Goal: Information Seeking & Learning: Learn about a topic

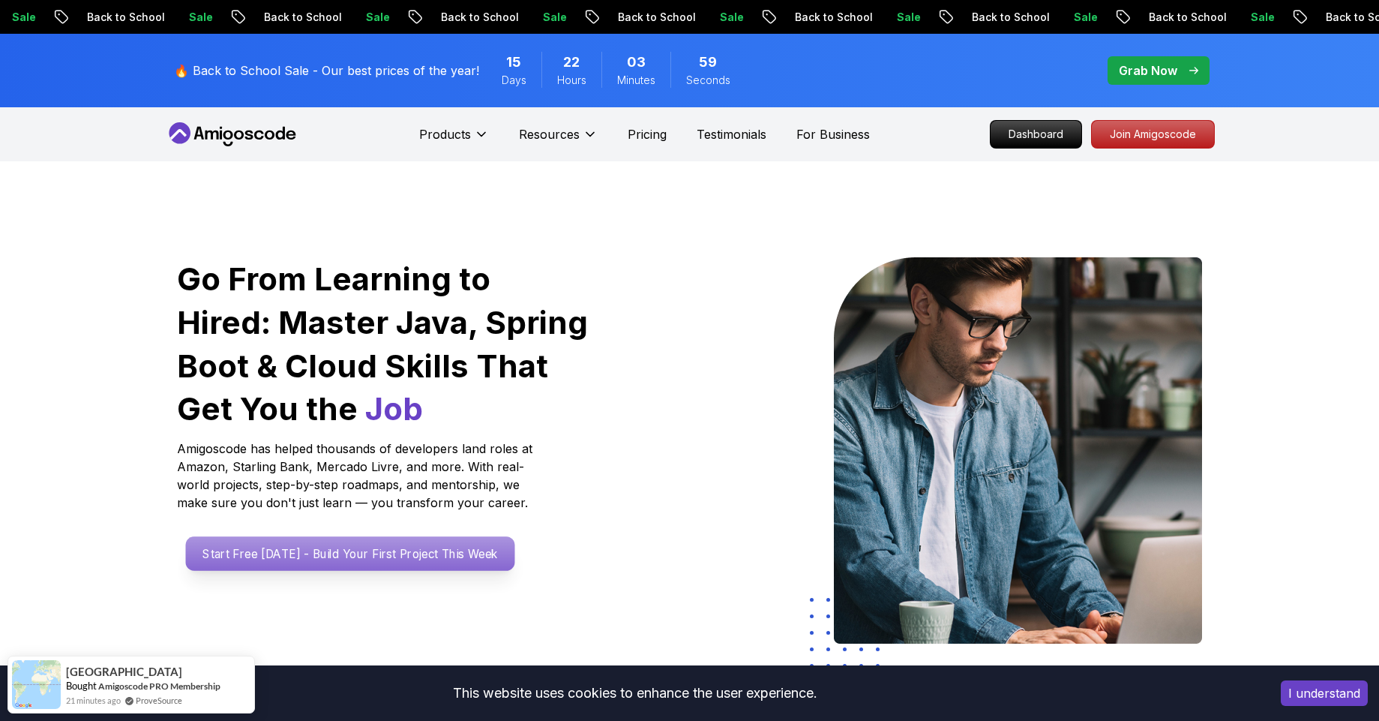
click at [339, 555] on p "Start Free [DATE] - Build Your First Project This Week" at bounding box center [349, 553] width 329 height 35
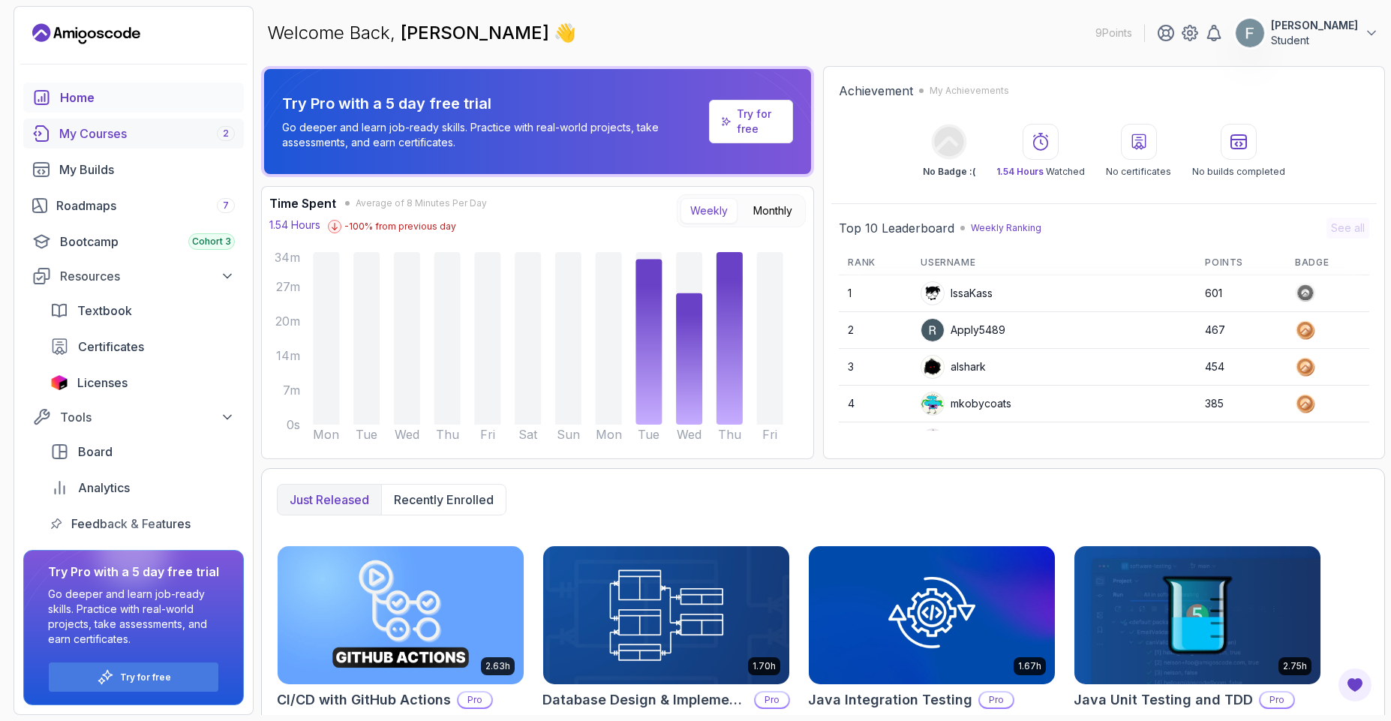
click at [104, 133] on div "My Courses 2" at bounding box center [147, 134] width 176 height 18
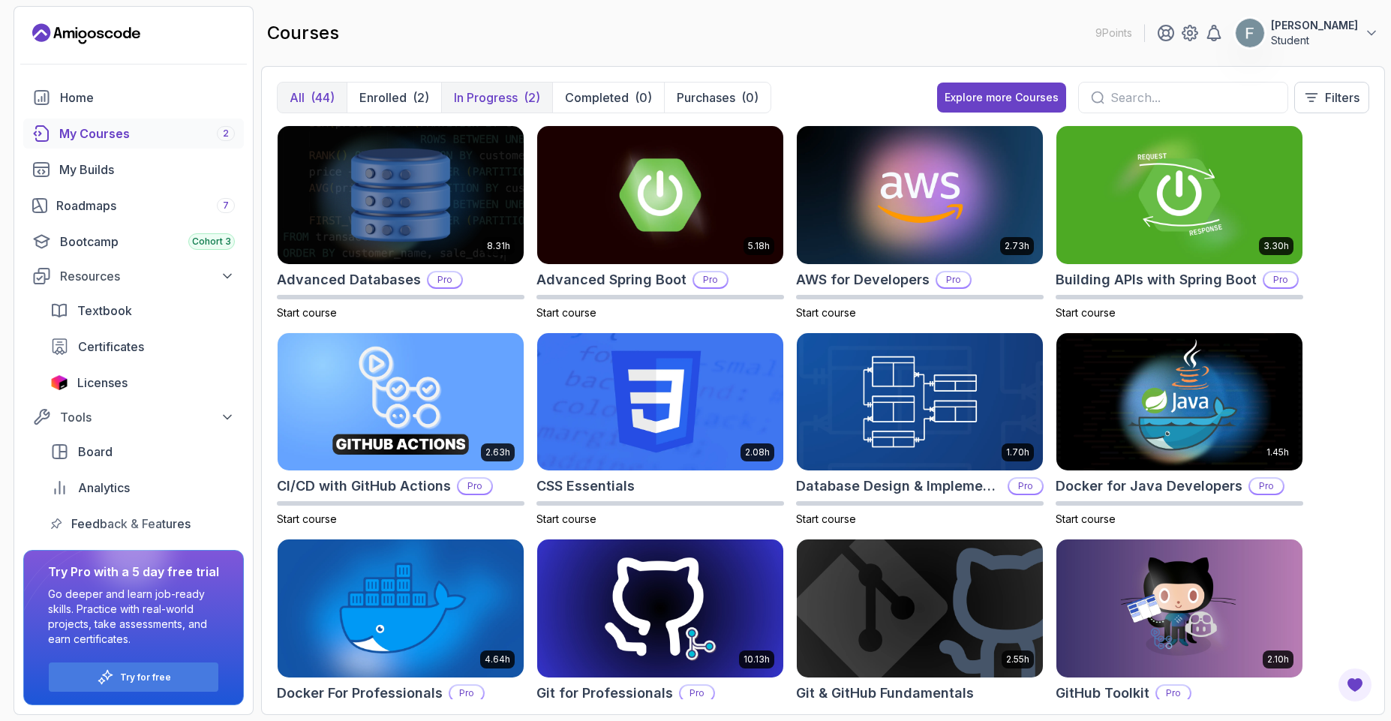
click at [485, 107] on button "In Progress (2)" at bounding box center [496, 98] width 111 height 30
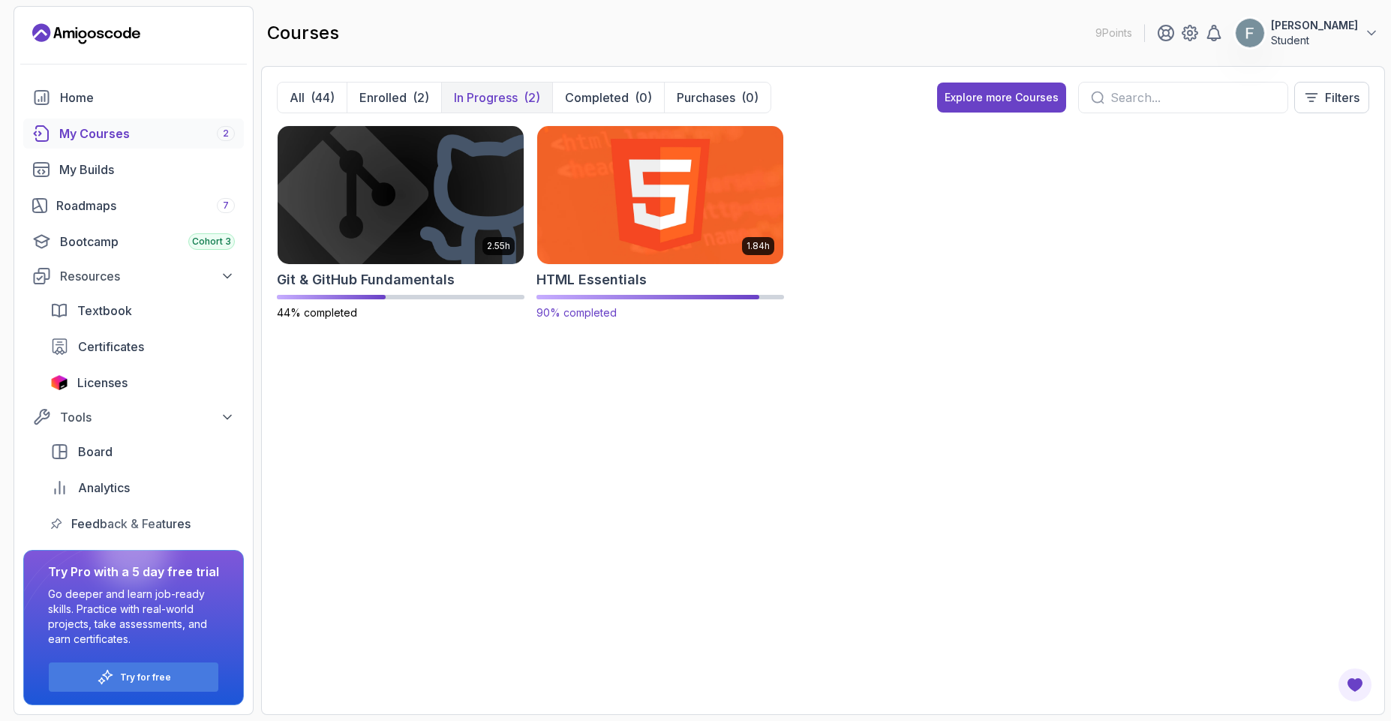
click at [644, 221] on img at bounding box center [660, 194] width 258 height 145
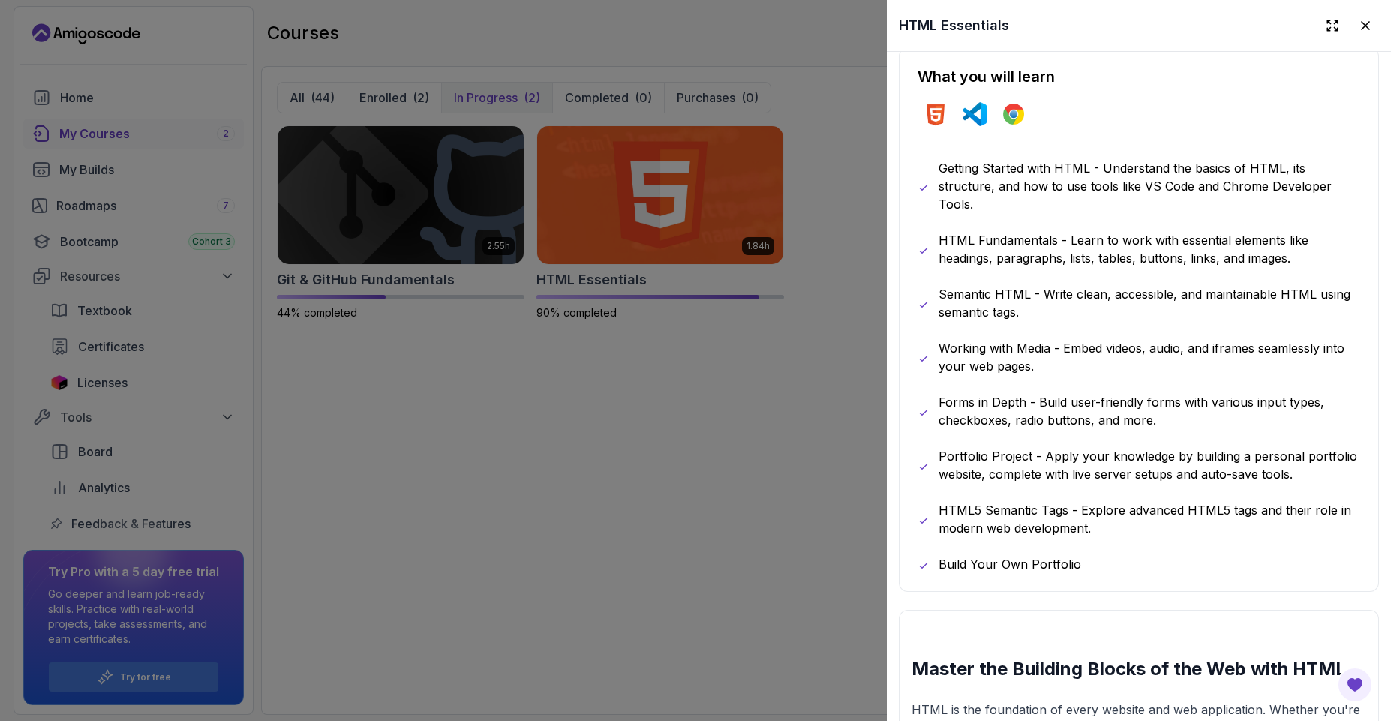
scroll to position [540, 0]
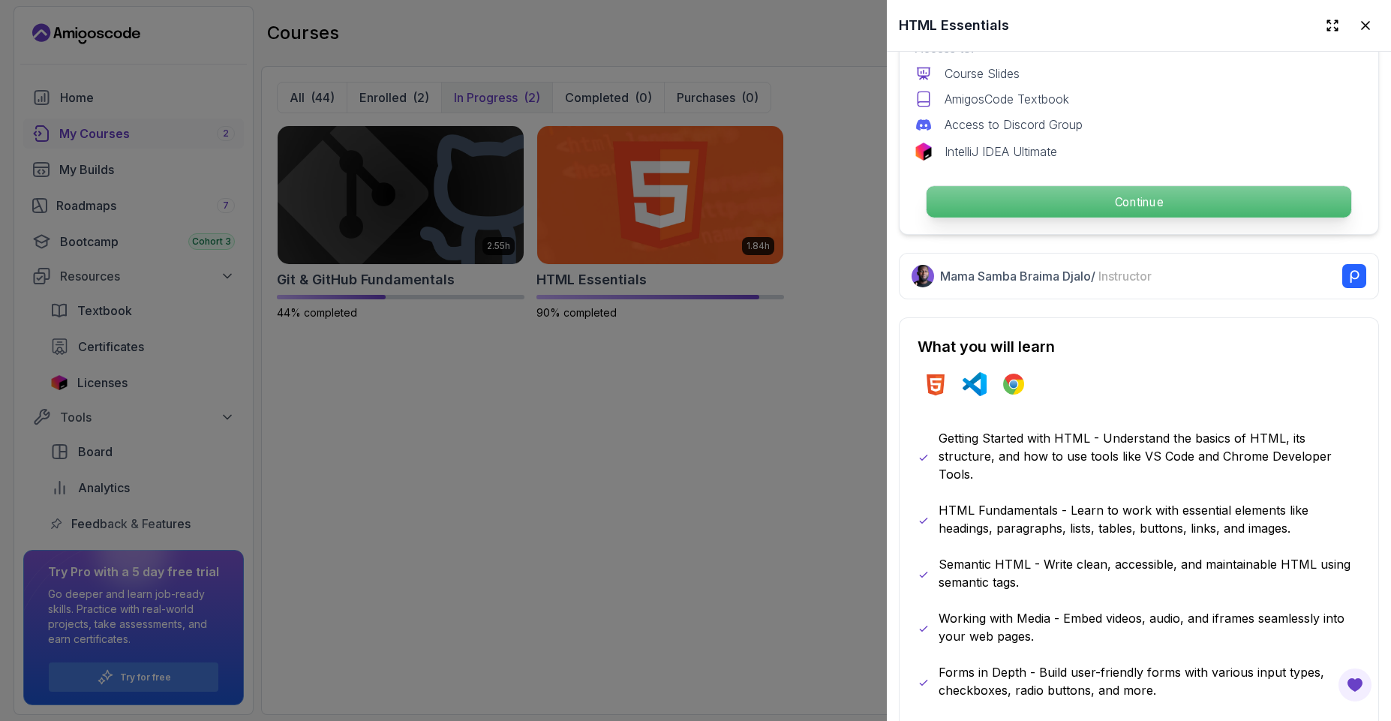
click at [988, 211] on p "Continue" at bounding box center [1138, 202] width 425 height 32
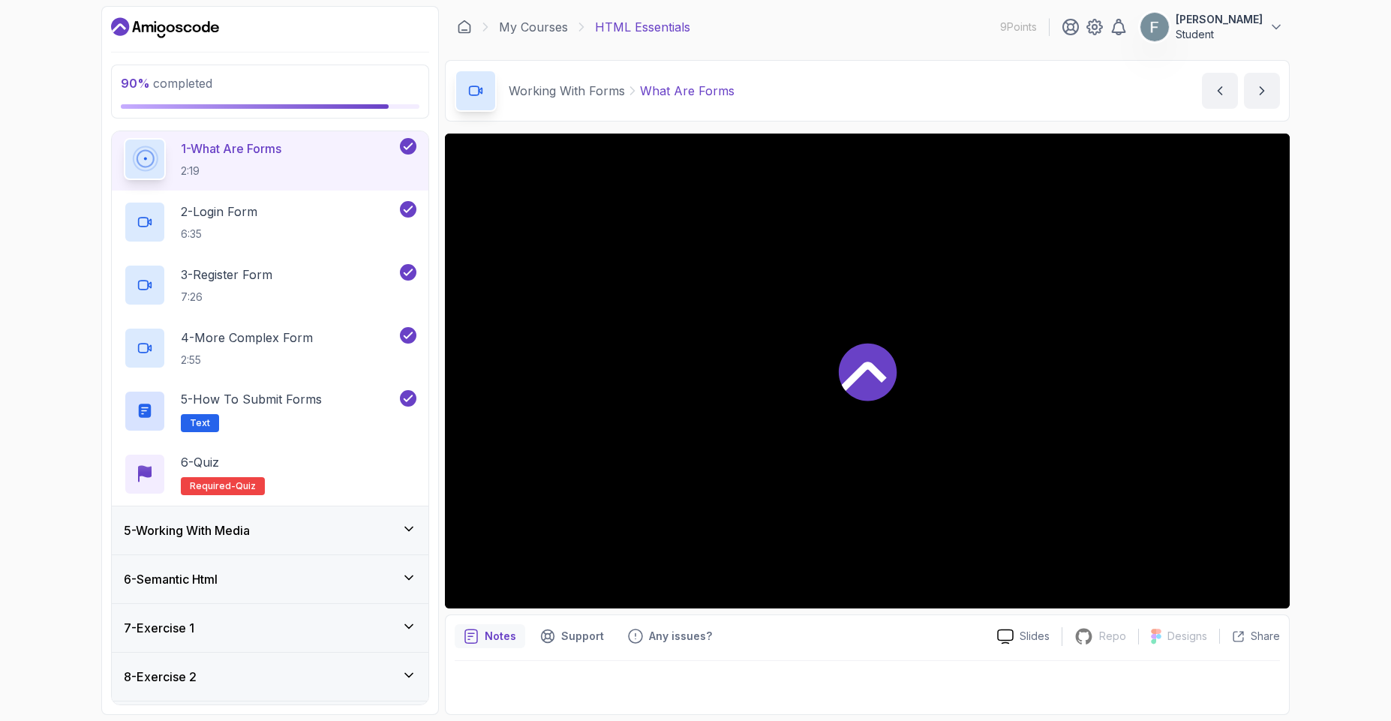
scroll to position [341, 0]
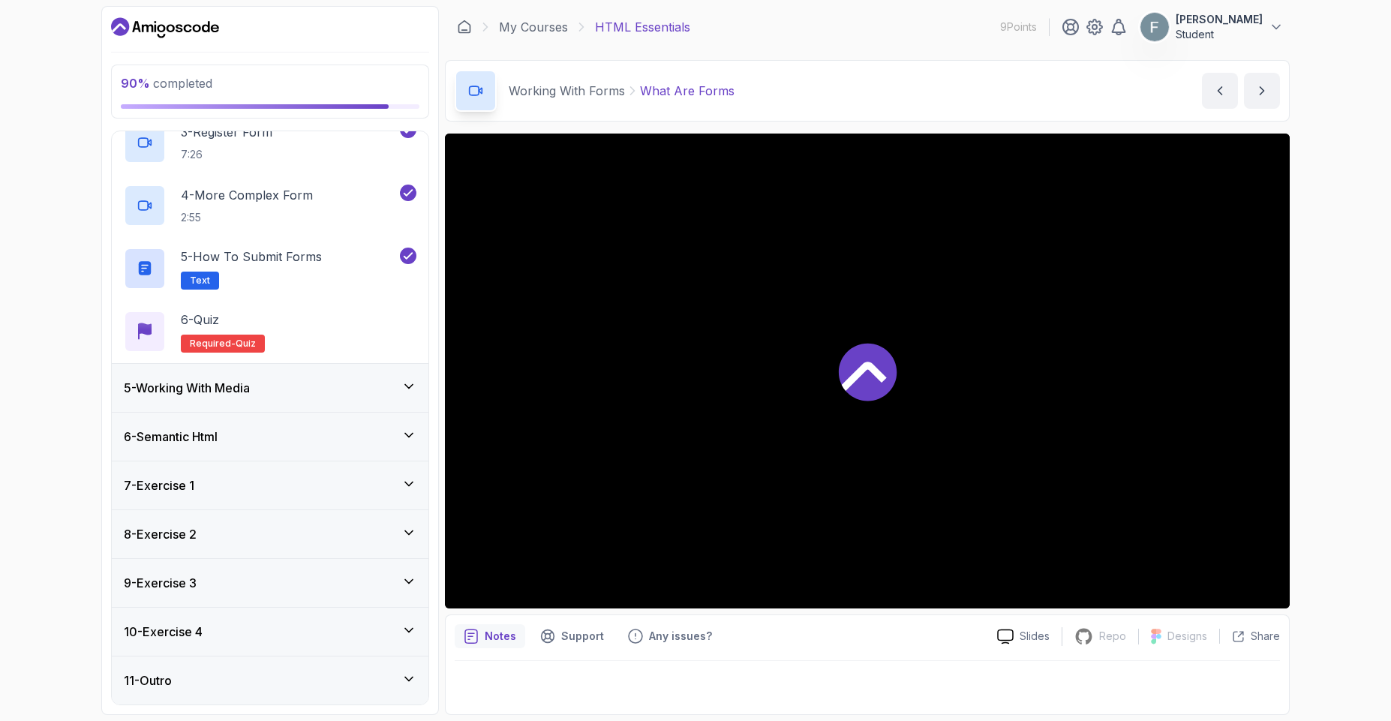
click at [183, 632] on h3 "10 - Exercise 4" at bounding box center [163, 632] width 79 height 18
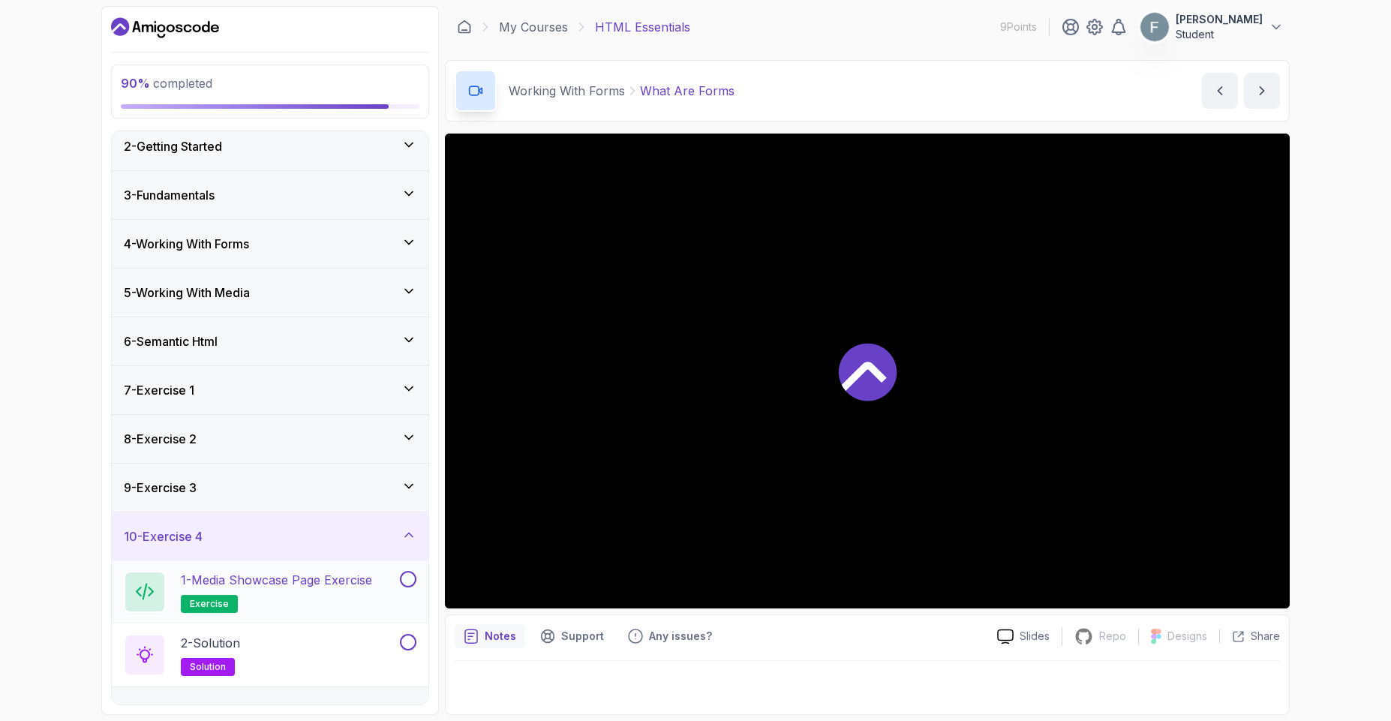
scroll to position [89, 0]
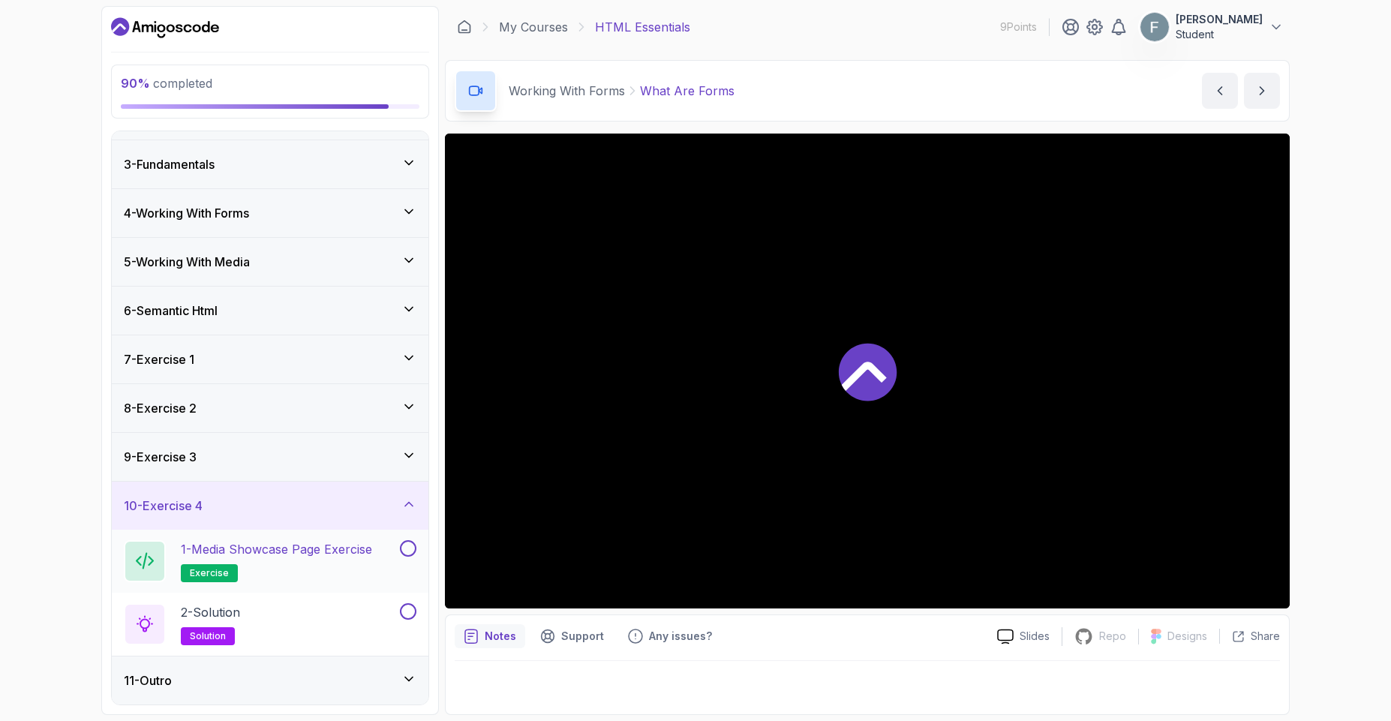
click at [263, 544] on p "1 - Media Showcase Page Exercise" at bounding box center [276, 549] width 191 height 18
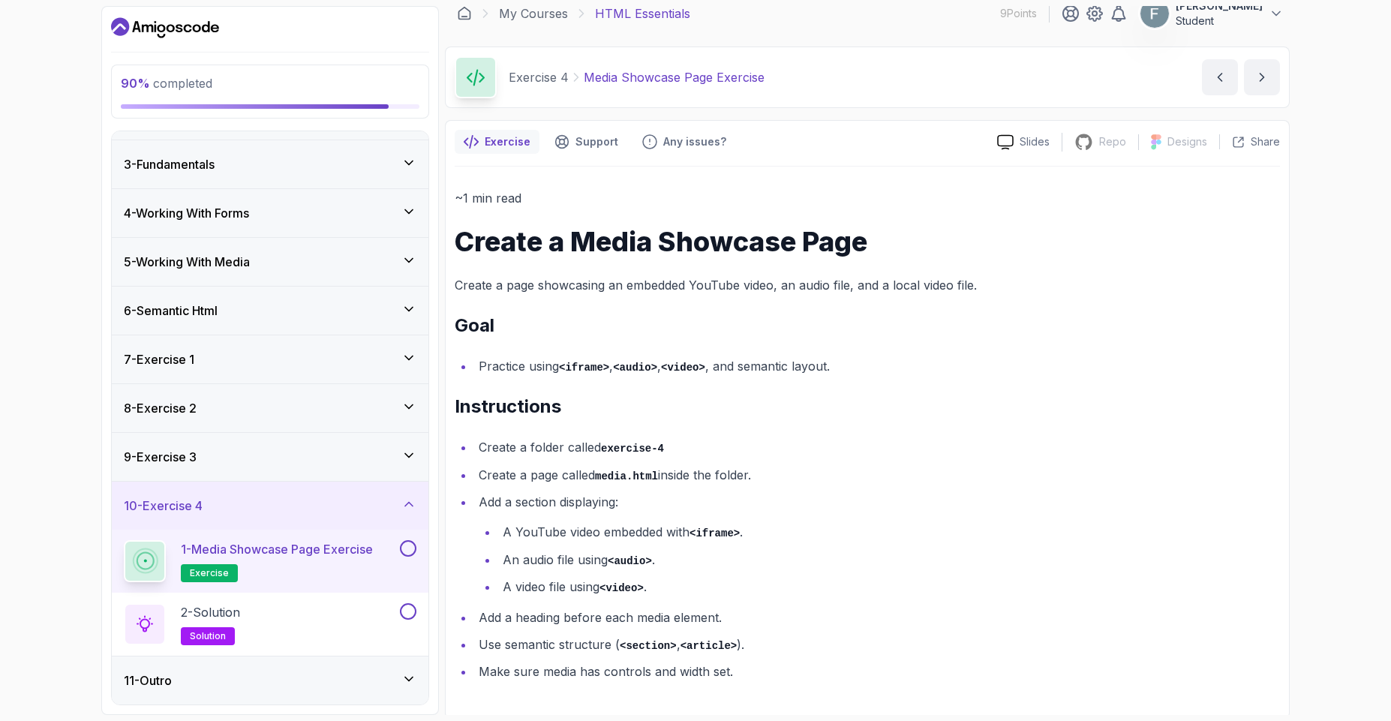
scroll to position [17, 0]
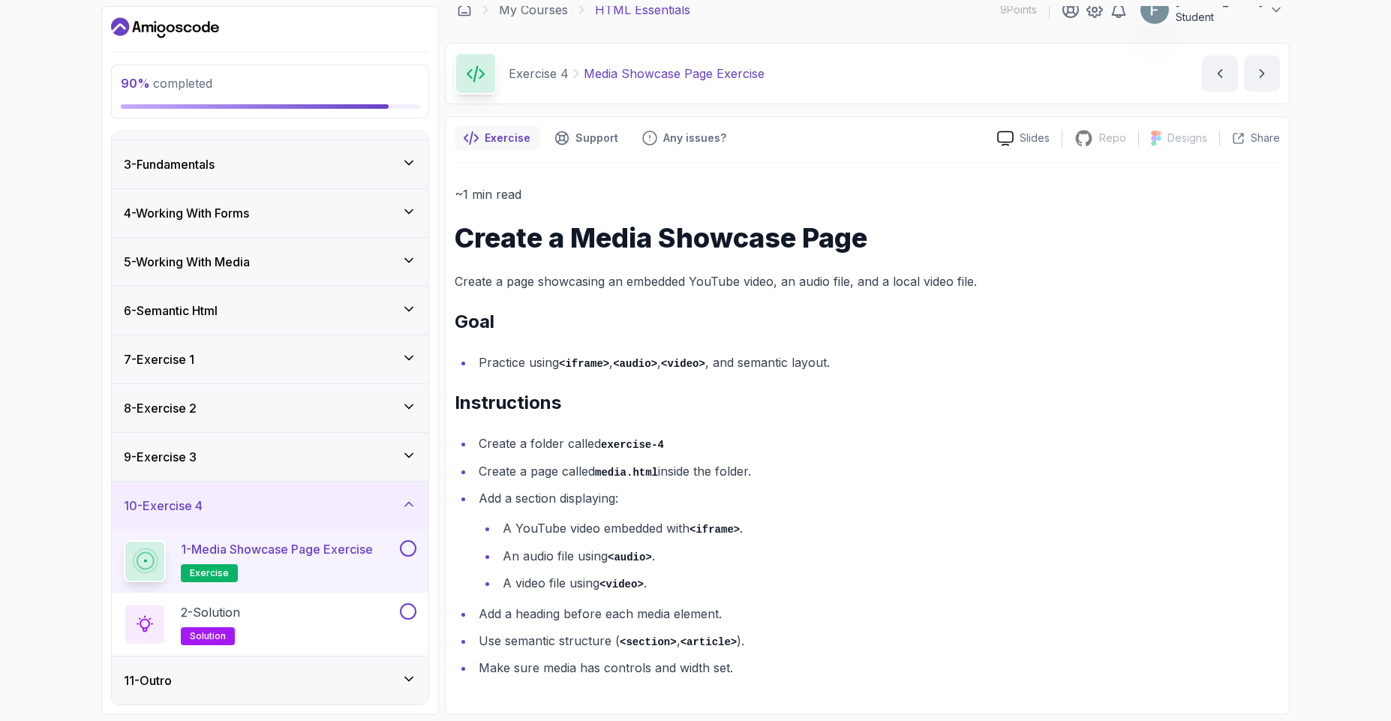
click at [411, 551] on button at bounding box center [408, 548] width 17 height 17
click at [342, 623] on div "2 - Solution solution" at bounding box center [260, 624] width 273 height 42
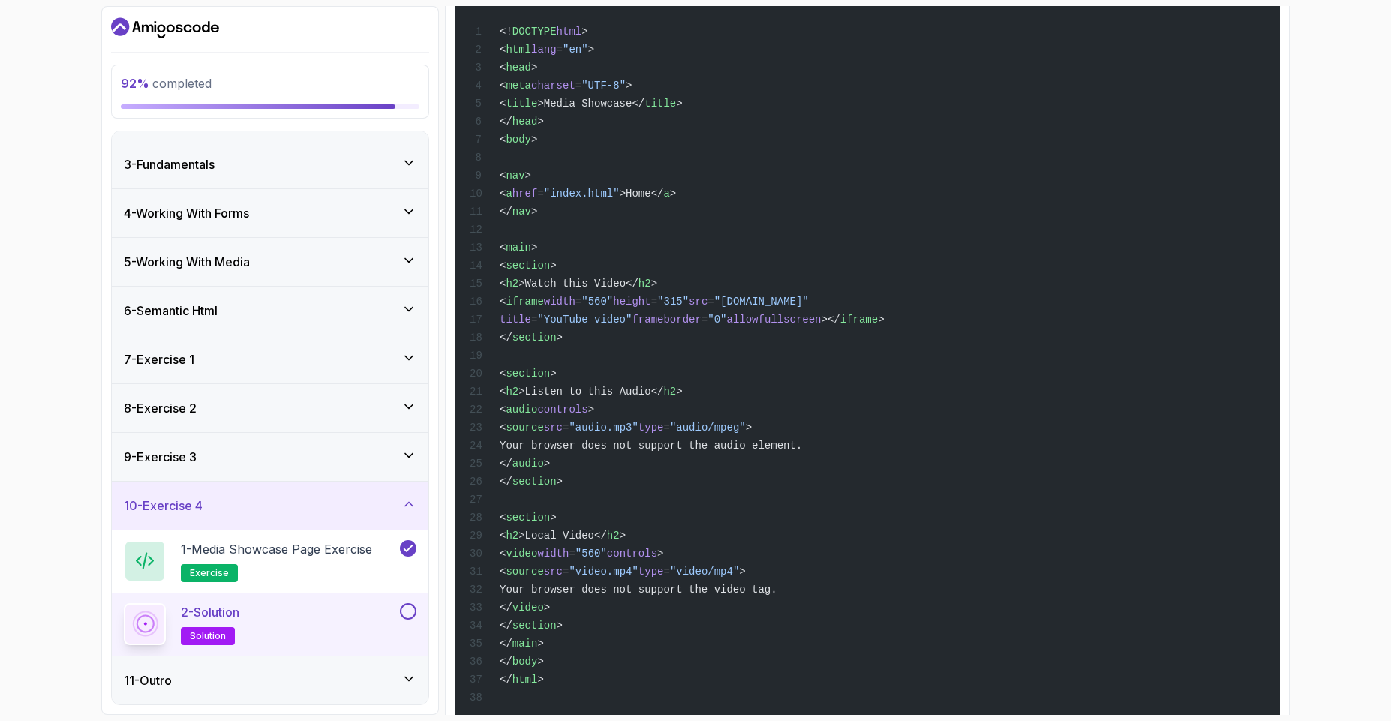
scroll to position [345, 0]
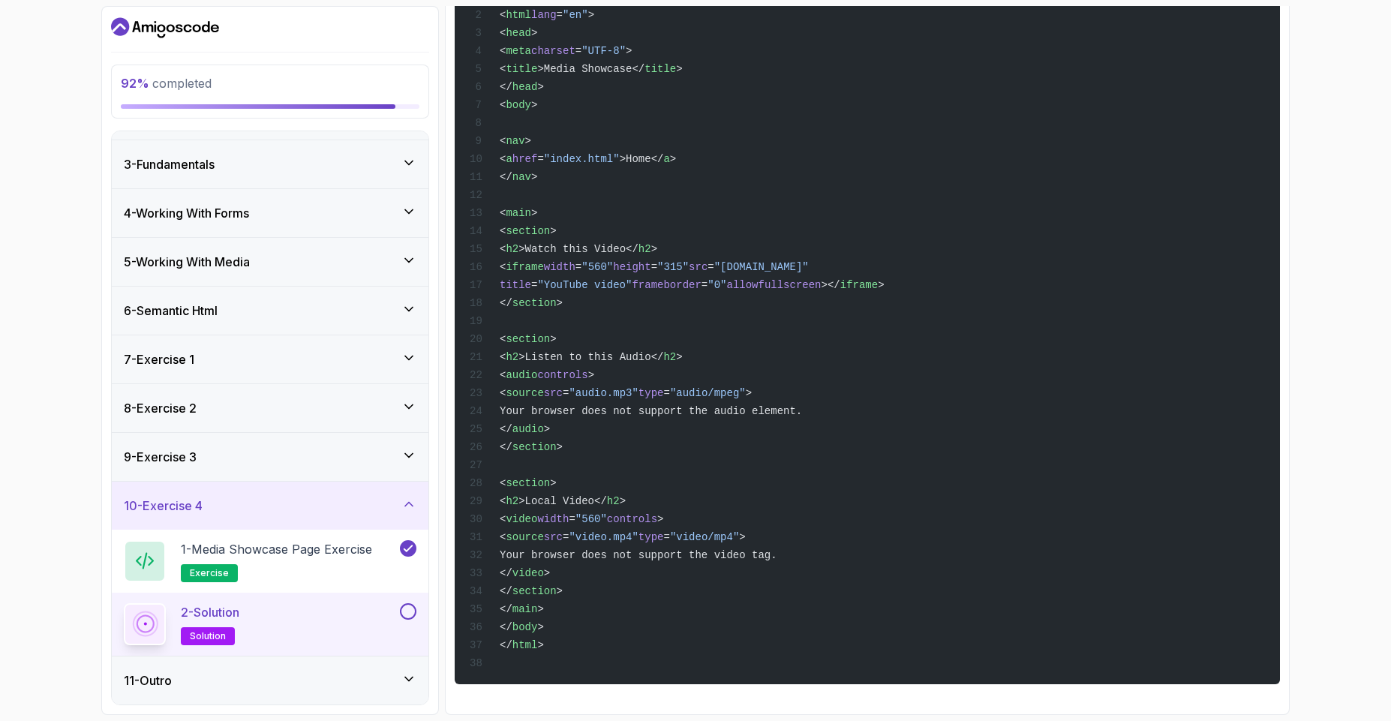
click at [409, 606] on button at bounding box center [408, 611] width 17 height 17
click at [241, 697] on div "11 - Outro" at bounding box center [270, 680] width 317 height 48
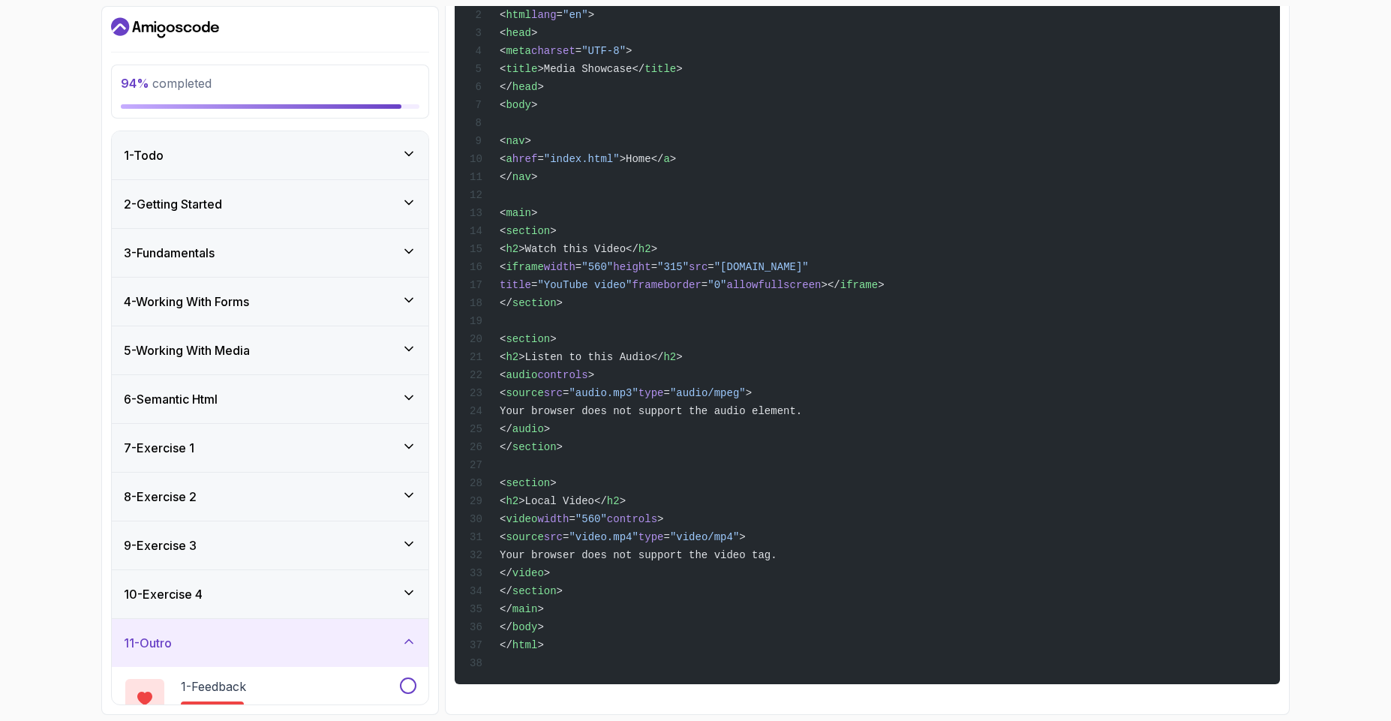
scroll to position [89, 0]
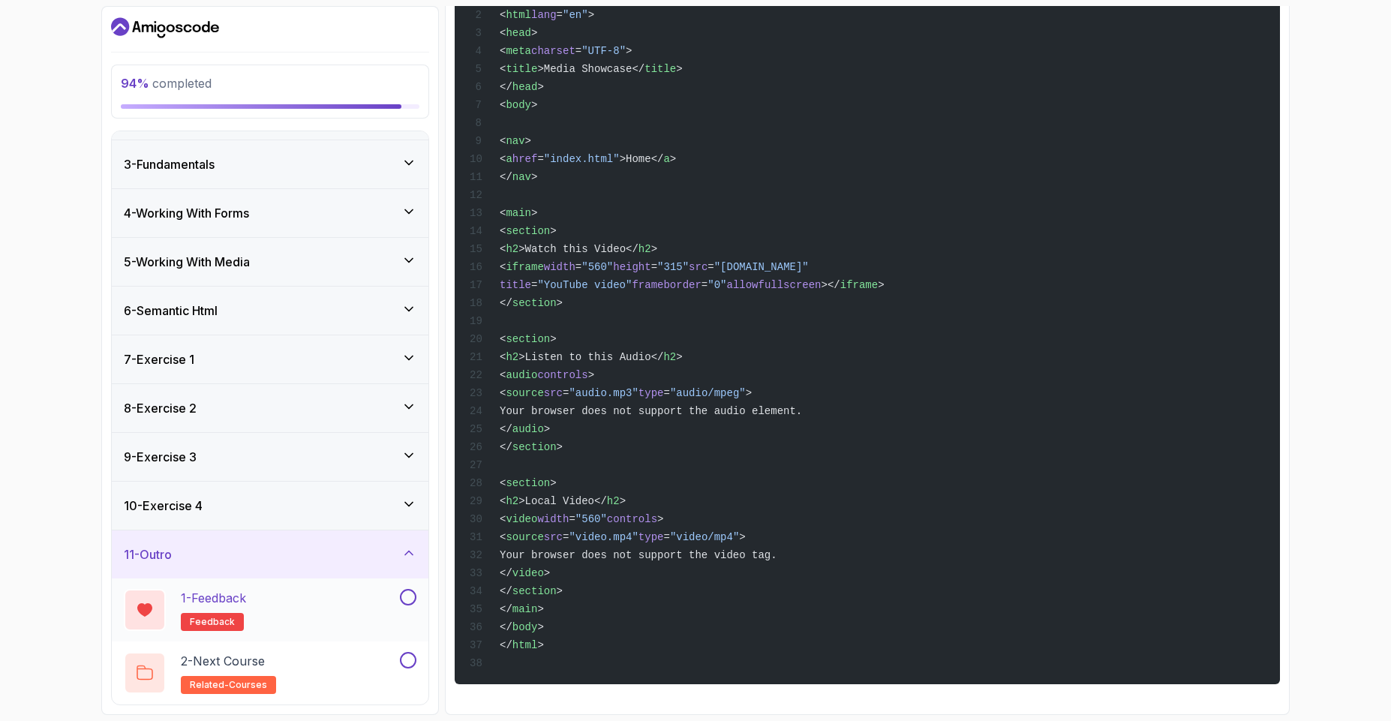
click at [275, 604] on div "1 - Feedback feedback" at bounding box center [260, 610] width 273 height 42
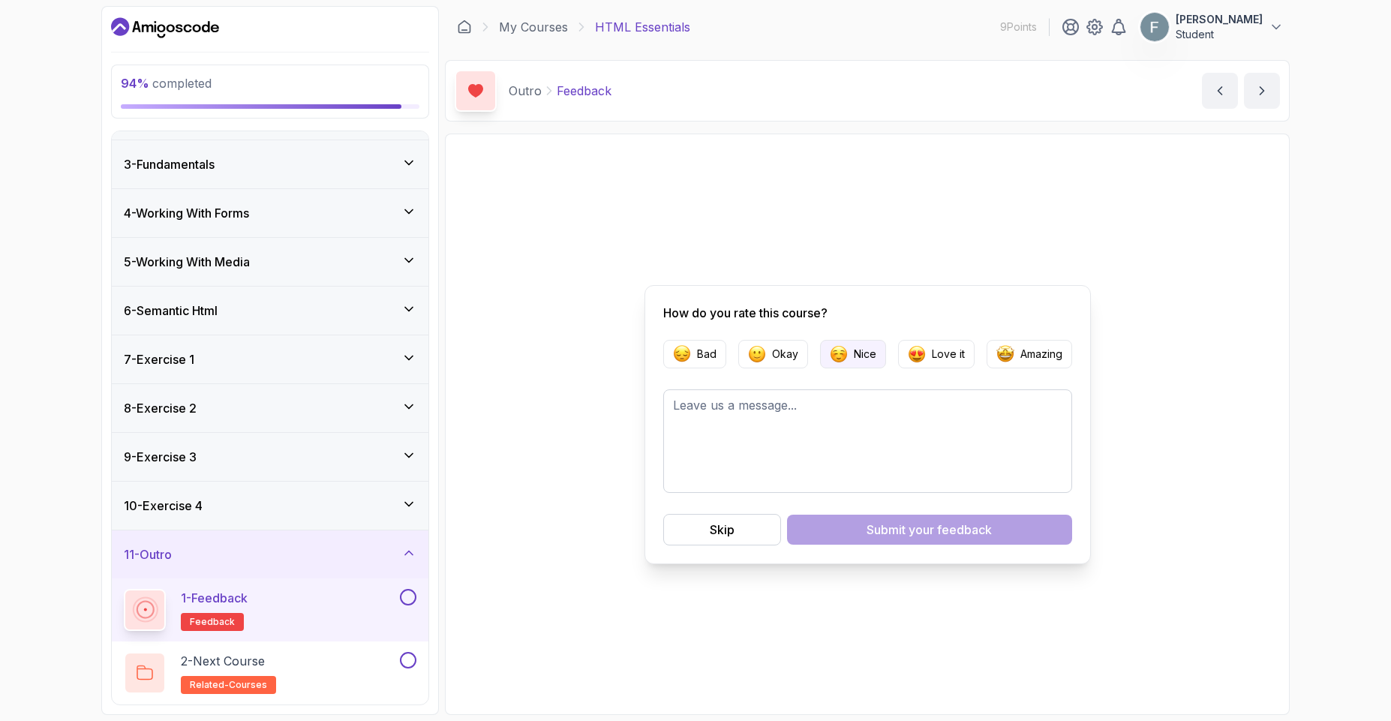
click at [846, 362] on button "Nice" at bounding box center [853, 354] width 66 height 29
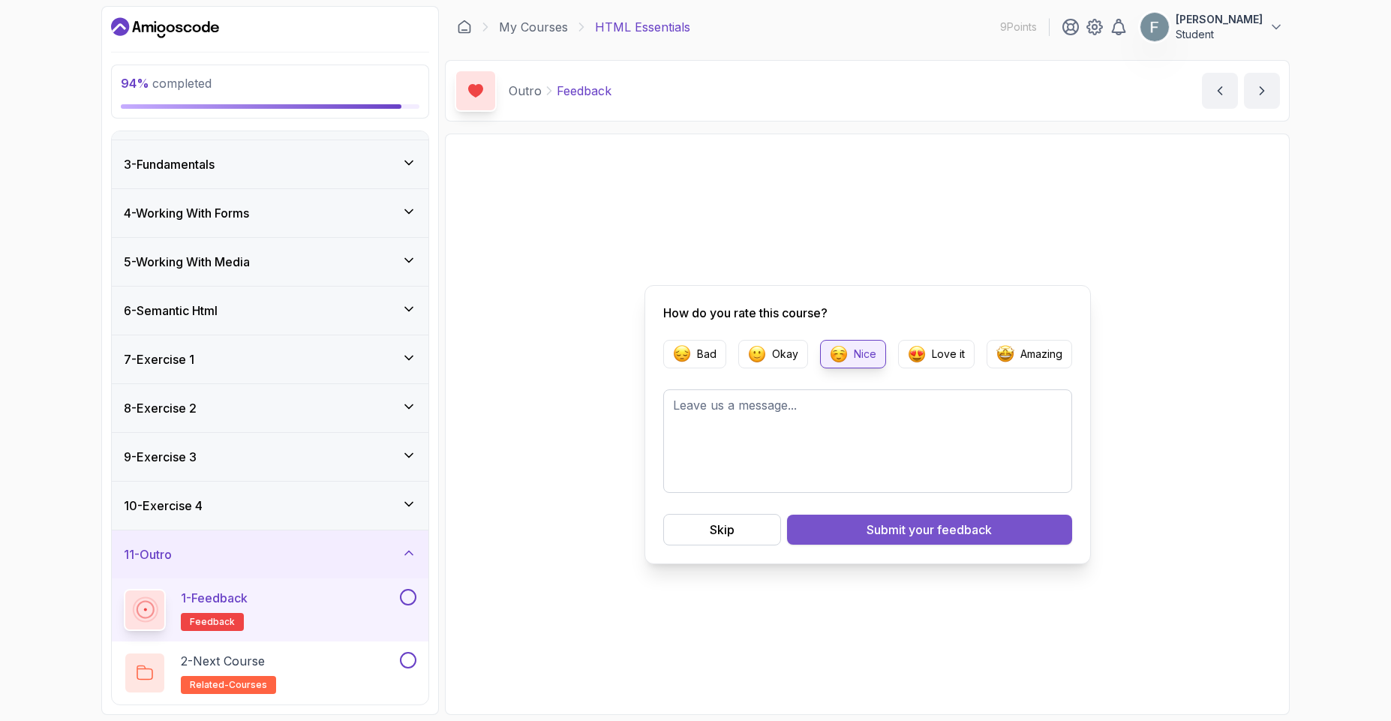
click at [828, 539] on button "Submit your feedback" at bounding box center [929, 530] width 285 height 30
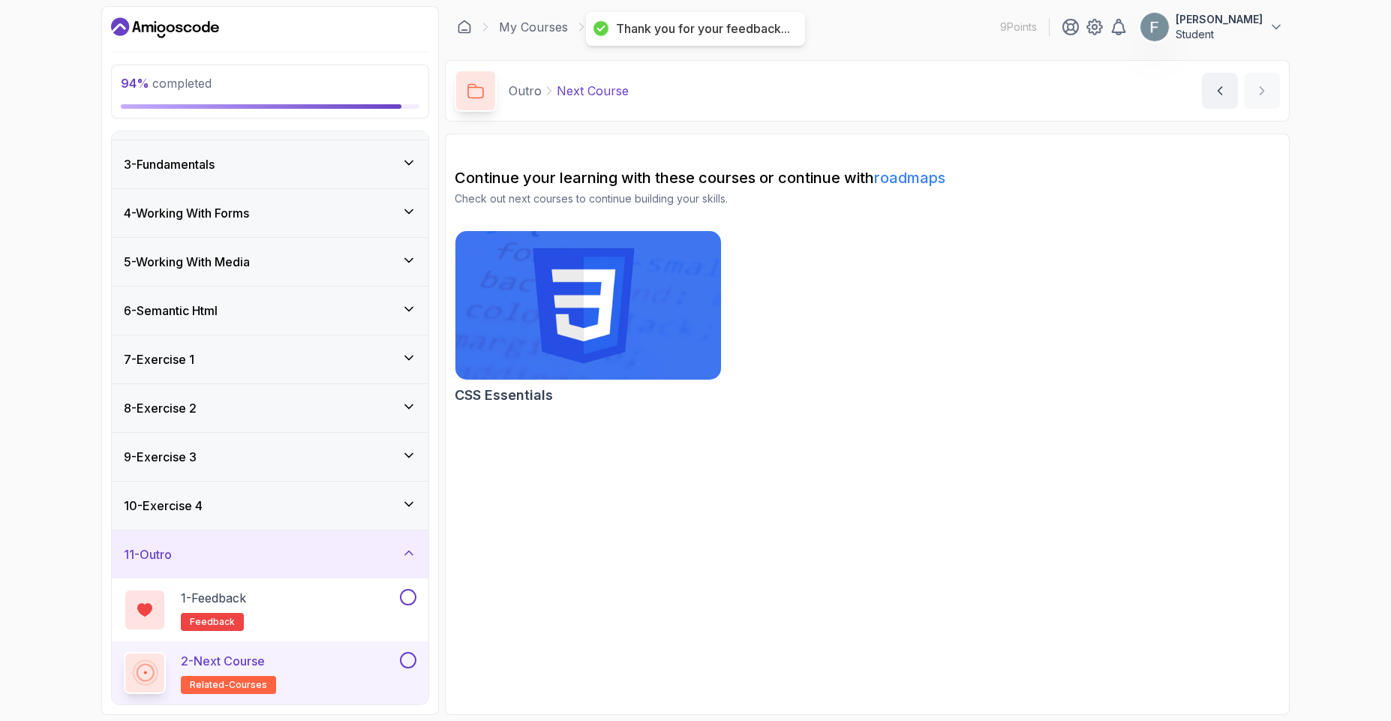
click at [556, 332] on img at bounding box center [588, 305] width 279 height 156
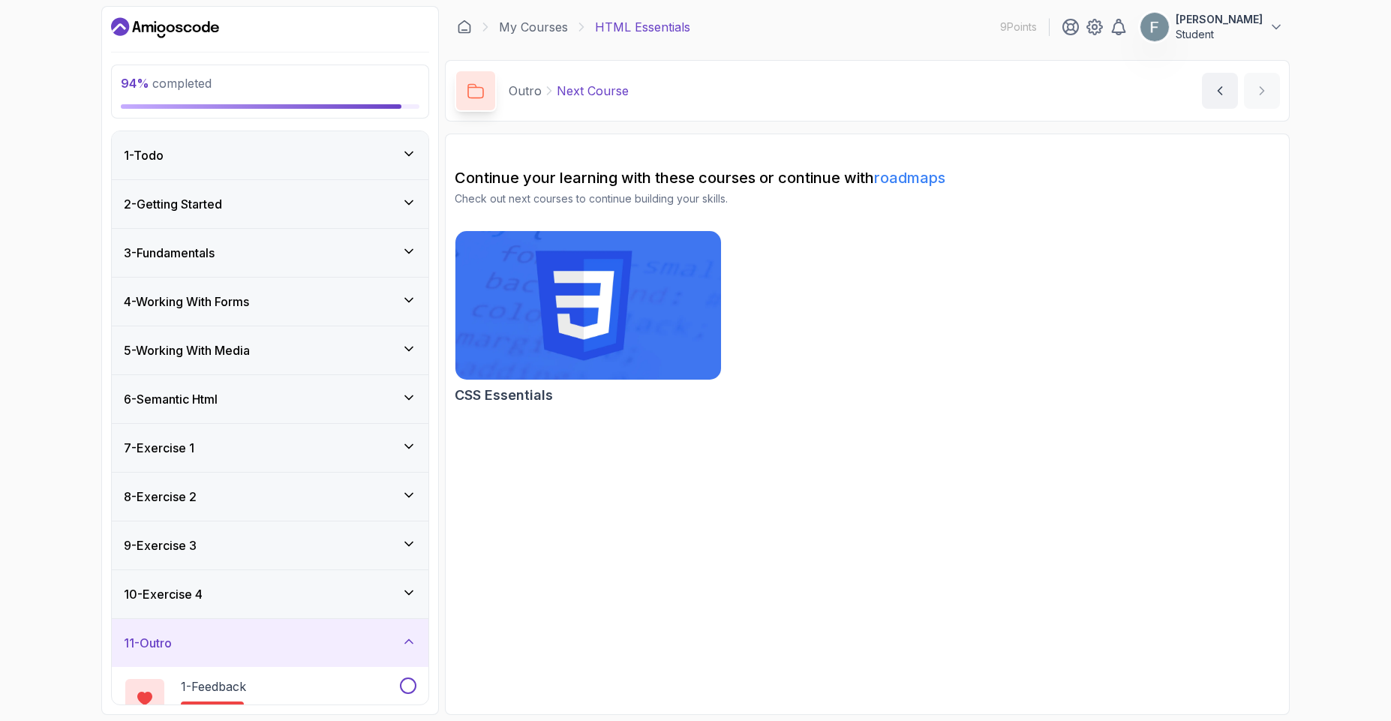
scroll to position [89, 0]
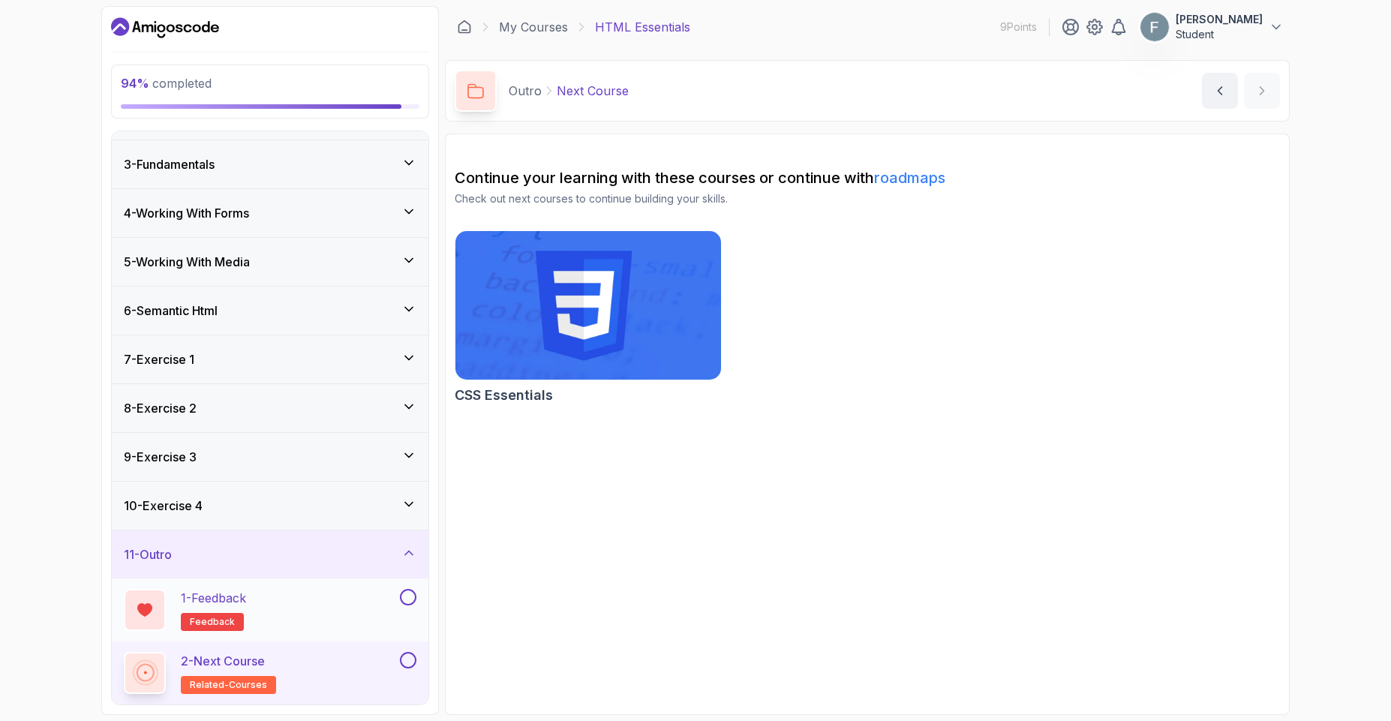
click at [403, 596] on button at bounding box center [408, 597] width 17 height 17
click at [407, 666] on button at bounding box center [408, 660] width 17 height 17
click at [355, 561] on div "11 - Outro" at bounding box center [270, 554] width 293 height 18
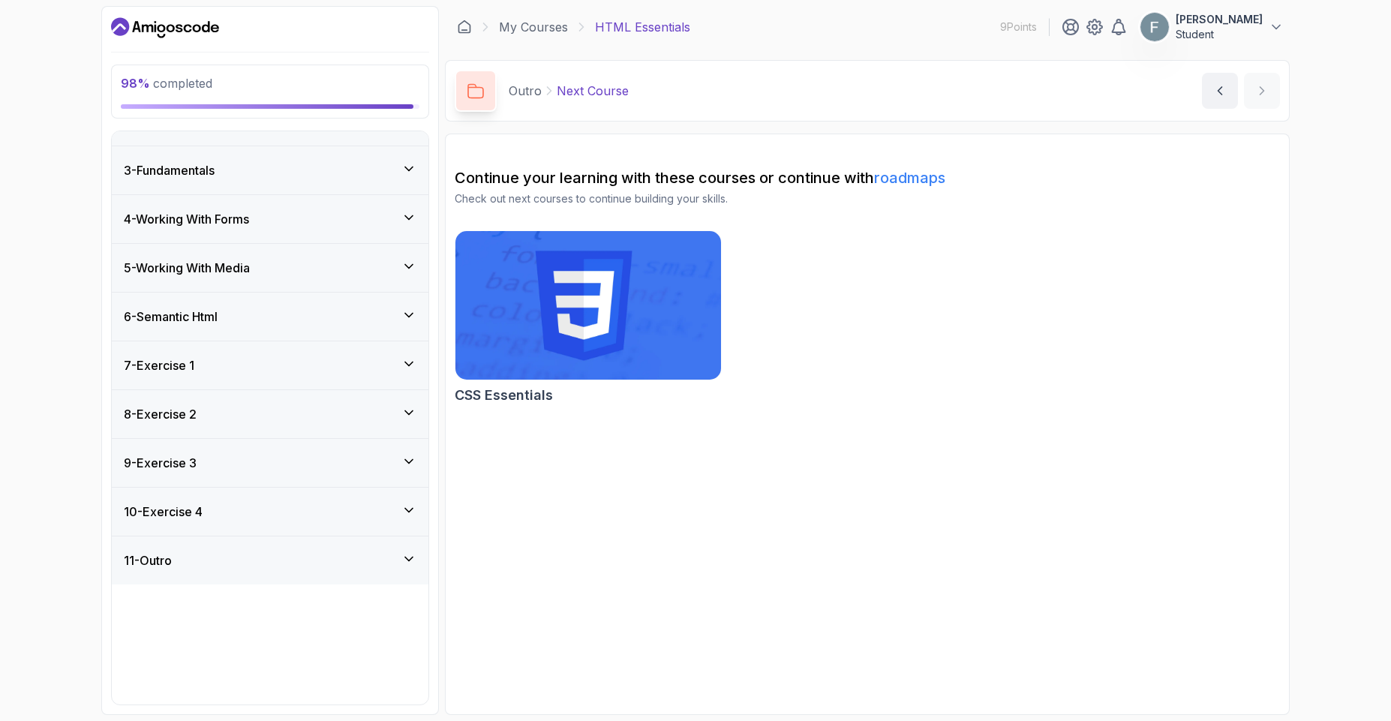
scroll to position [0, 0]
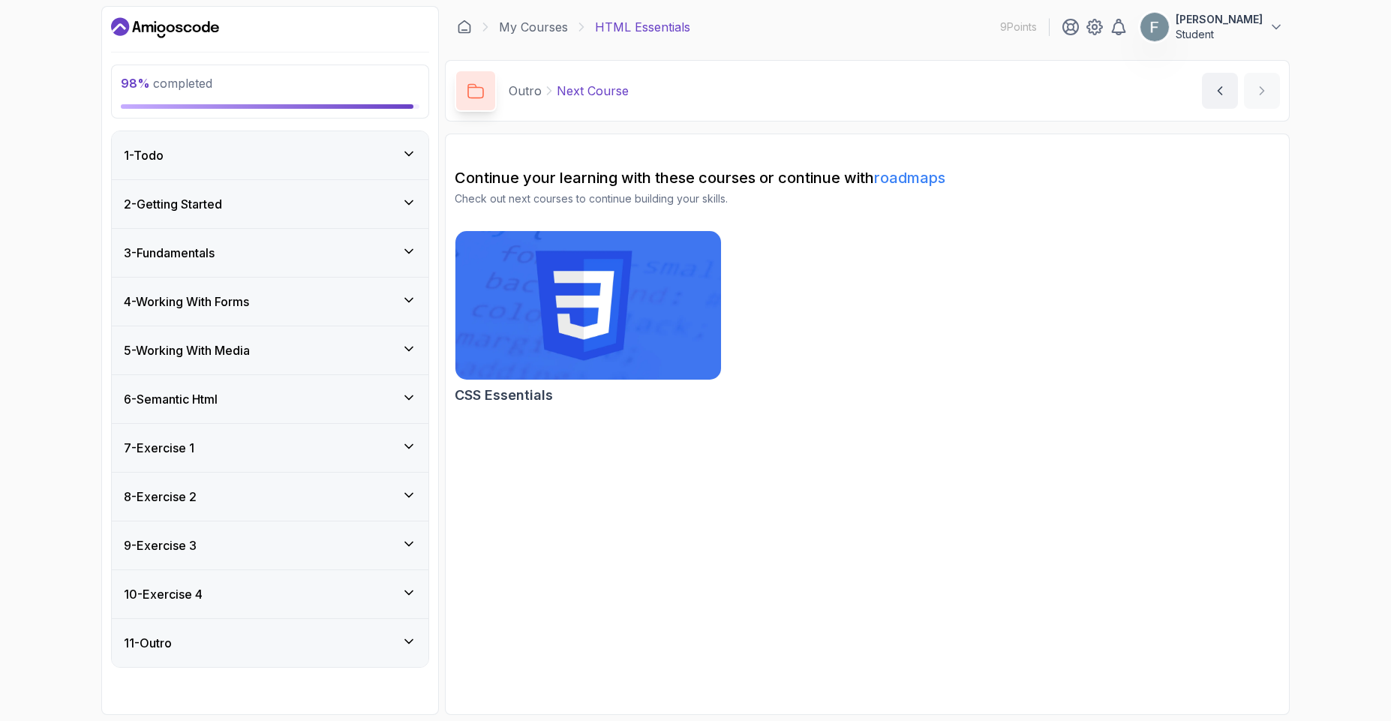
click at [357, 605] on div "10 - Exercise 4" at bounding box center [270, 594] width 317 height 48
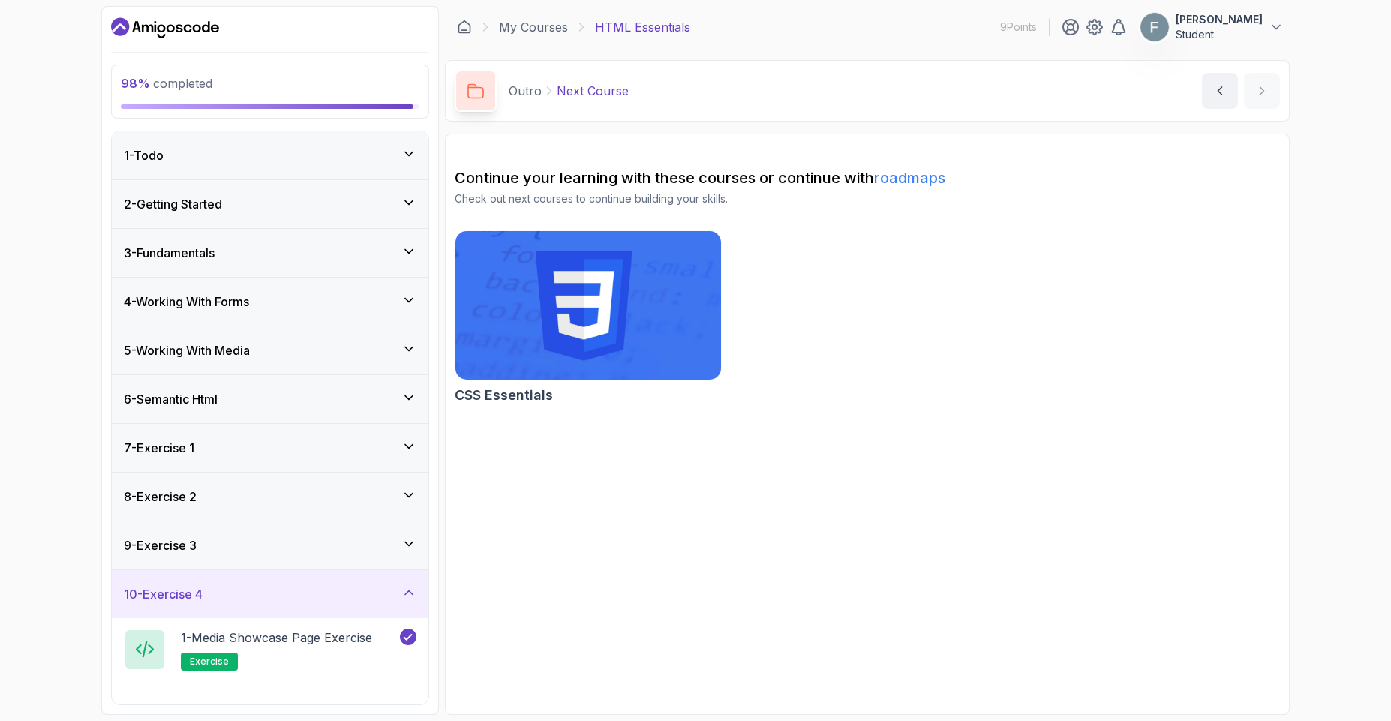
click at [355, 557] on div "9 - Exercise 3" at bounding box center [270, 545] width 317 height 48
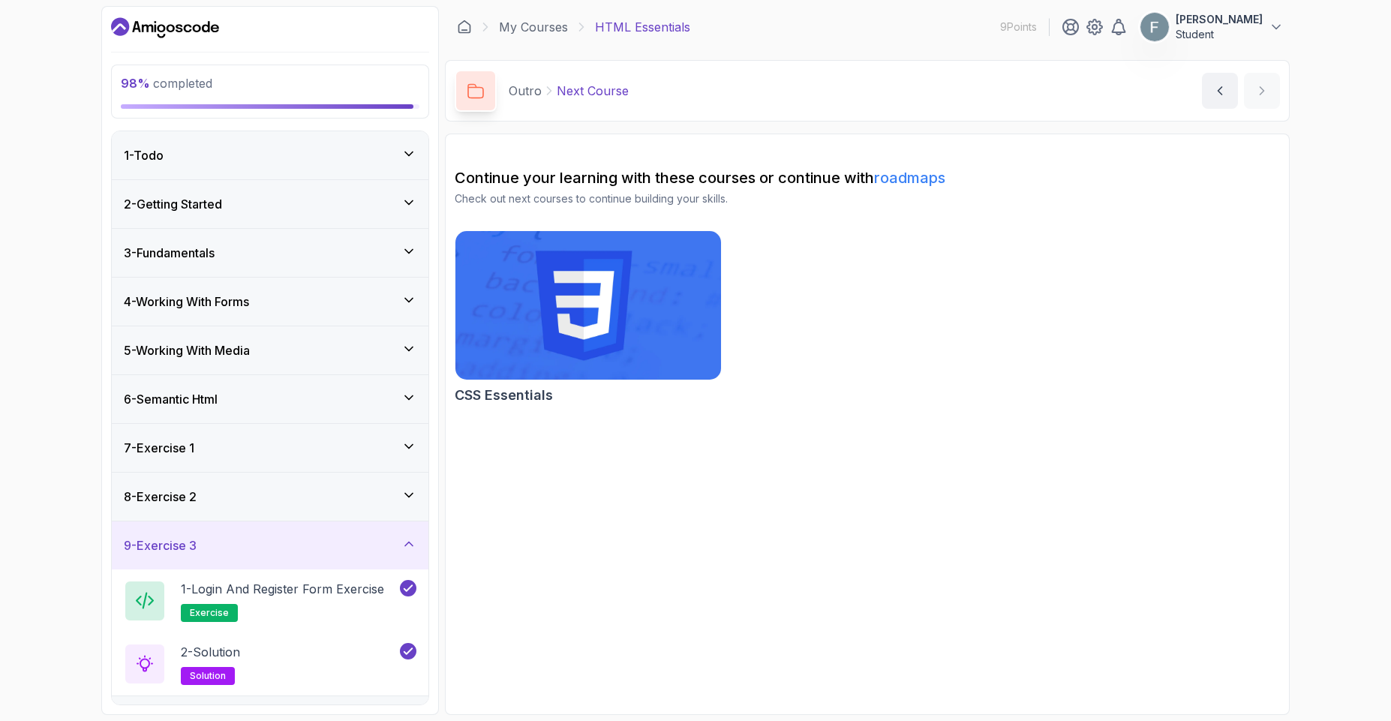
click at [349, 485] on div "8 - Exercise 2" at bounding box center [270, 497] width 317 height 48
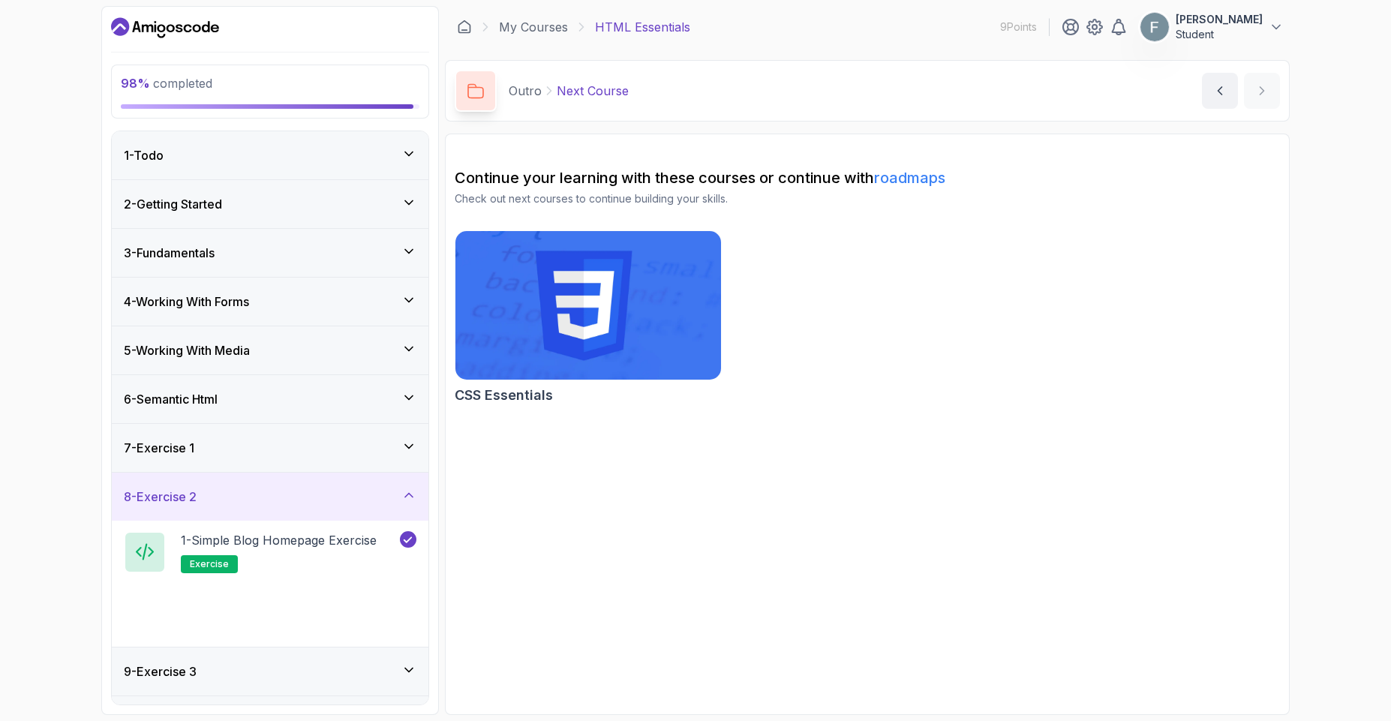
click at [335, 447] on div "7 - Exercise 1" at bounding box center [270, 448] width 293 height 18
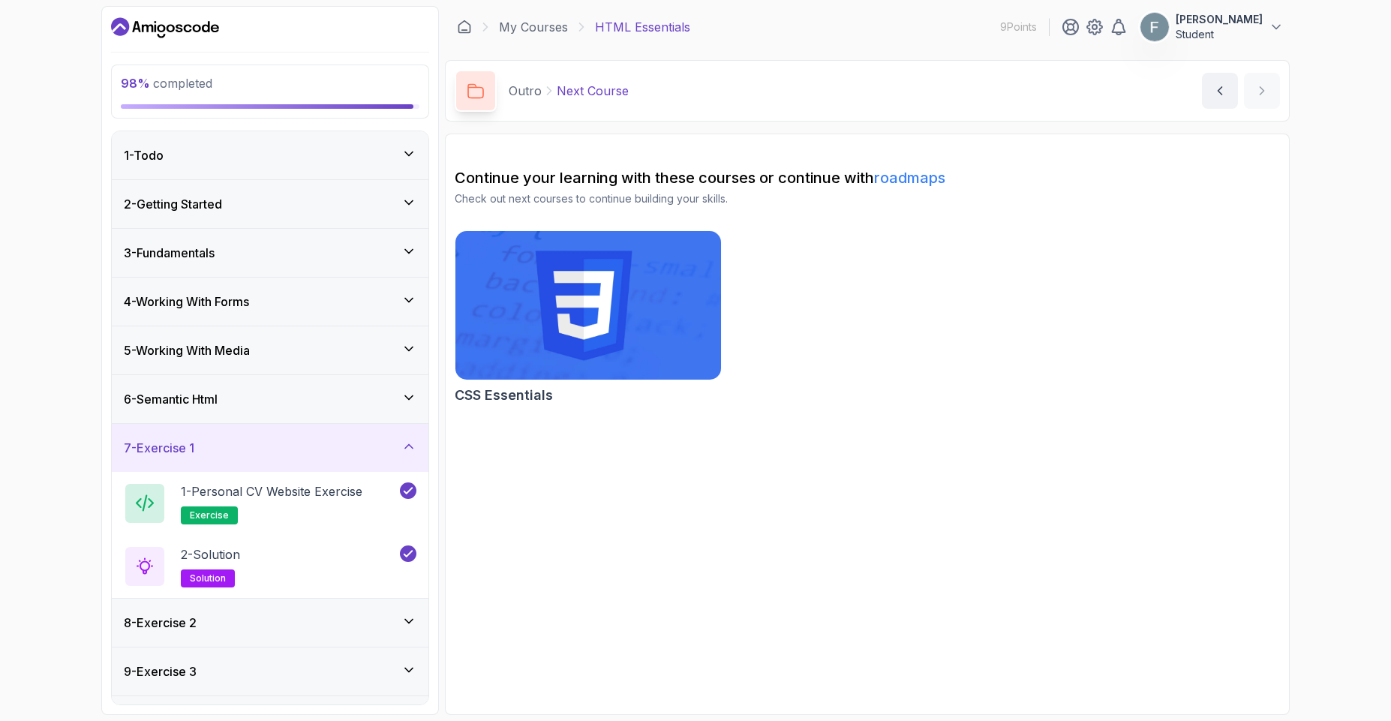
click at [319, 396] on div "6 - Semantic Html" at bounding box center [270, 399] width 293 height 18
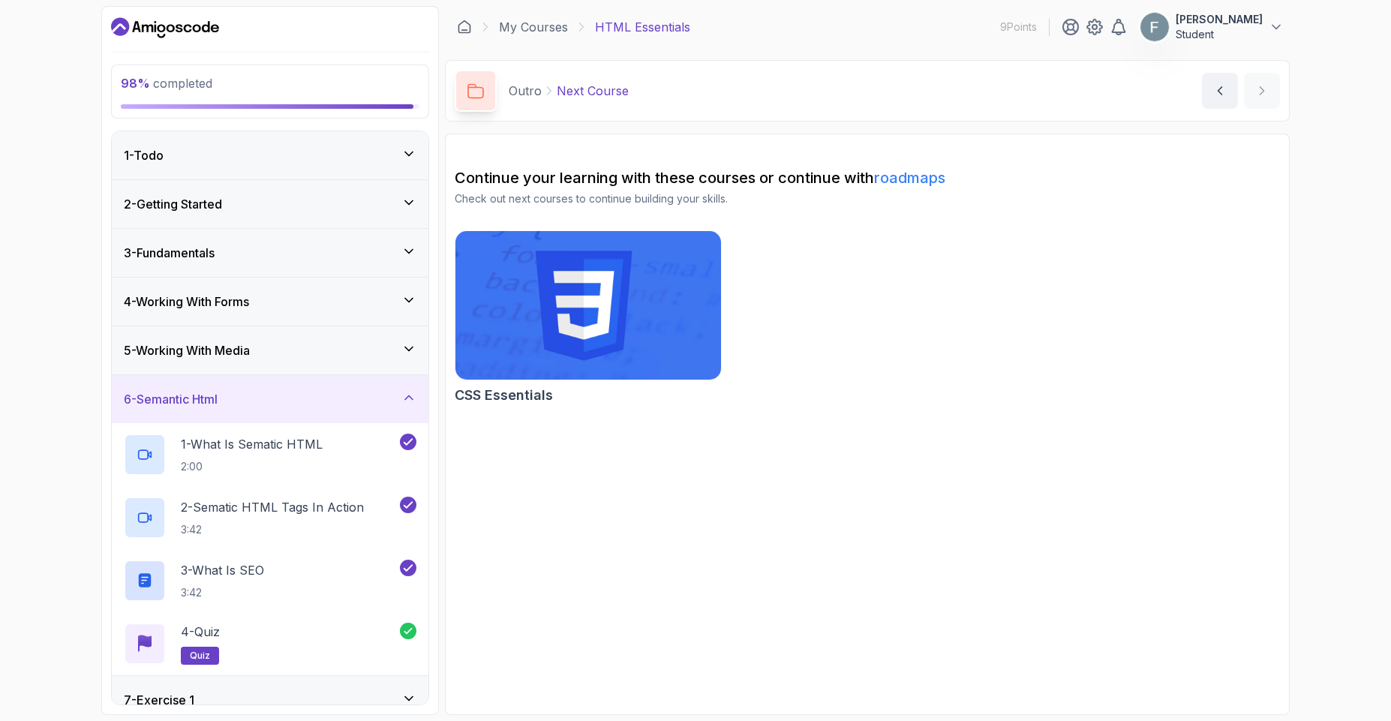
click at [311, 342] on div "5 - Working With Media" at bounding box center [270, 350] width 293 height 18
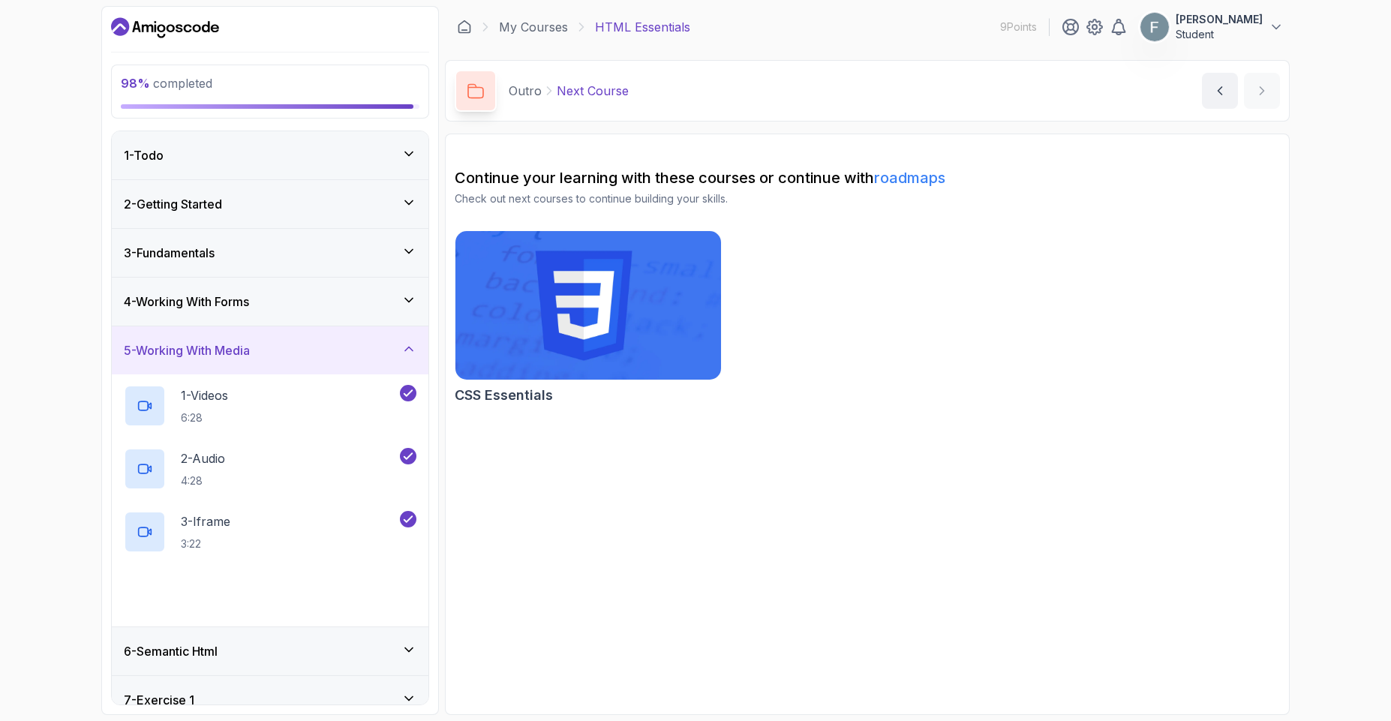
click at [309, 293] on div "4 - Working With Forms" at bounding box center [270, 302] width 293 height 18
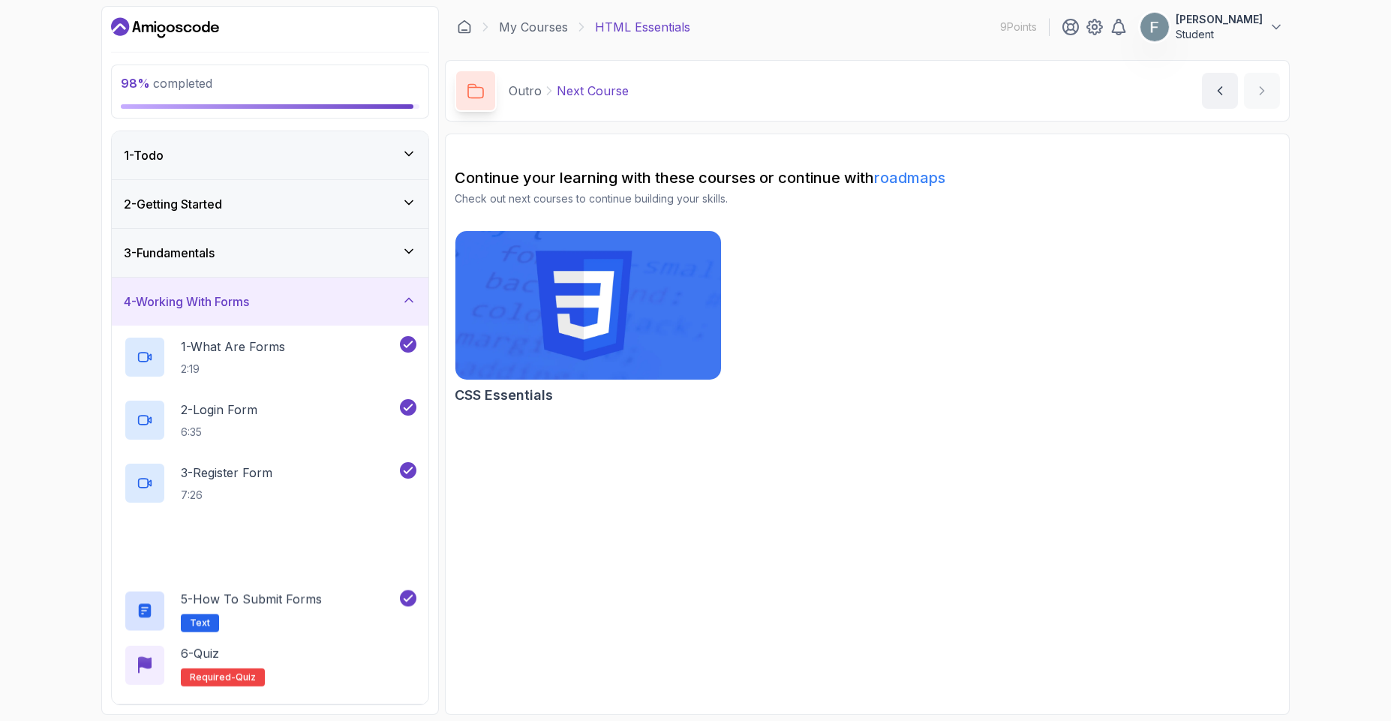
click at [309, 226] on div "2 - Getting Started" at bounding box center [270, 204] width 317 height 48
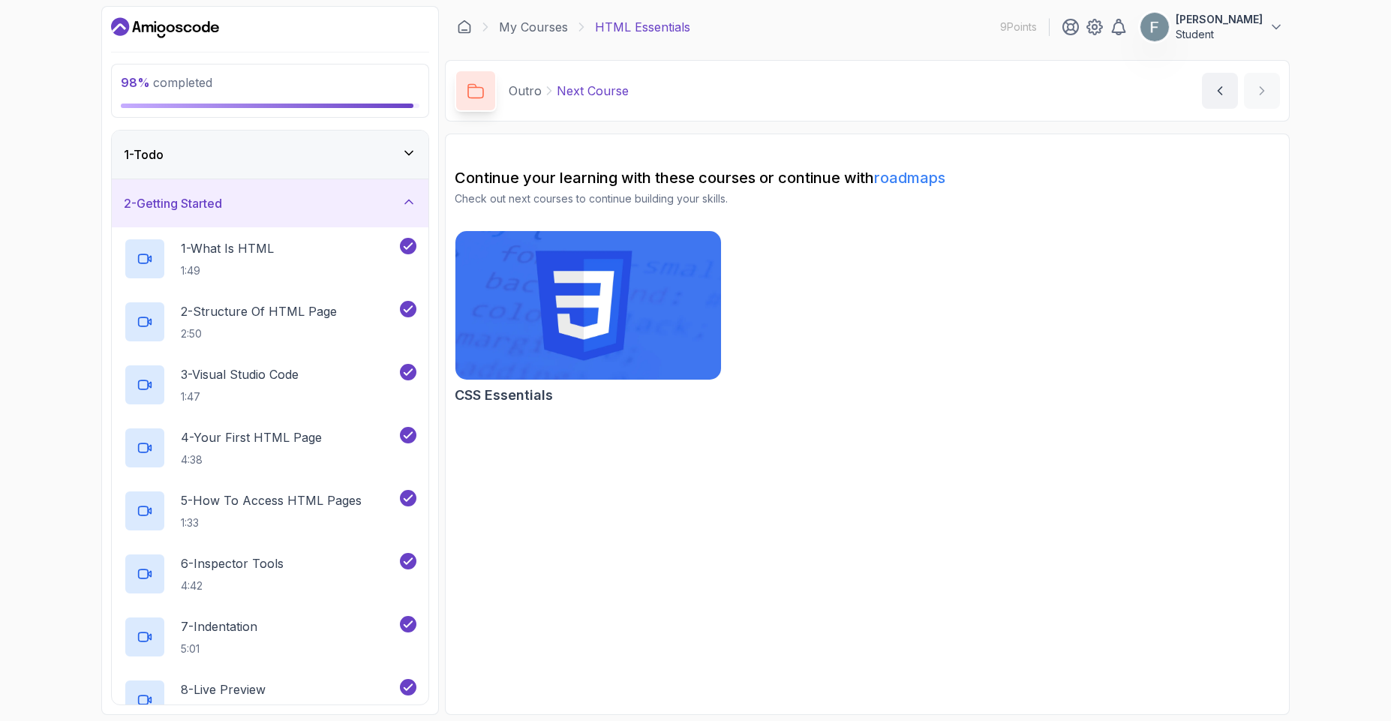
click at [288, 159] on div "1 - Todo" at bounding box center [270, 155] width 293 height 18
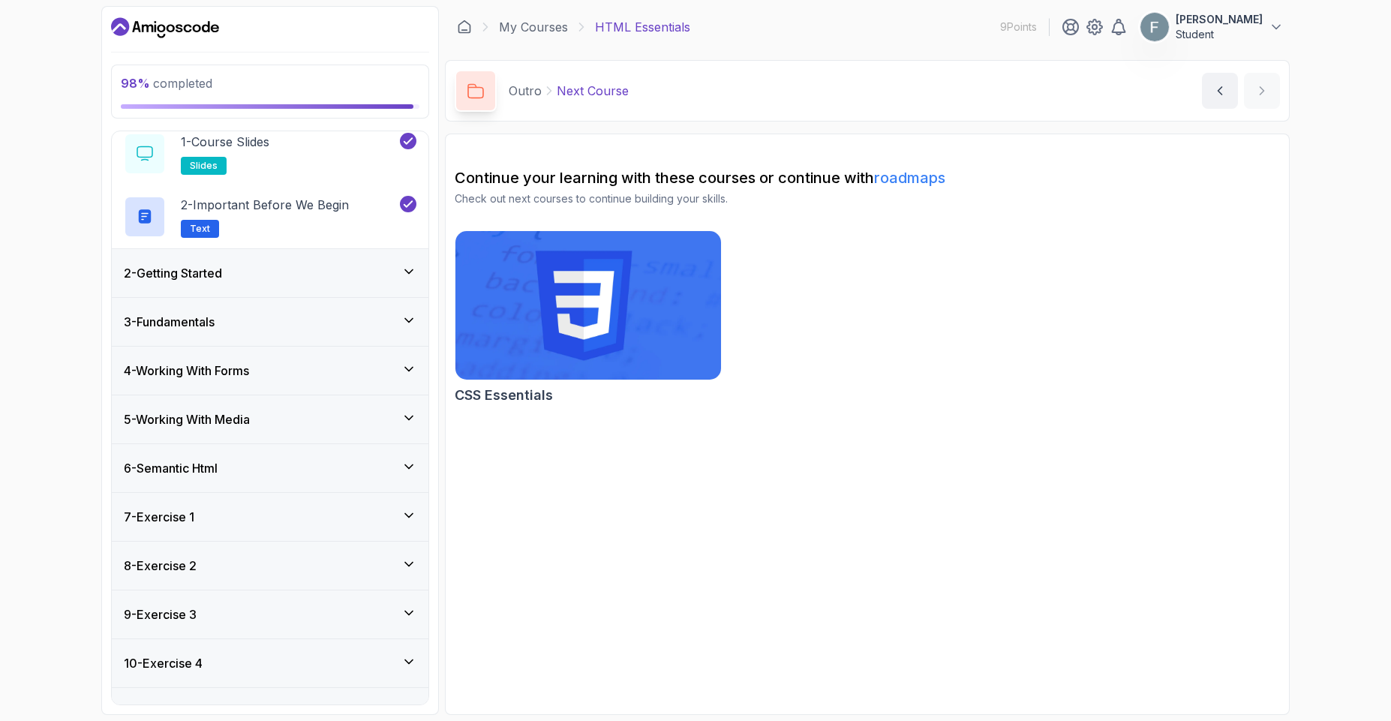
scroll to position [89, 0]
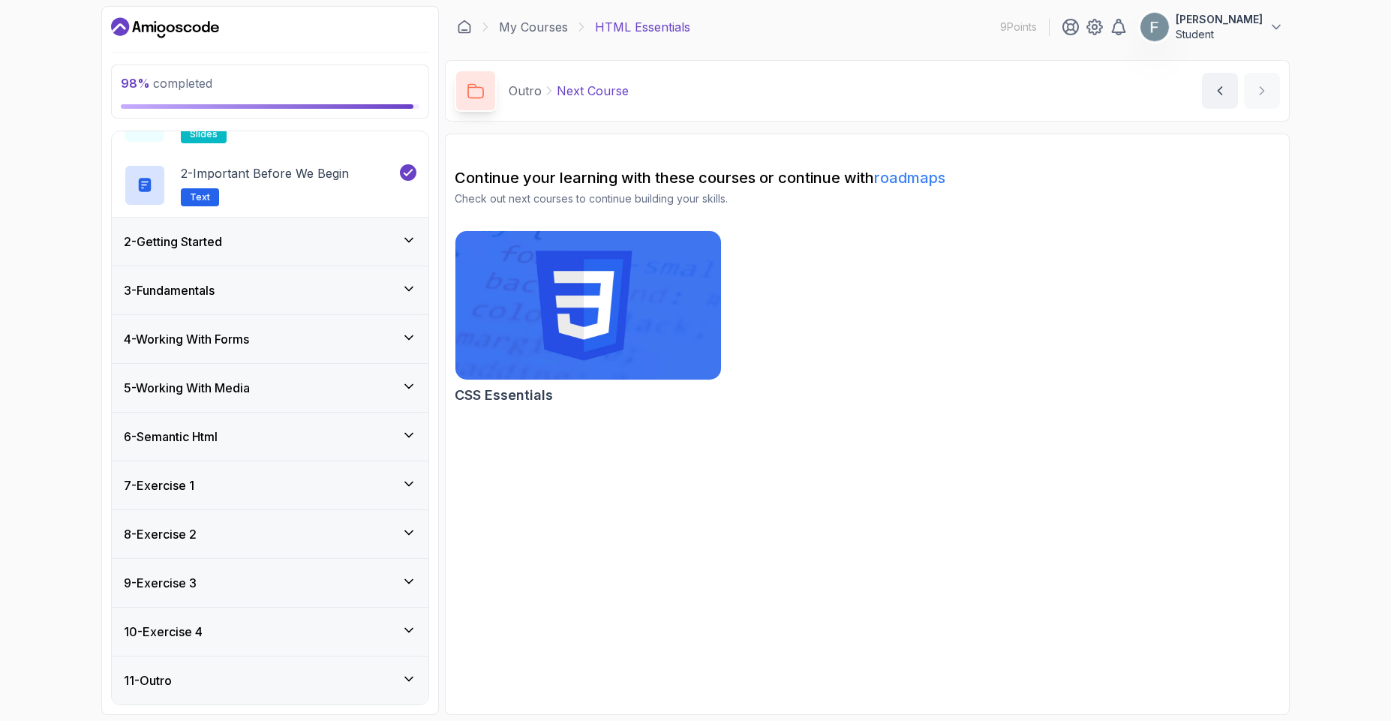
click at [359, 686] on div "11 - Outro" at bounding box center [270, 680] width 293 height 18
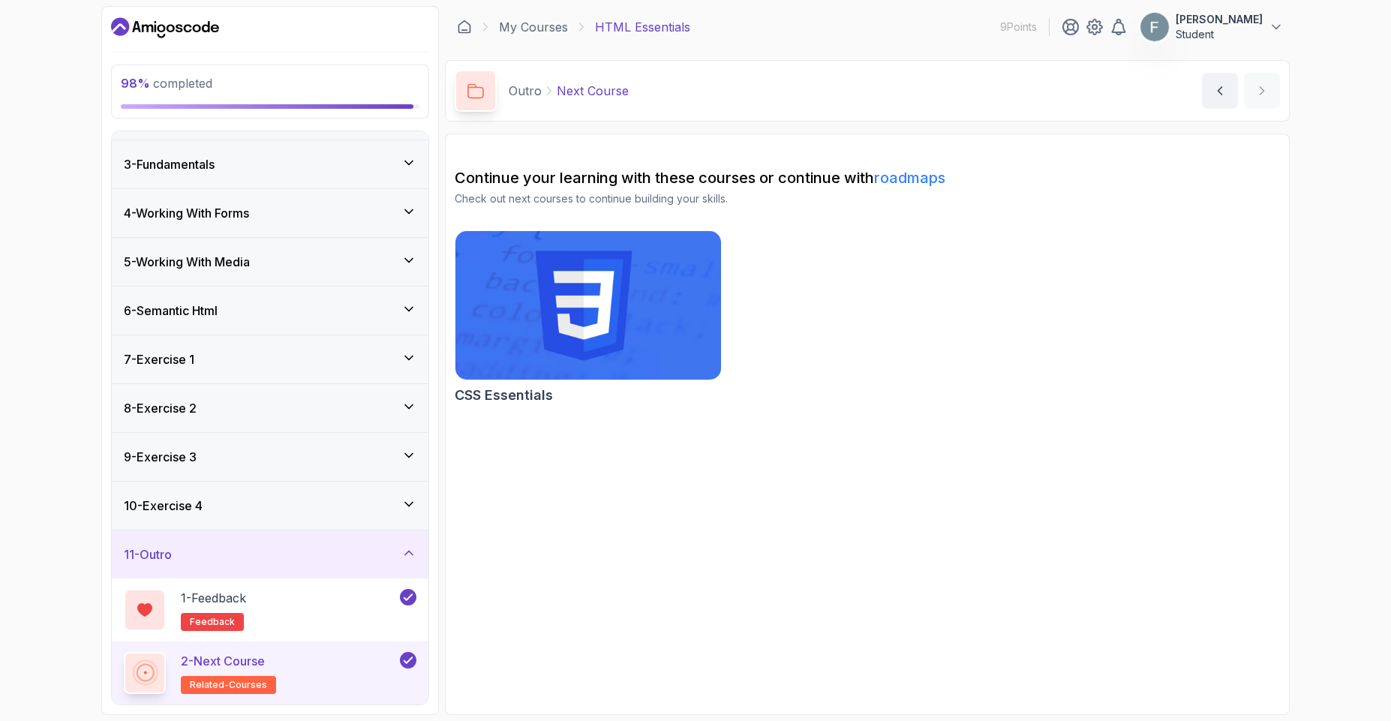
click at [371, 510] on div "10 - Exercise 4" at bounding box center [270, 506] width 293 height 18
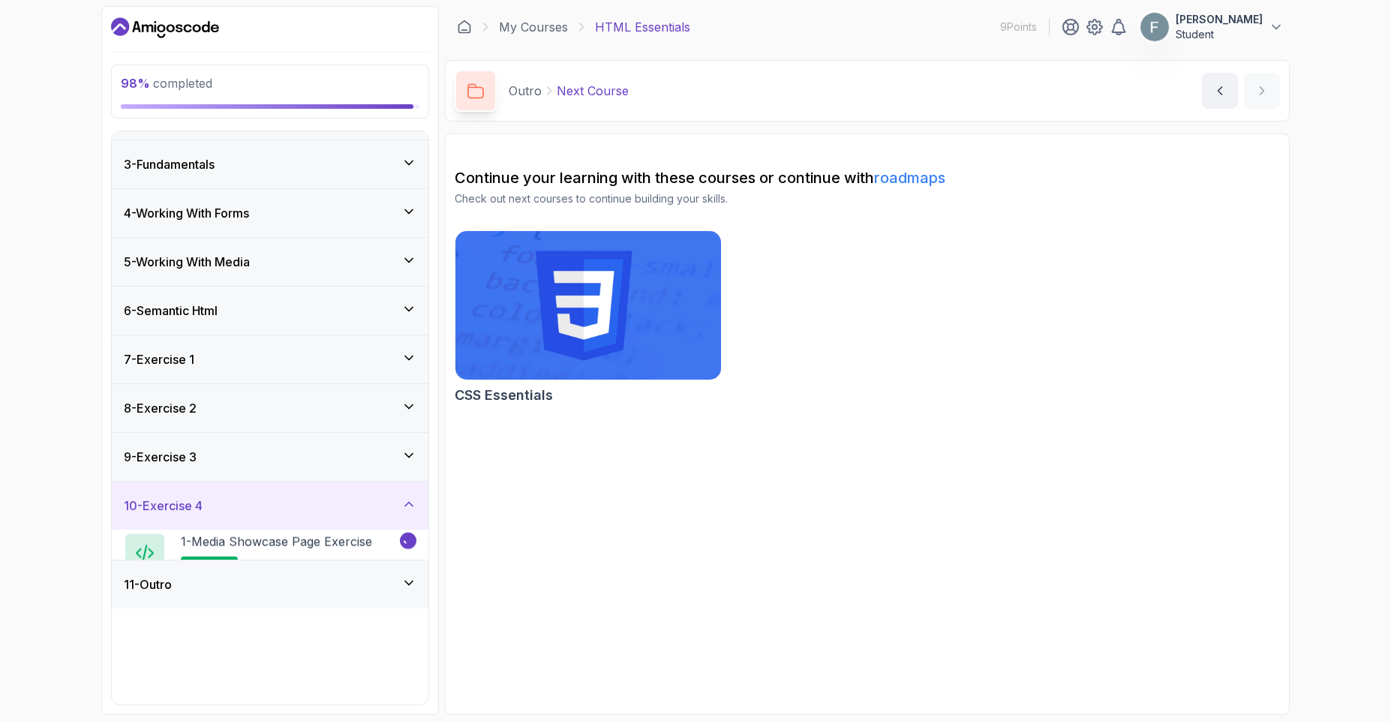
scroll to position [0, 0]
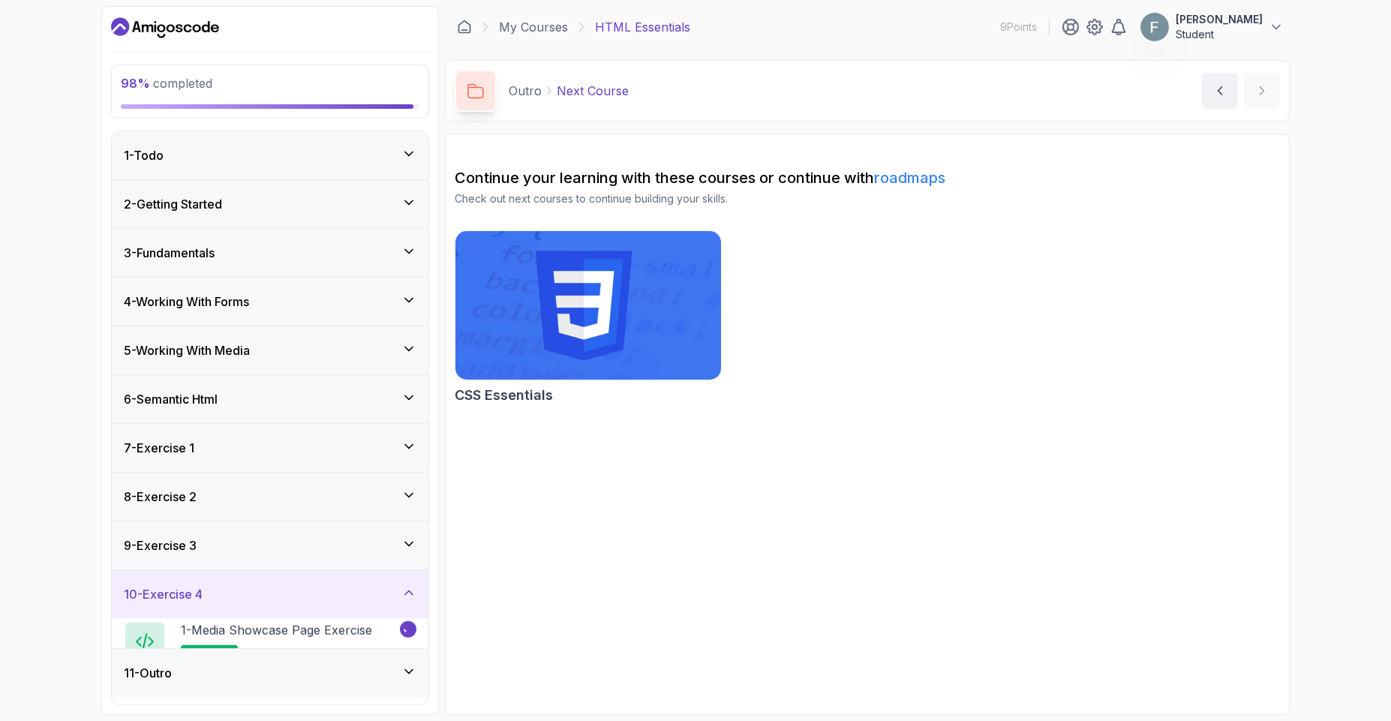
click at [365, 459] on div "7 - Exercise 1" at bounding box center [270, 448] width 317 height 48
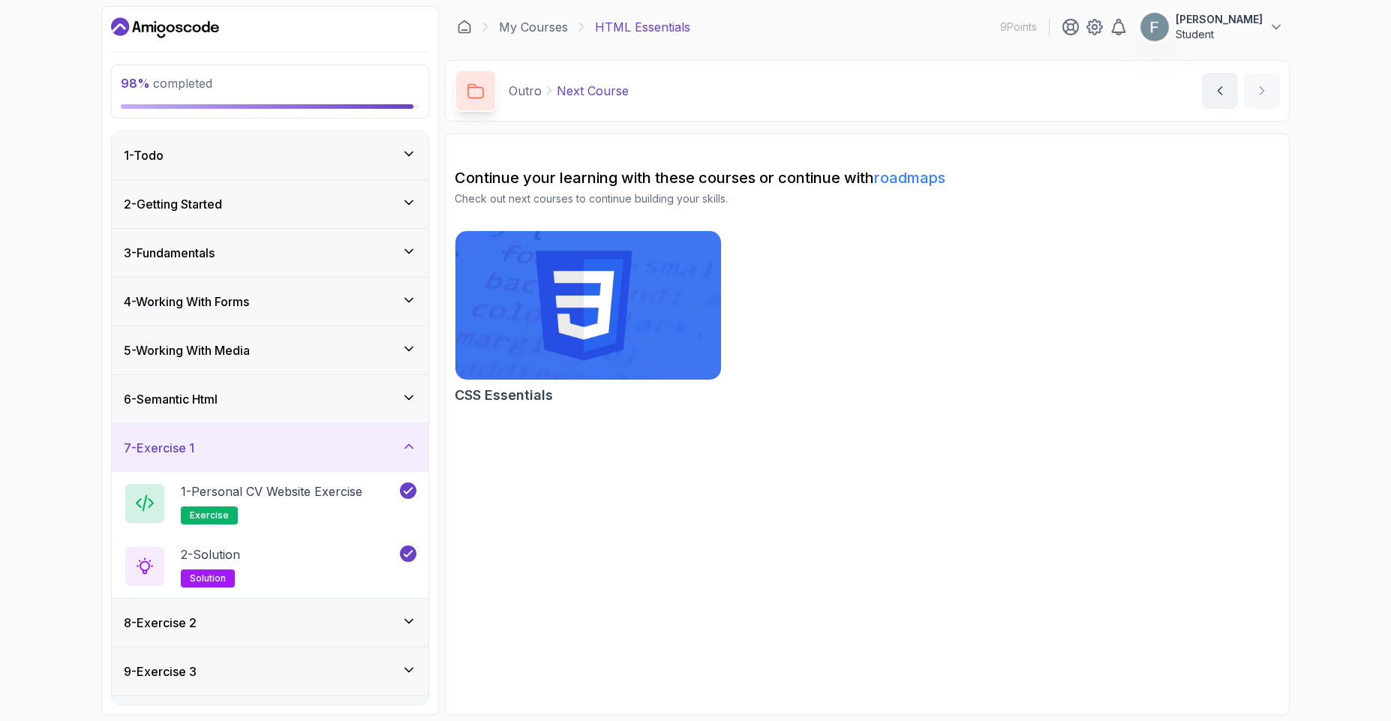
click at [116, 108] on div "98 % completed" at bounding box center [270, 92] width 318 height 54
click at [122, 86] on span "98 %" at bounding box center [135, 83] width 29 height 15
click at [128, 82] on span "98 %" at bounding box center [135, 83] width 29 height 15
click at [543, 21] on link "My Courses" at bounding box center [533, 27] width 69 height 18
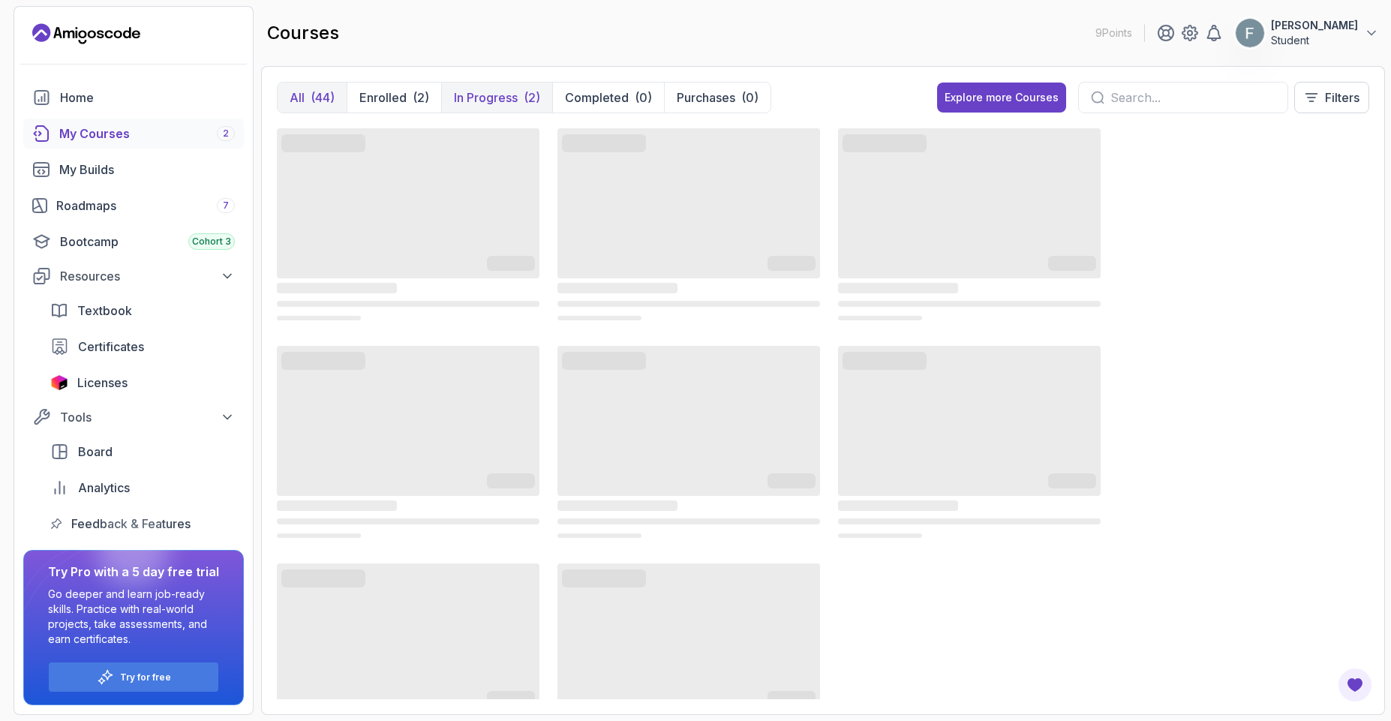
click at [509, 98] on p "In Progress" at bounding box center [486, 98] width 64 height 18
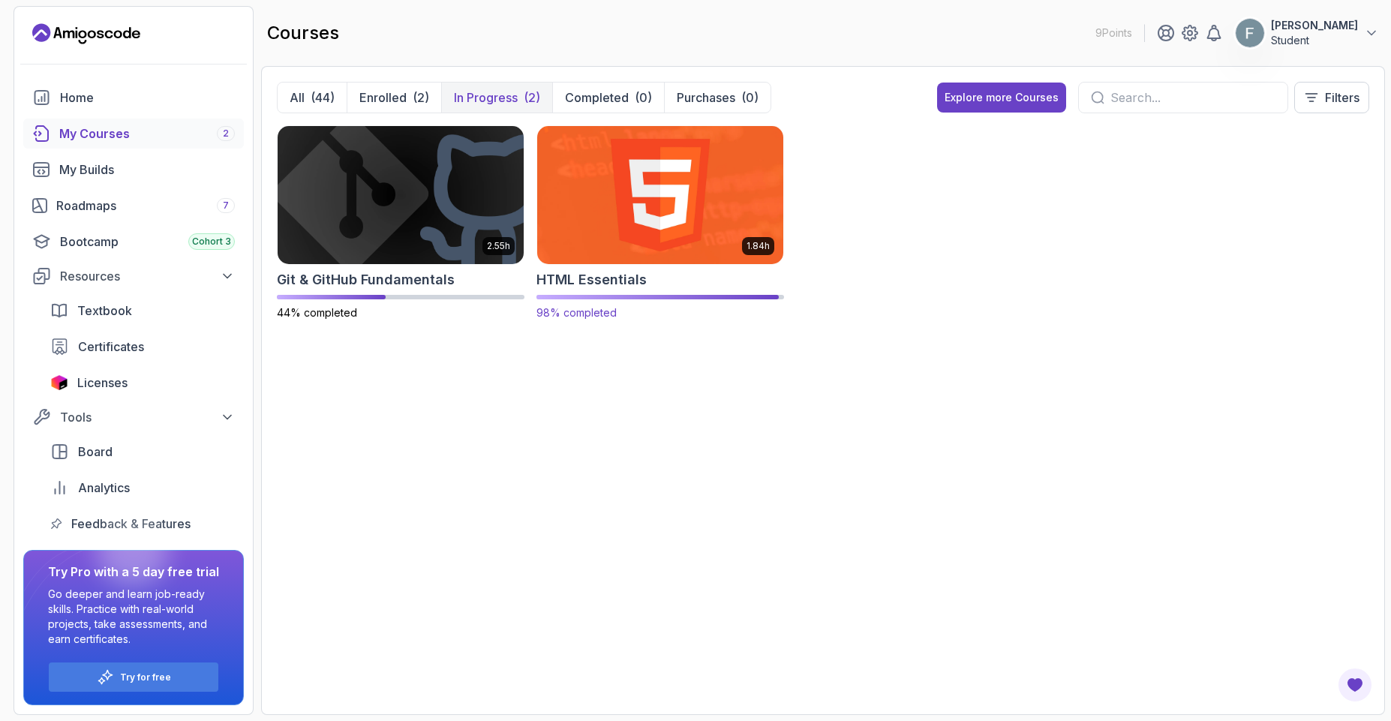
click at [647, 212] on img at bounding box center [660, 194] width 258 height 145
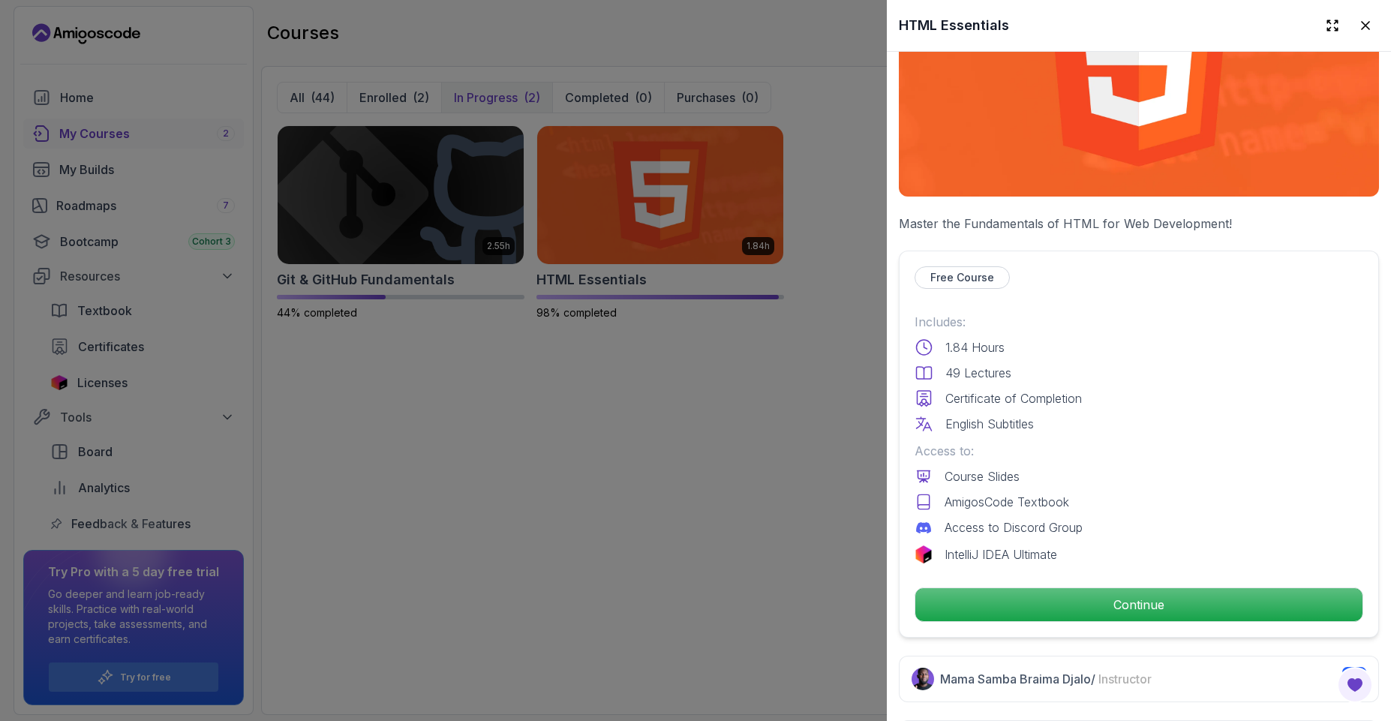
scroll to position [540, 0]
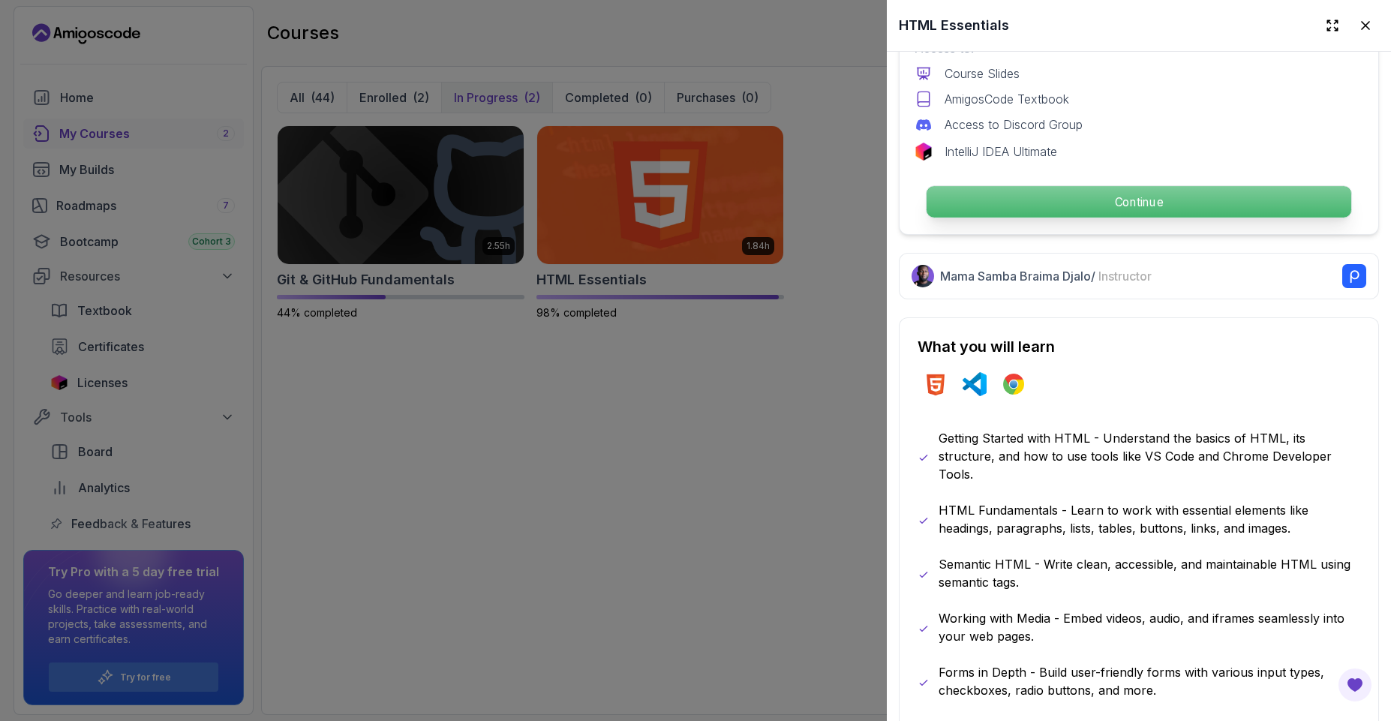
click at [992, 200] on p "Continue" at bounding box center [1138, 202] width 425 height 32
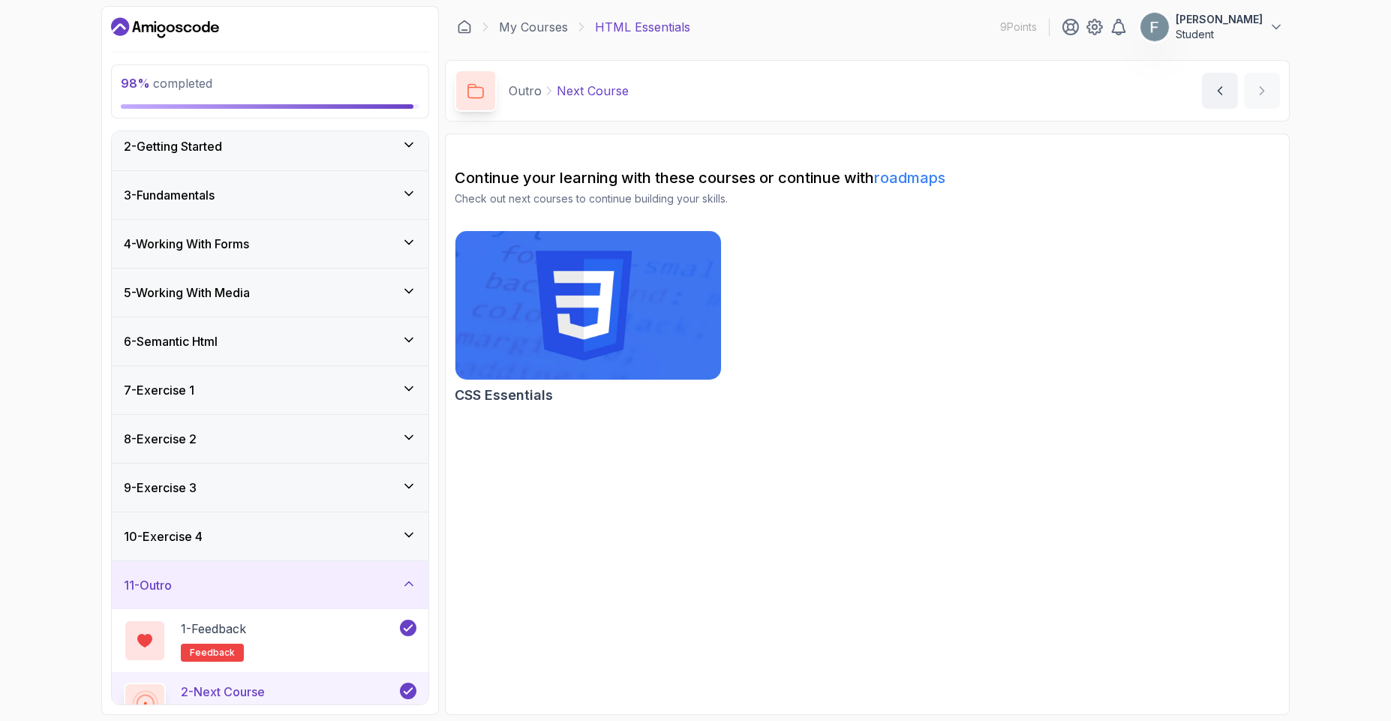
scroll to position [89, 0]
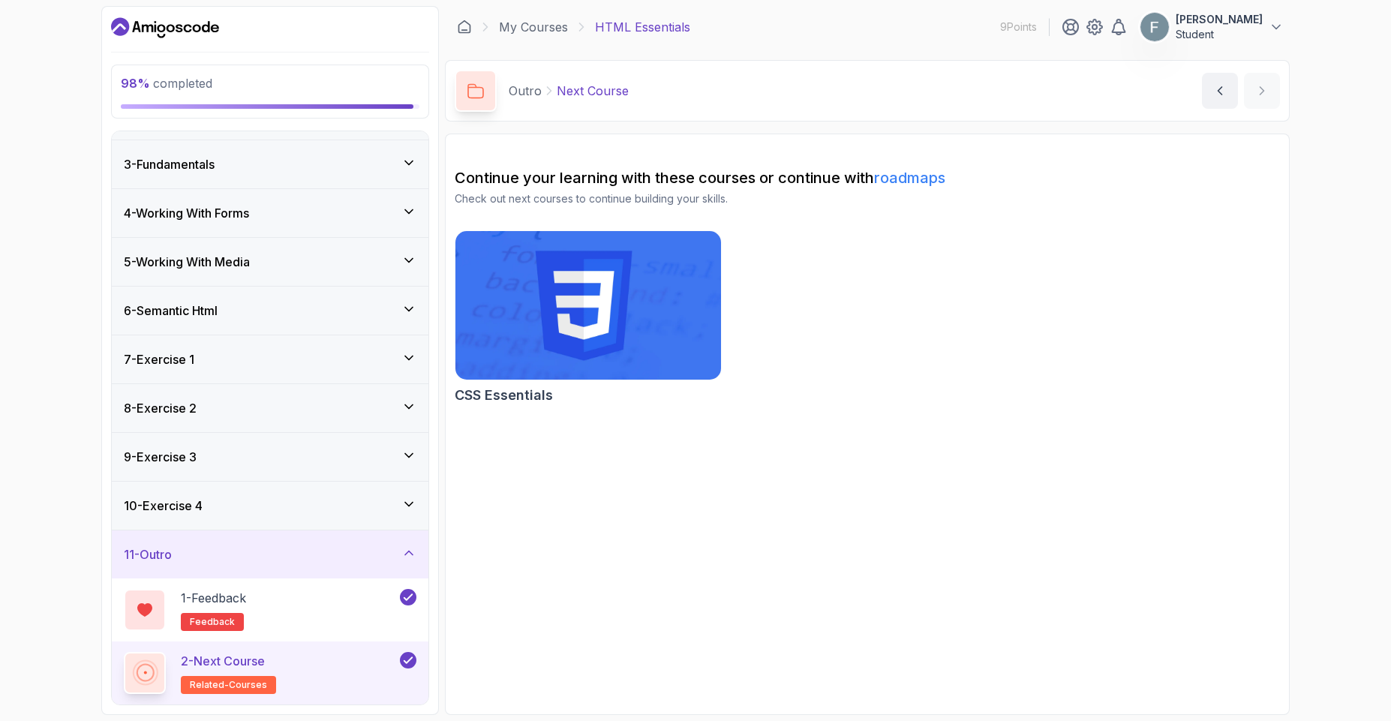
click at [238, 524] on div "10 - Exercise 4" at bounding box center [270, 506] width 317 height 48
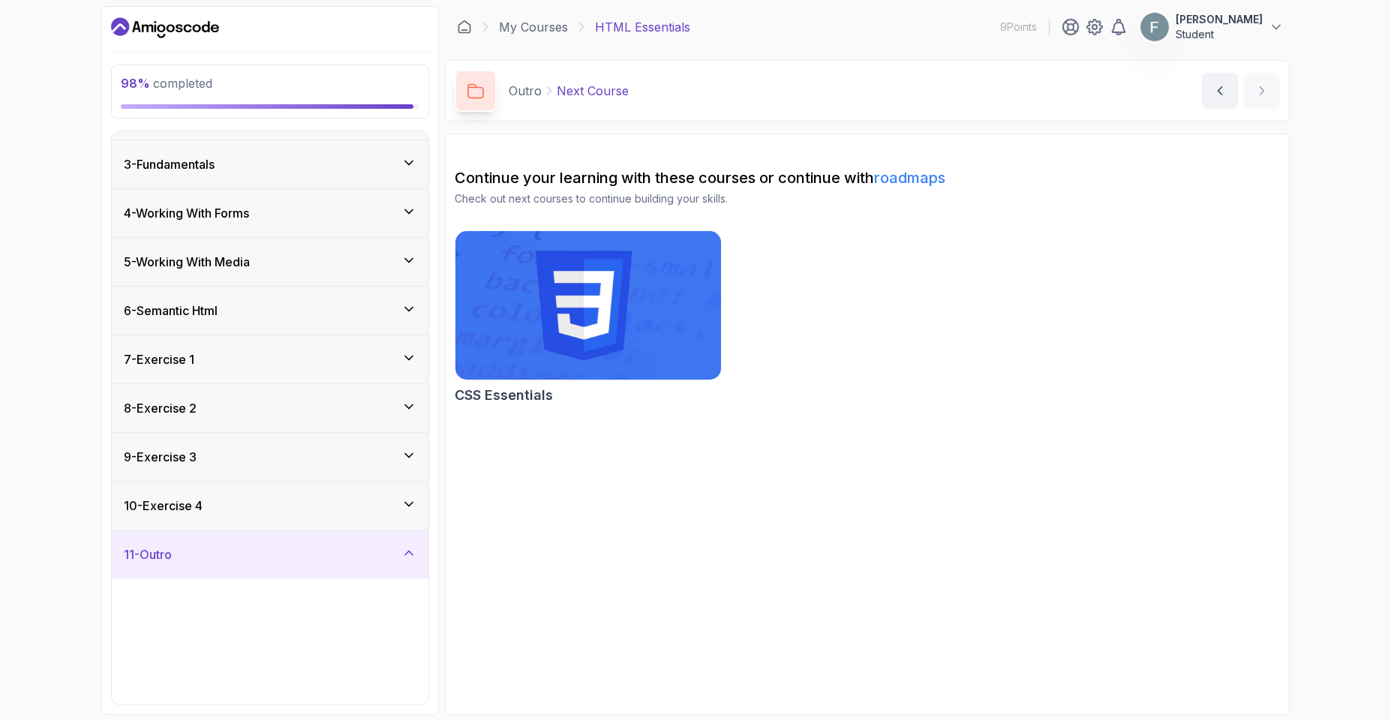
scroll to position [0, 0]
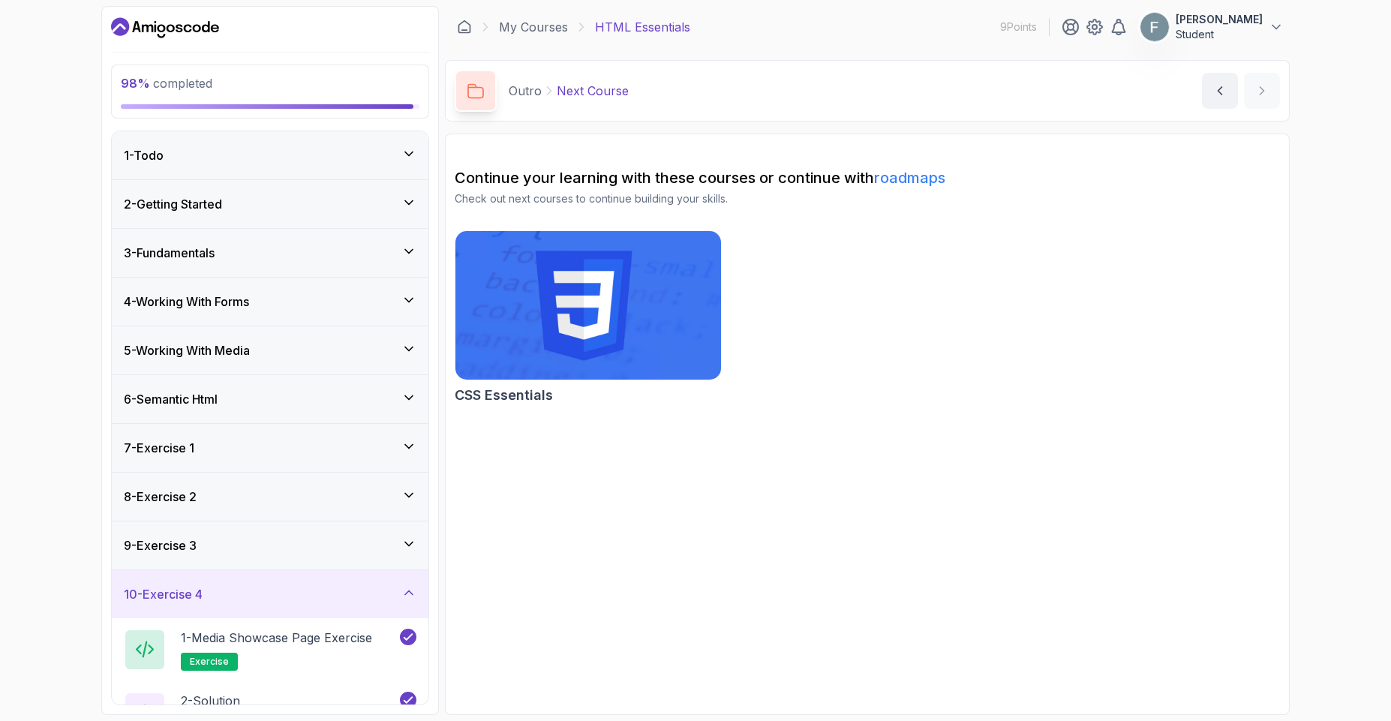
click at [251, 608] on div "10 - Exercise 4" at bounding box center [270, 594] width 317 height 48
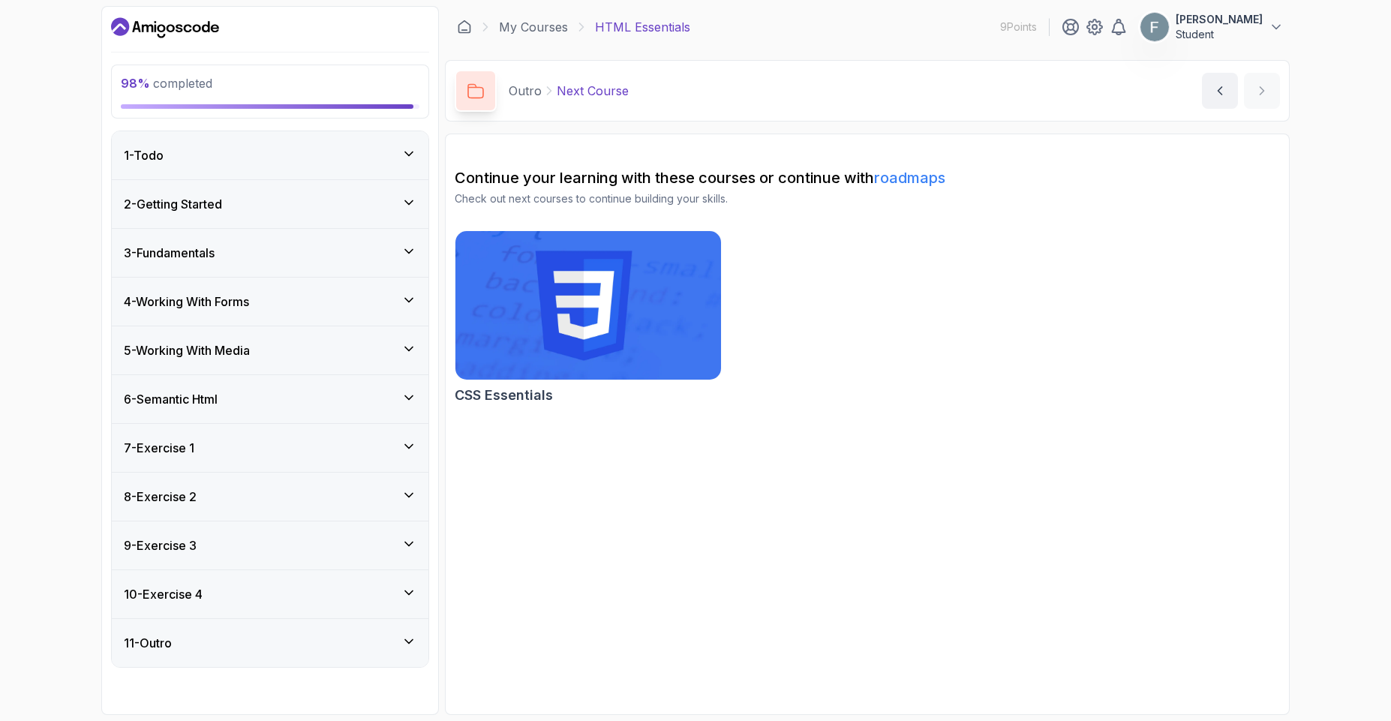
click at [413, 656] on div "11 - Outro" at bounding box center [270, 643] width 317 height 48
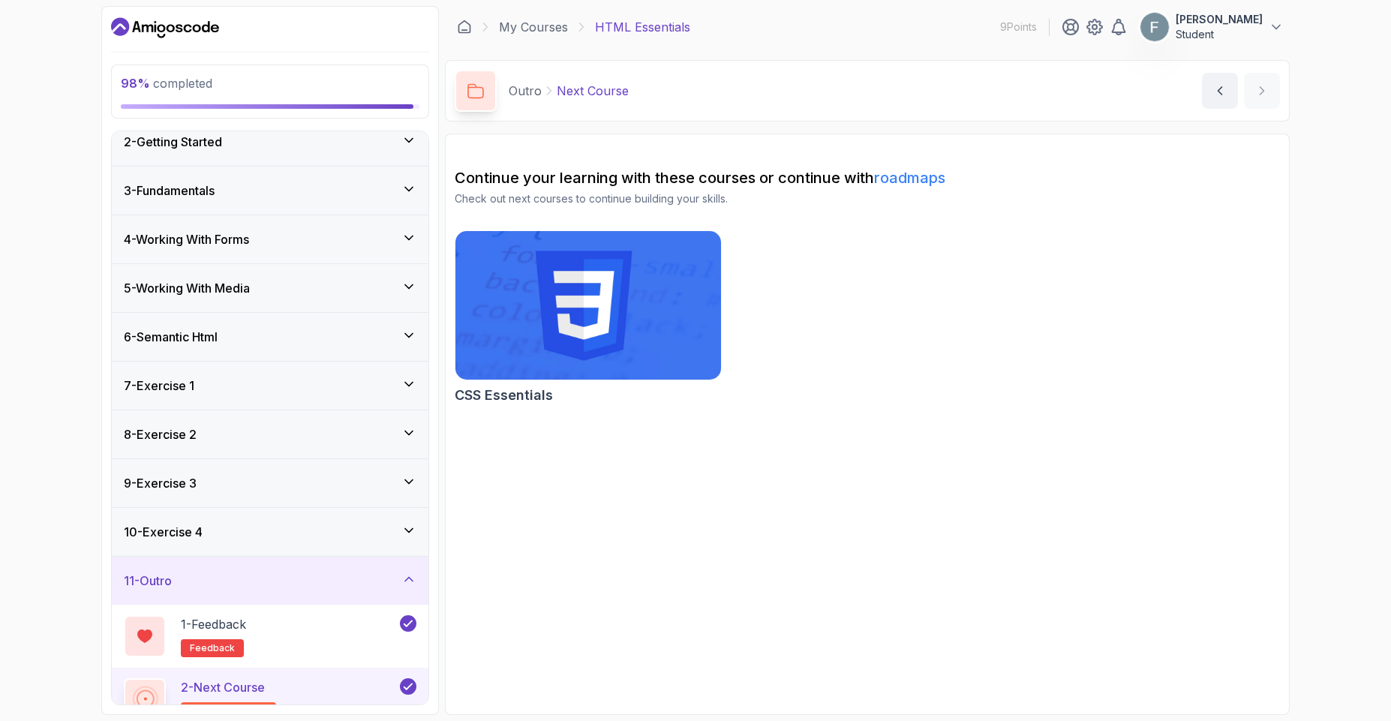
scroll to position [87, 0]
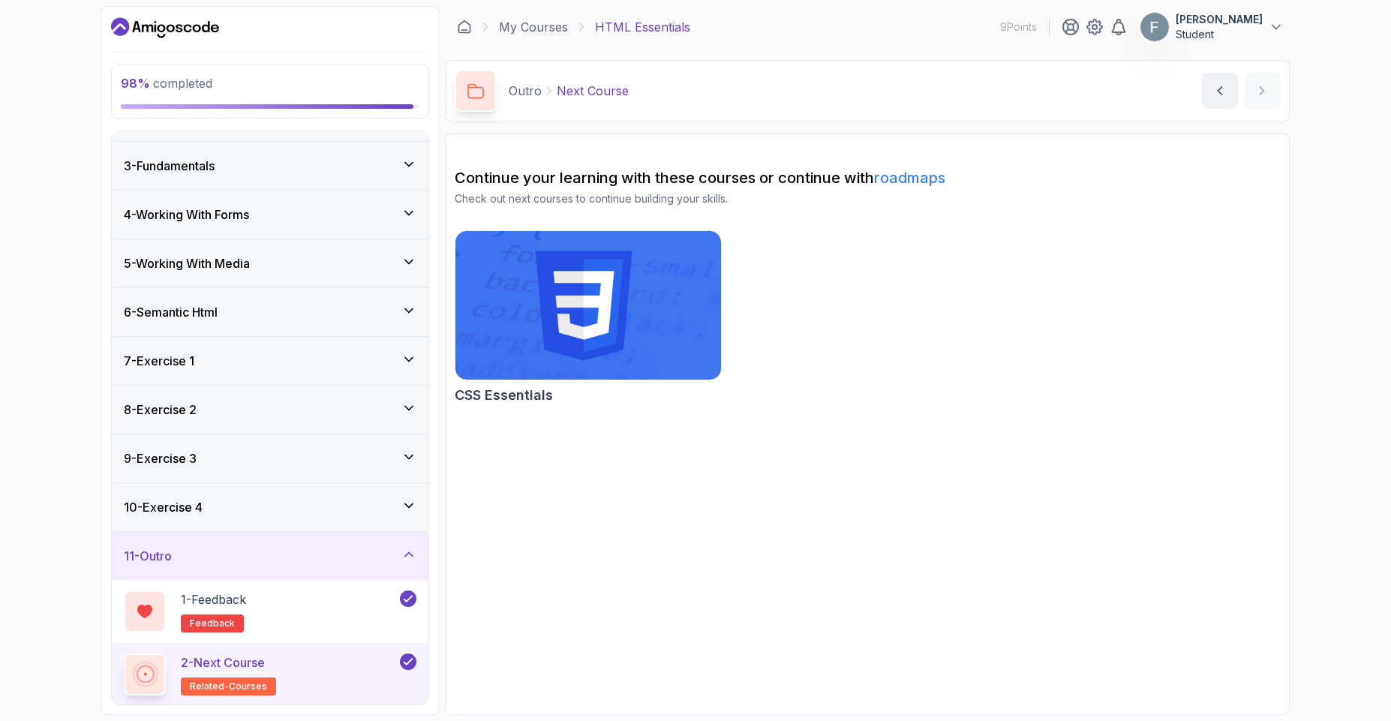
click at [407, 667] on icon at bounding box center [408, 661] width 14 height 15
click at [407, 667] on button at bounding box center [408, 661] width 17 height 17
click at [405, 599] on icon at bounding box center [408, 599] width 8 height 6
click at [405, 599] on button at bounding box center [408, 598] width 17 height 17
click at [360, 557] on div "11 - Outro" at bounding box center [270, 556] width 293 height 18
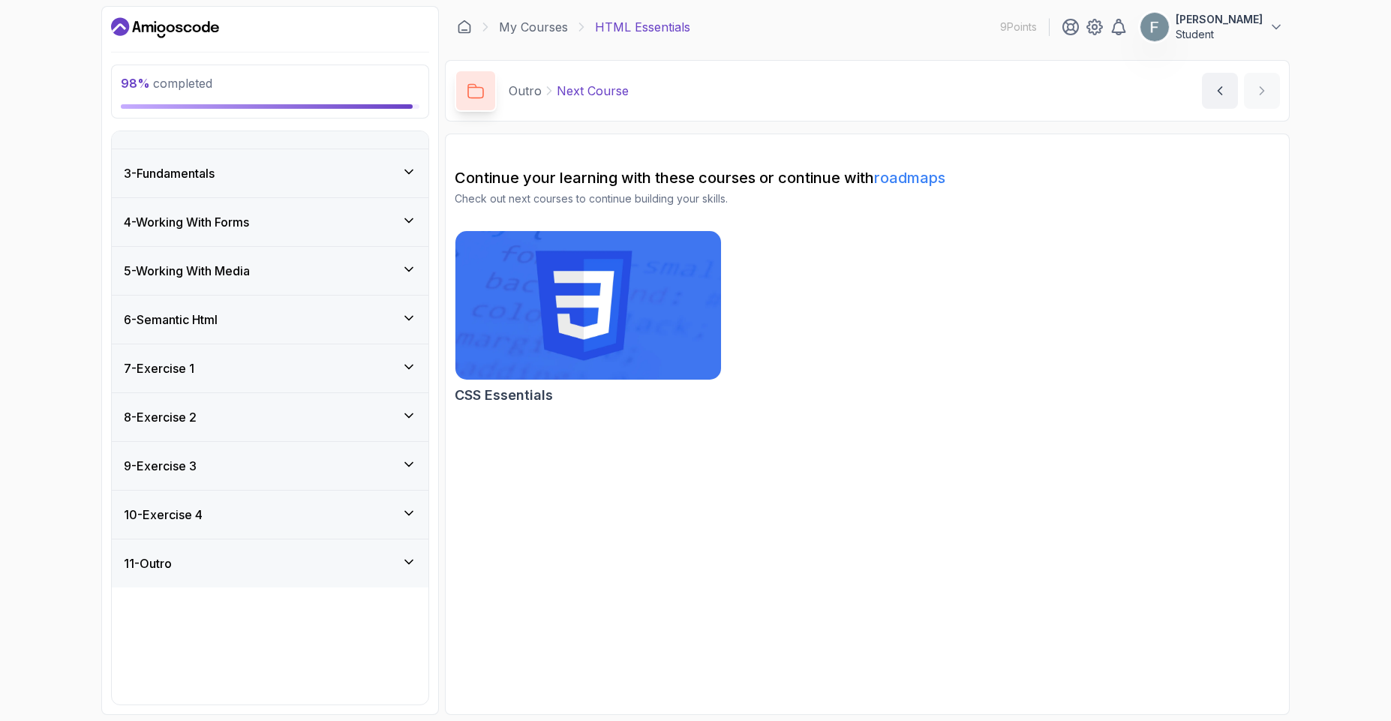
scroll to position [0, 0]
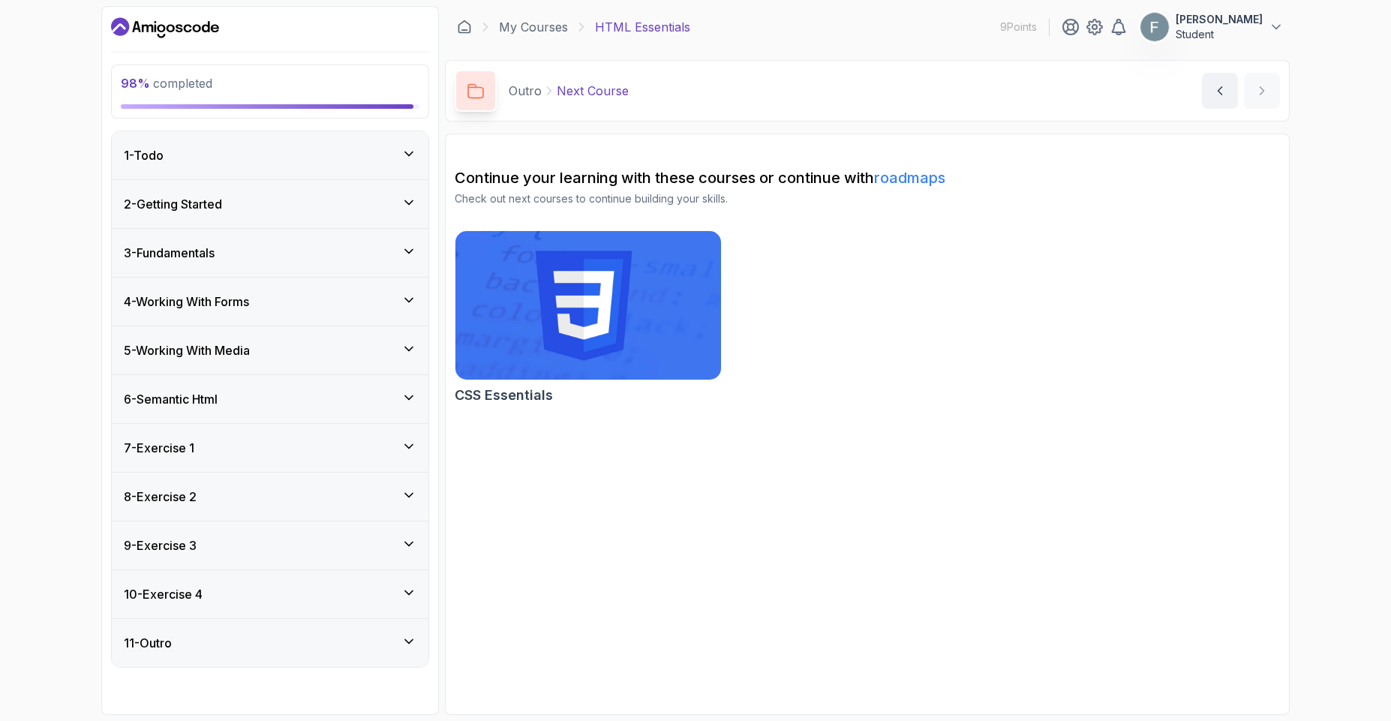
click at [355, 599] on div "10 - Exercise 4" at bounding box center [270, 594] width 293 height 18
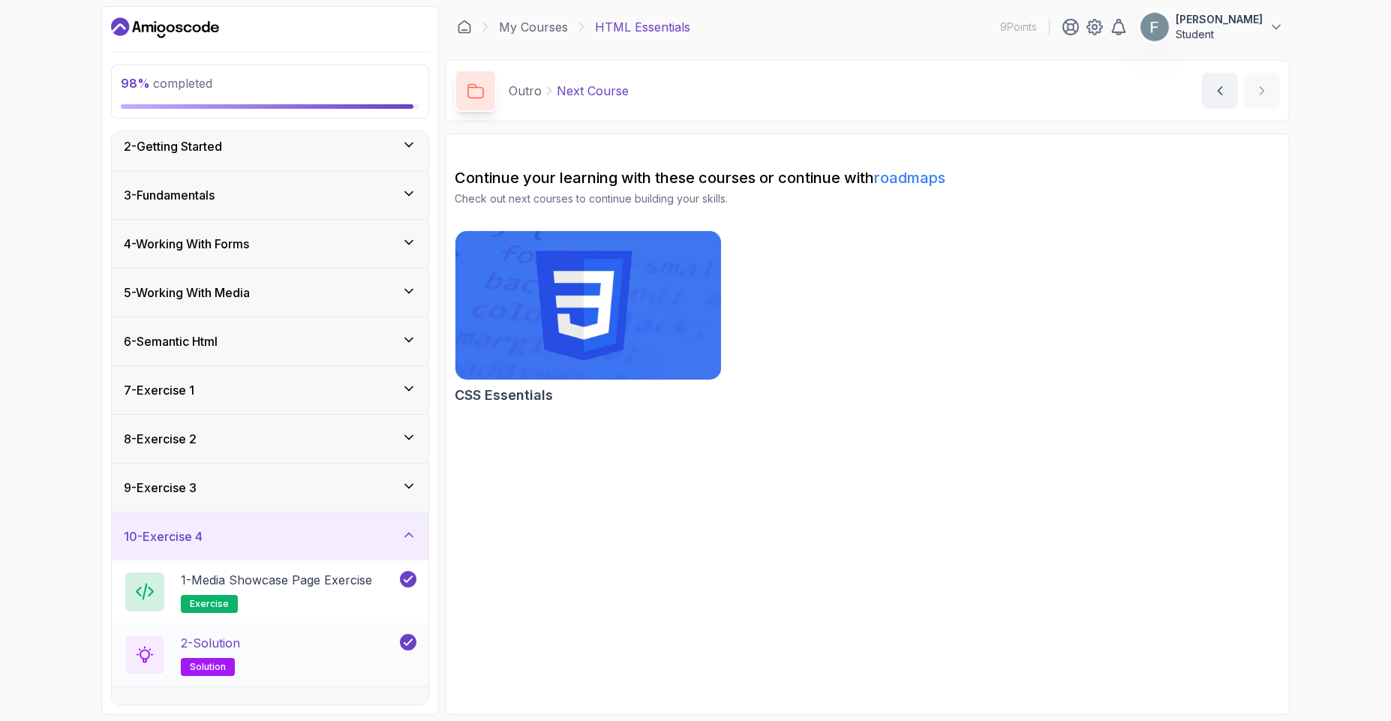
scroll to position [89, 0]
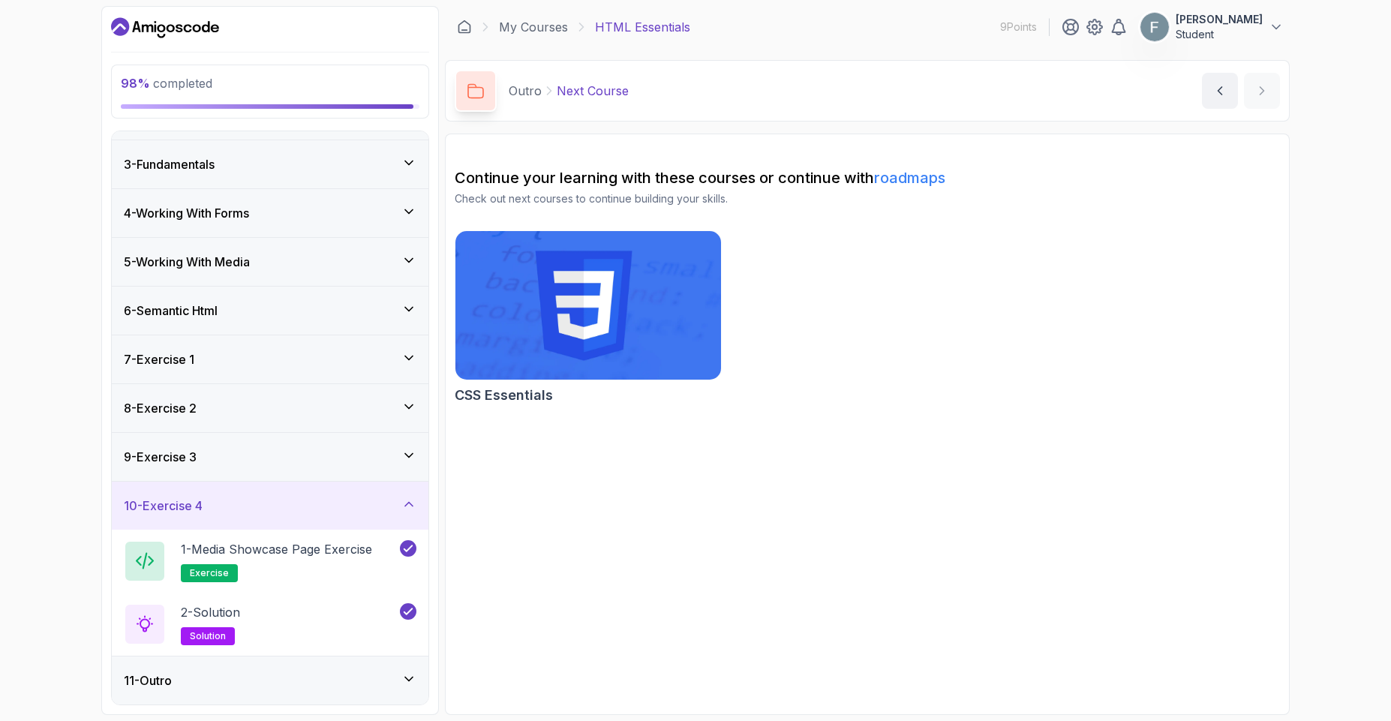
click at [318, 449] on div "9 - Exercise 3" at bounding box center [270, 457] width 293 height 18
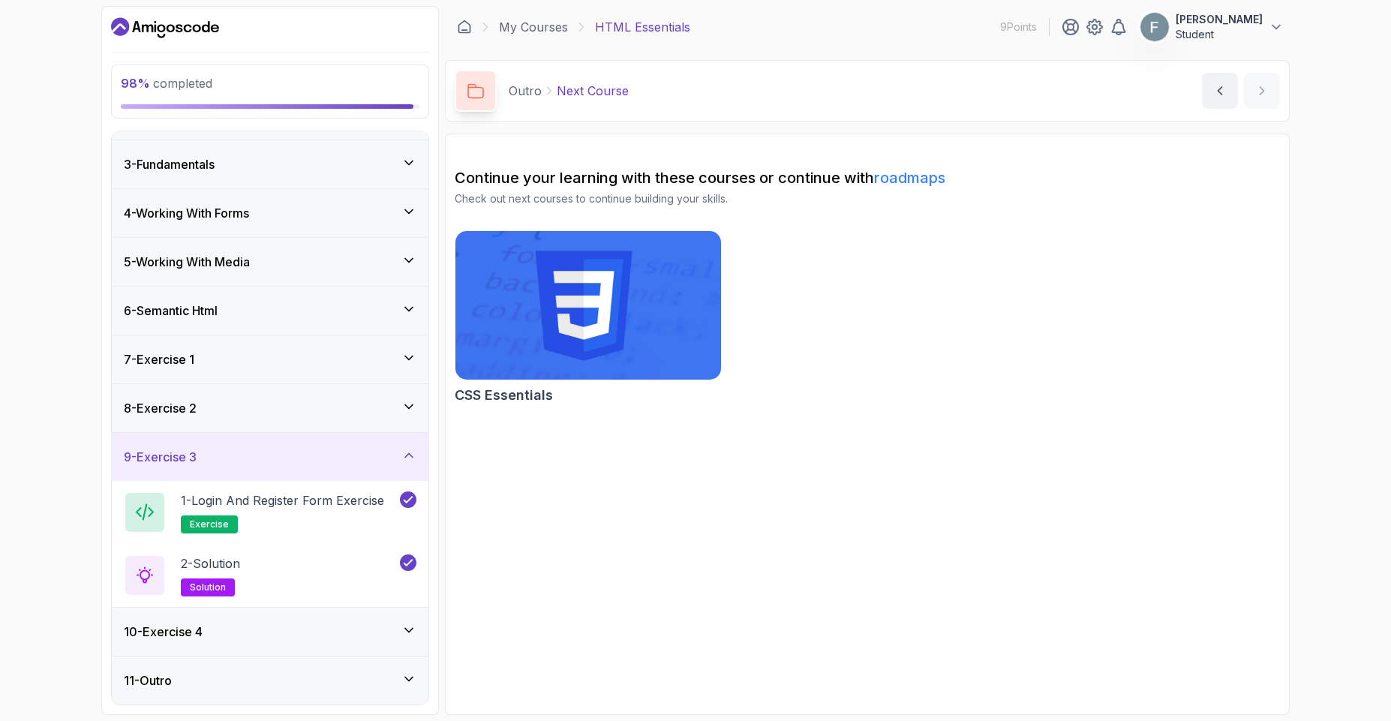
click at [320, 408] on div "8 - Exercise 2" at bounding box center [270, 408] width 293 height 18
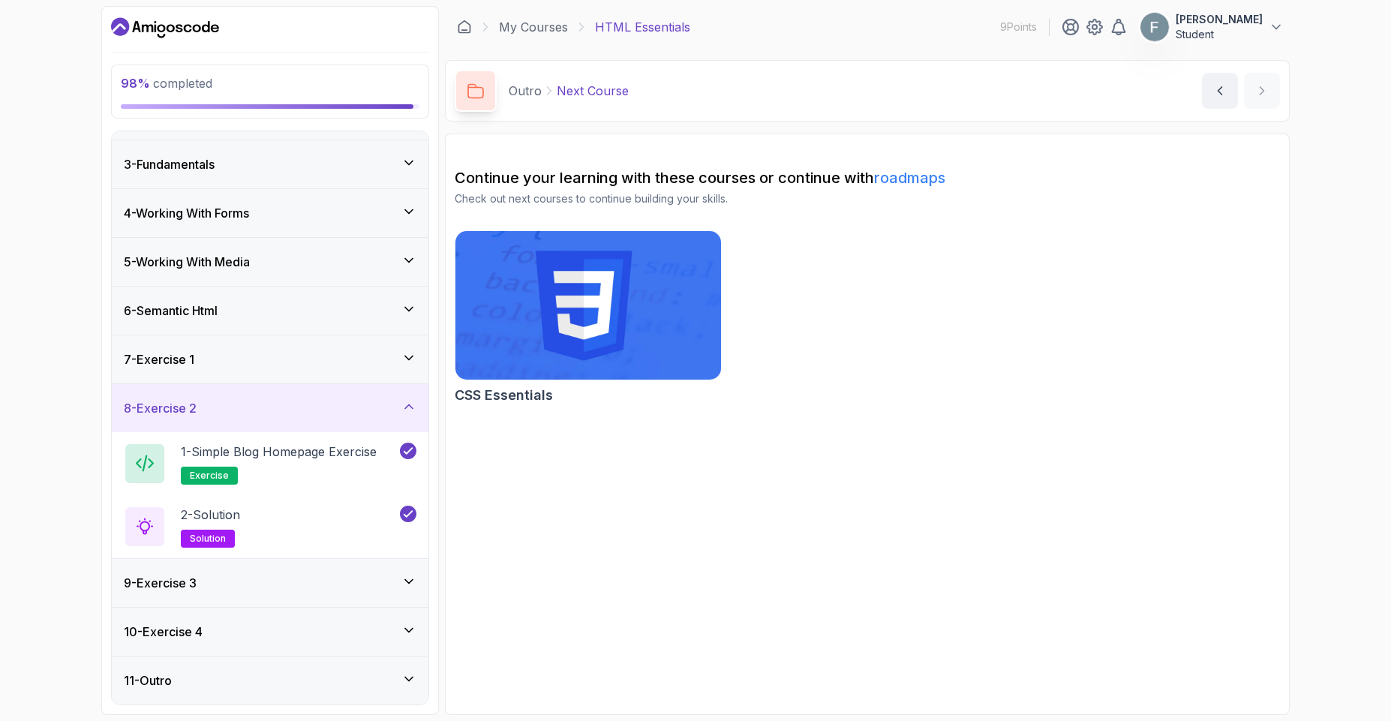
click at [320, 345] on div "7 - Exercise 1" at bounding box center [270, 359] width 317 height 48
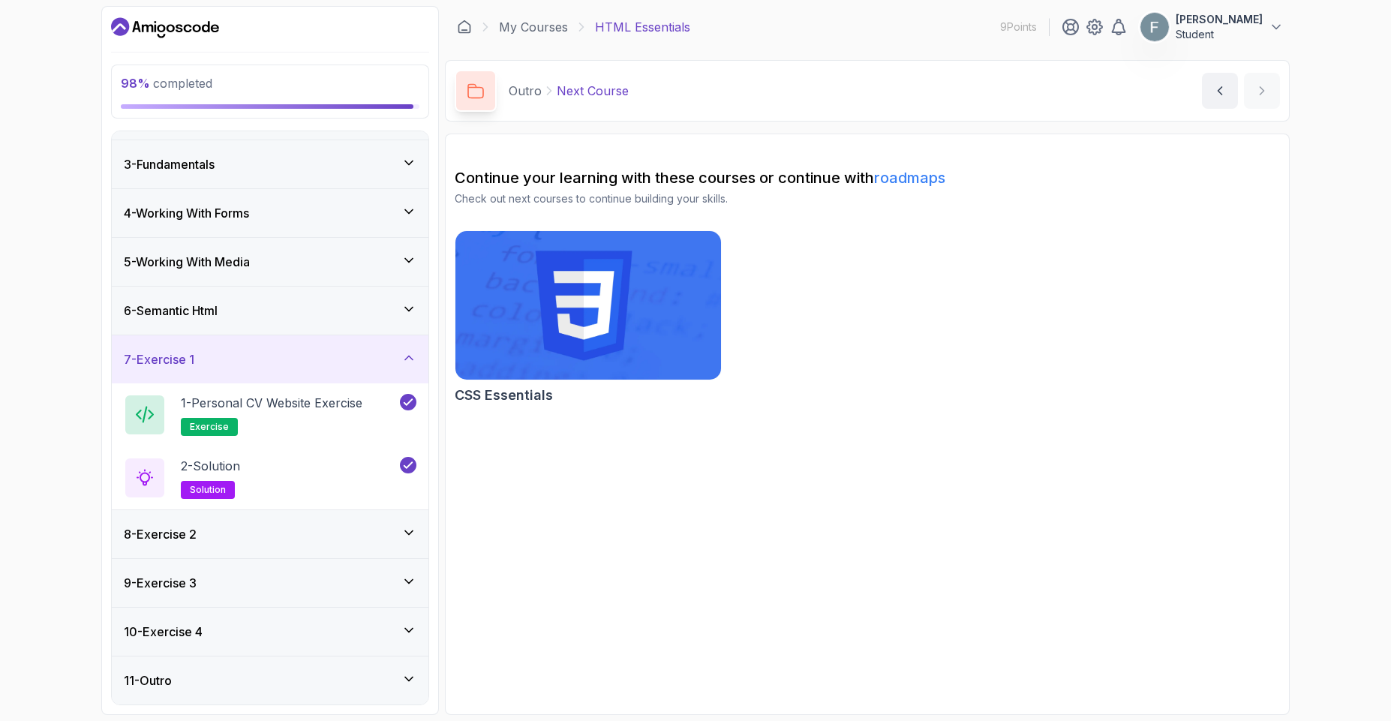
click at [319, 308] on div "6 - Semantic Html" at bounding box center [270, 311] width 293 height 18
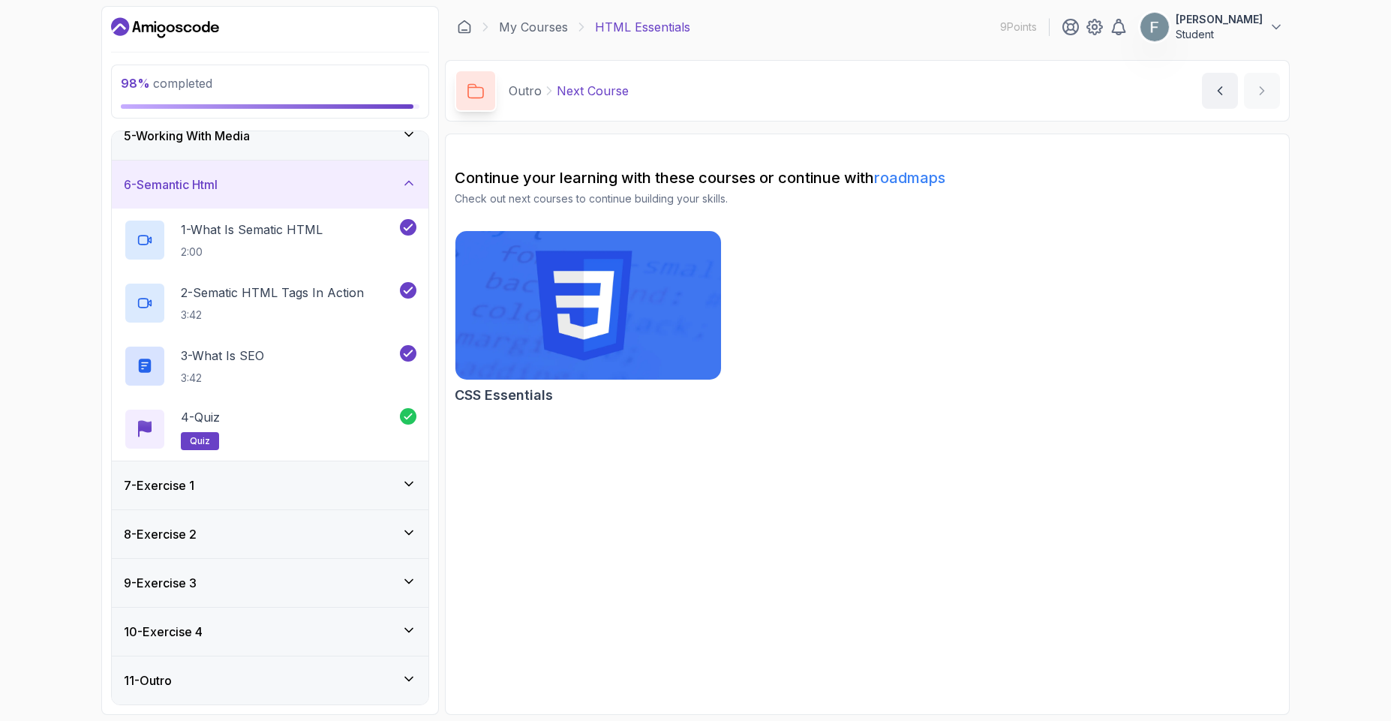
scroll to position [0, 0]
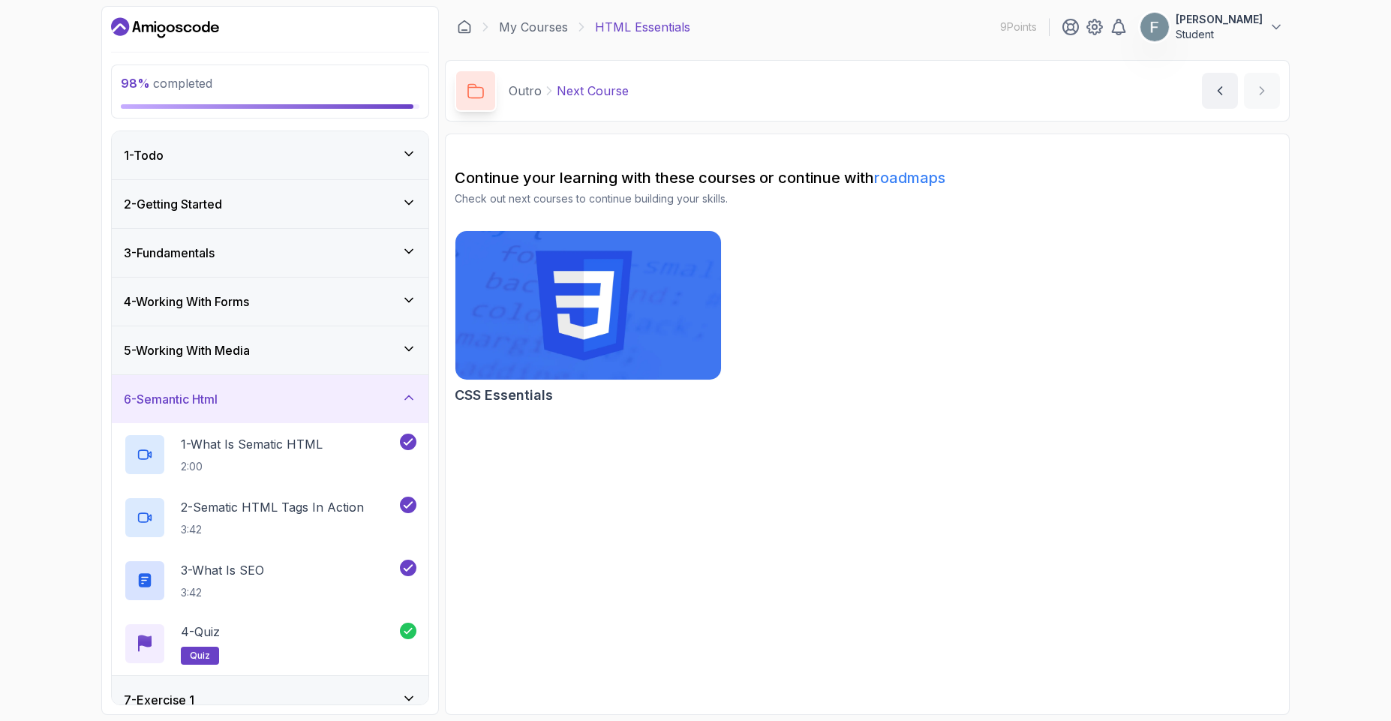
click at [317, 347] on div "5 - Working With Media" at bounding box center [270, 350] width 293 height 18
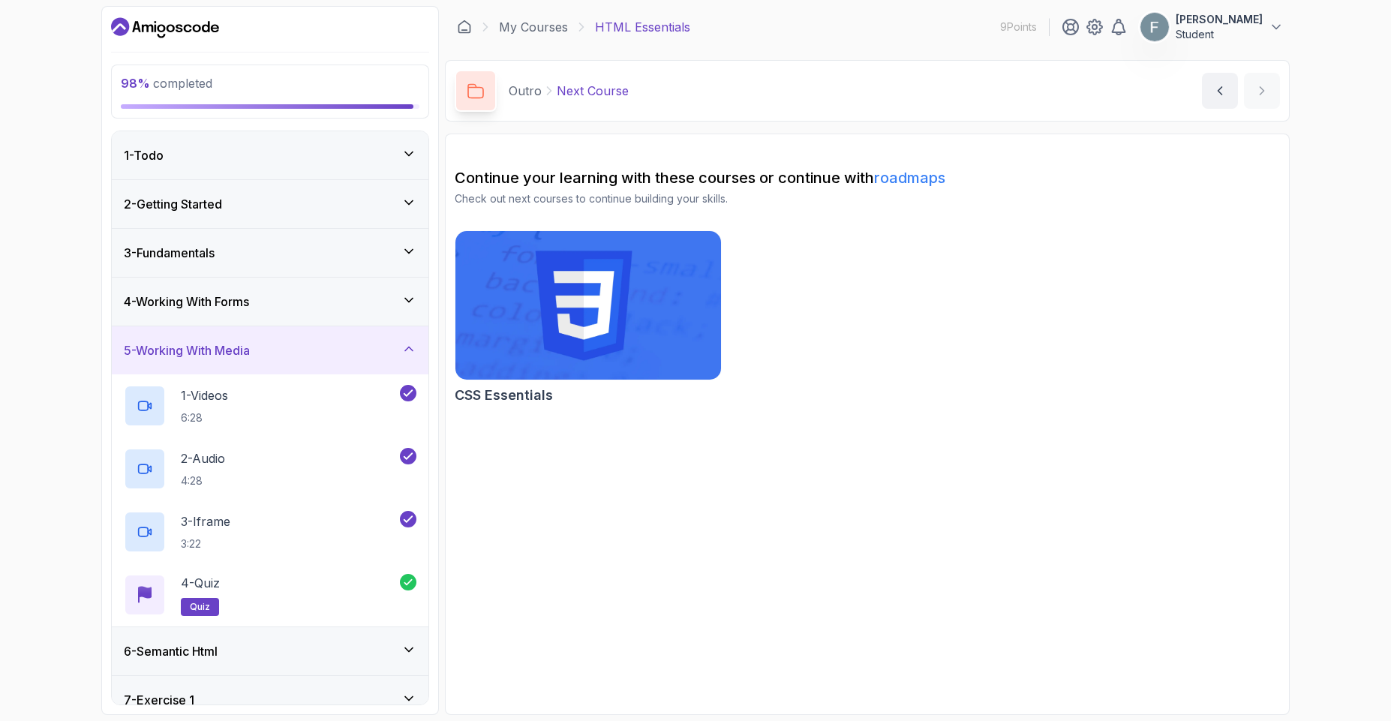
click at [333, 287] on div "4 - Working With Forms" at bounding box center [270, 302] width 317 height 48
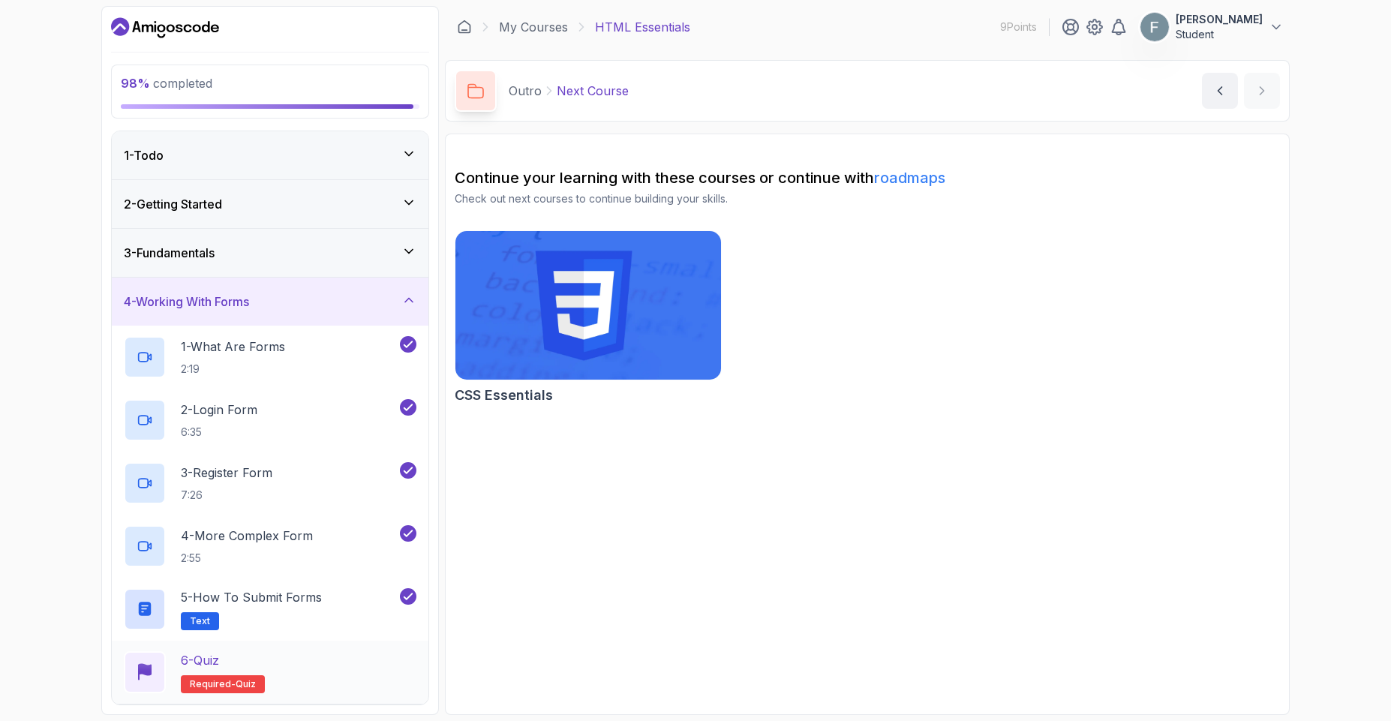
click at [307, 677] on div "6 - Quiz Required- quiz" at bounding box center [270, 672] width 293 height 42
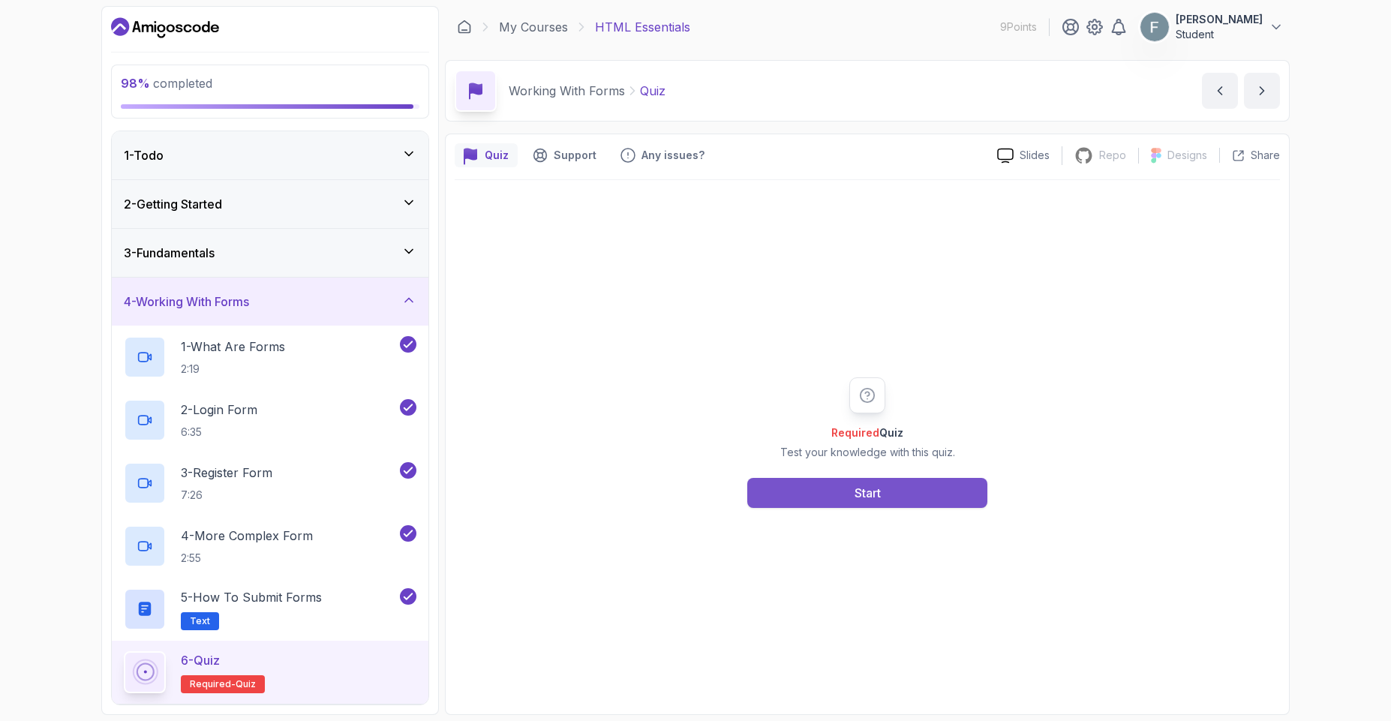
click at [881, 480] on button "Start" at bounding box center [867, 493] width 240 height 30
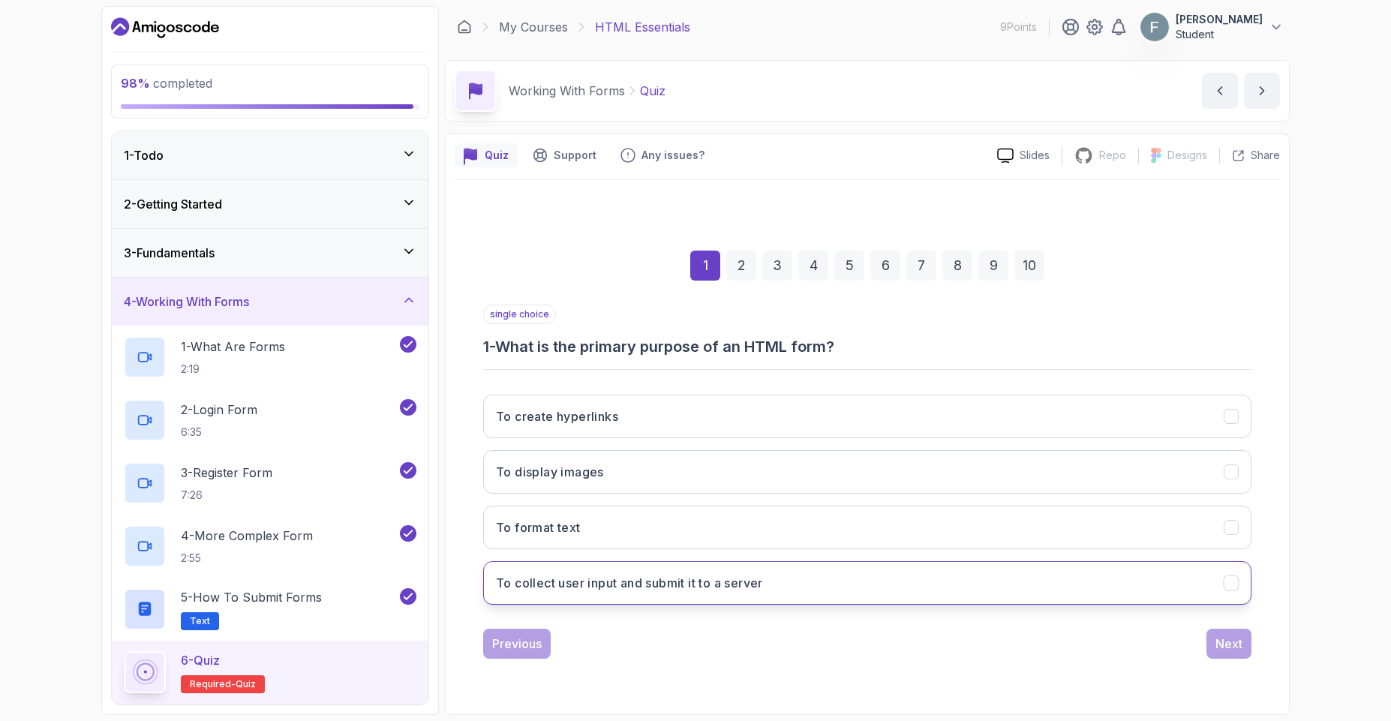
click at [596, 587] on h3 "To collect user input and submit it to a server" at bounding box center [629, 583] width 267 height 18
click at [1230, 653] on button "Next" at bounding box center [1228, 644] width 45 height 30
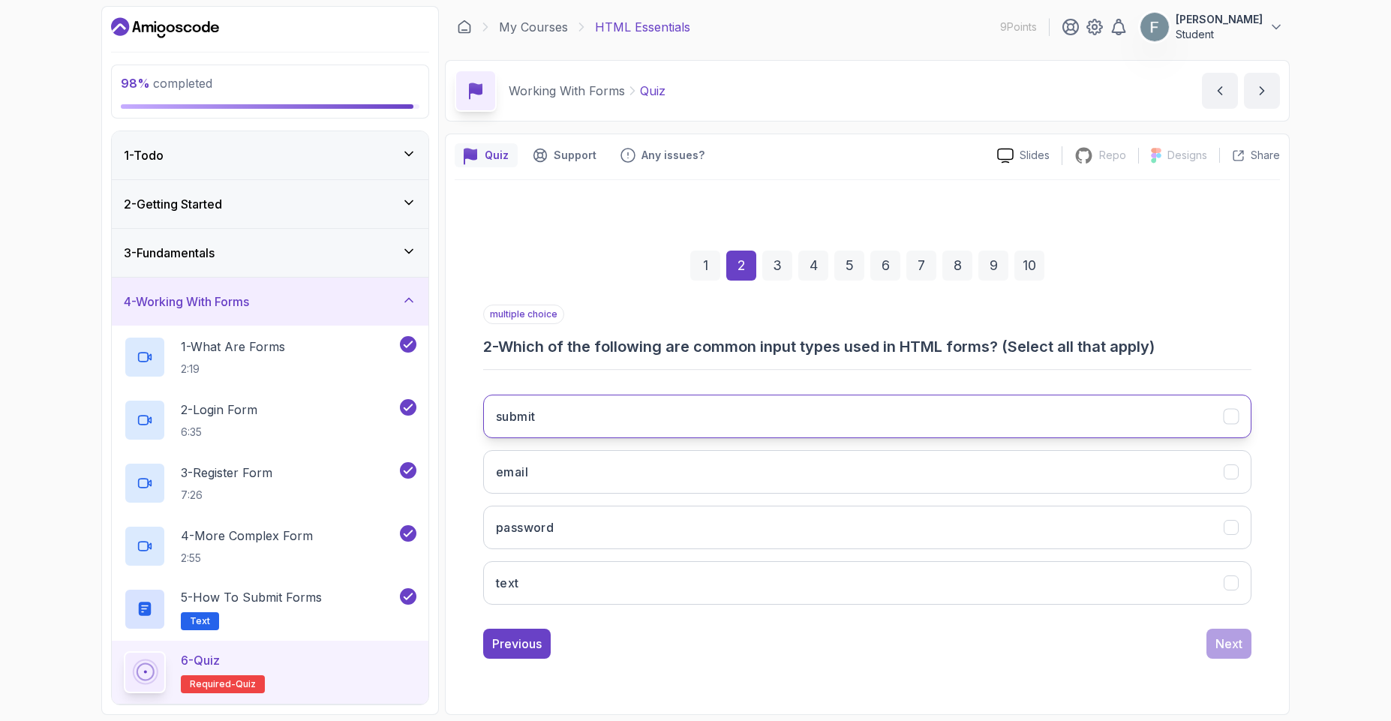
drag, startPoint x: 571, startPoint y: 415, endPoint x: 576, endPoint y: 434, distance: 19.5
click at [566, 409] on button "submit" at bounding box center [867, 417] width 768 height 44
click at [572, 471] on button "email" at bounding box center [867, 472] width 768 height 44
drag, startPoint x: 564, startPoint y: 536, endPoint x: 568, endPoint y: 549, distance: 14.0
click at [565, 536] on button "password" at bounding box center [867, 528] width 768 height 44
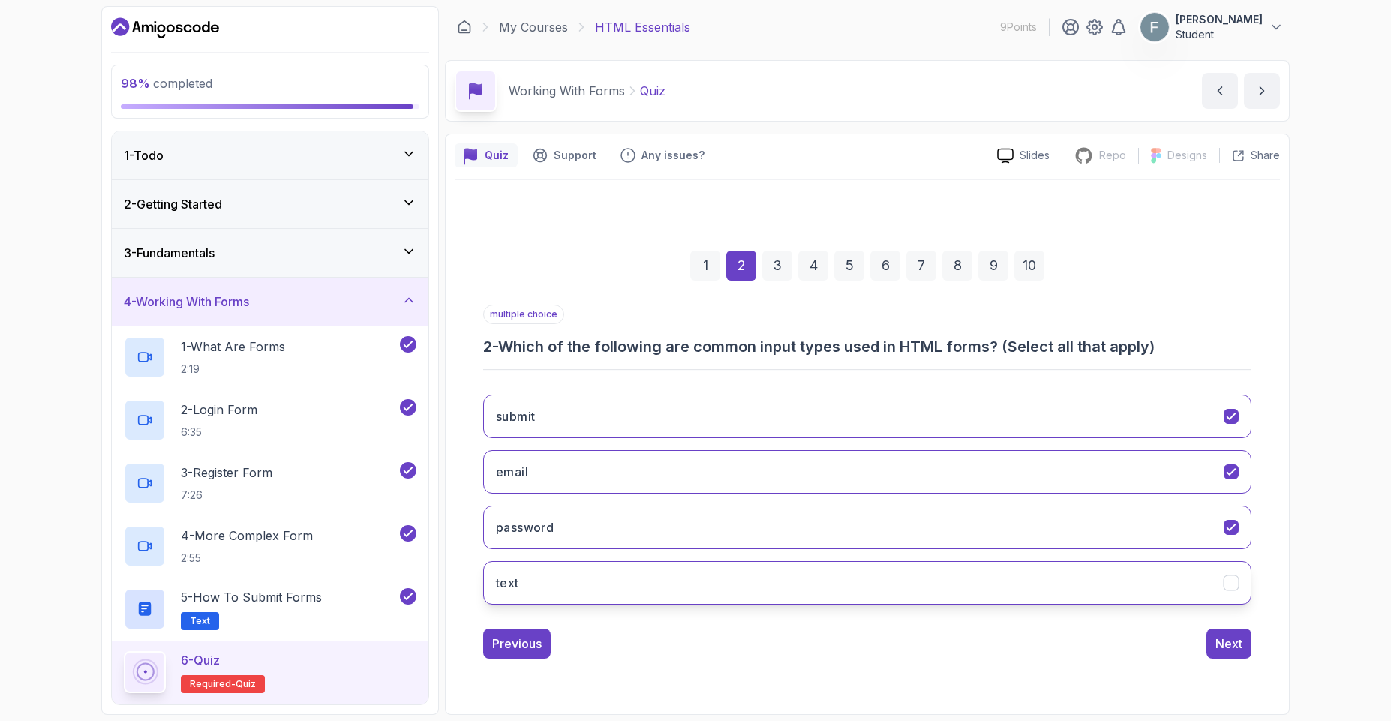
drag, startPoint x: 566, startPoint y: 570, endPoint x: 581, endPoint y: 570, distance: 15.0
click at [567, 569] on button "text" at bounding box center [867, 583] width 768 height 44
click at [669, 407] on button "submit" at bounding box center [867, 417] width 768 height 44
click at [1240, 645] on div "Next" at bounding box center [1228, 644] width 27 height 18
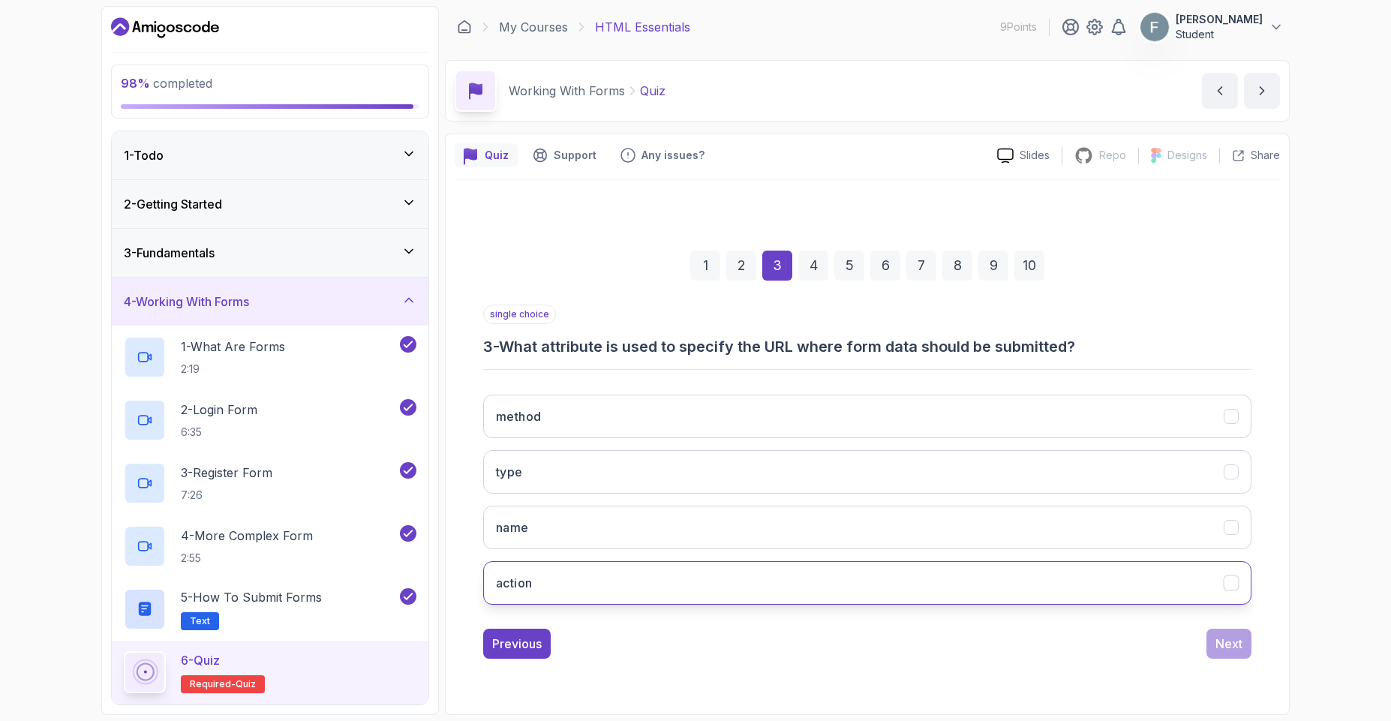
click at [545, 577] on button "action" at bounding box center [867, 583] width 768 height 44
click at [1214, 648] on button "Next" at bounding box center [1228, 644] width 45 height 30
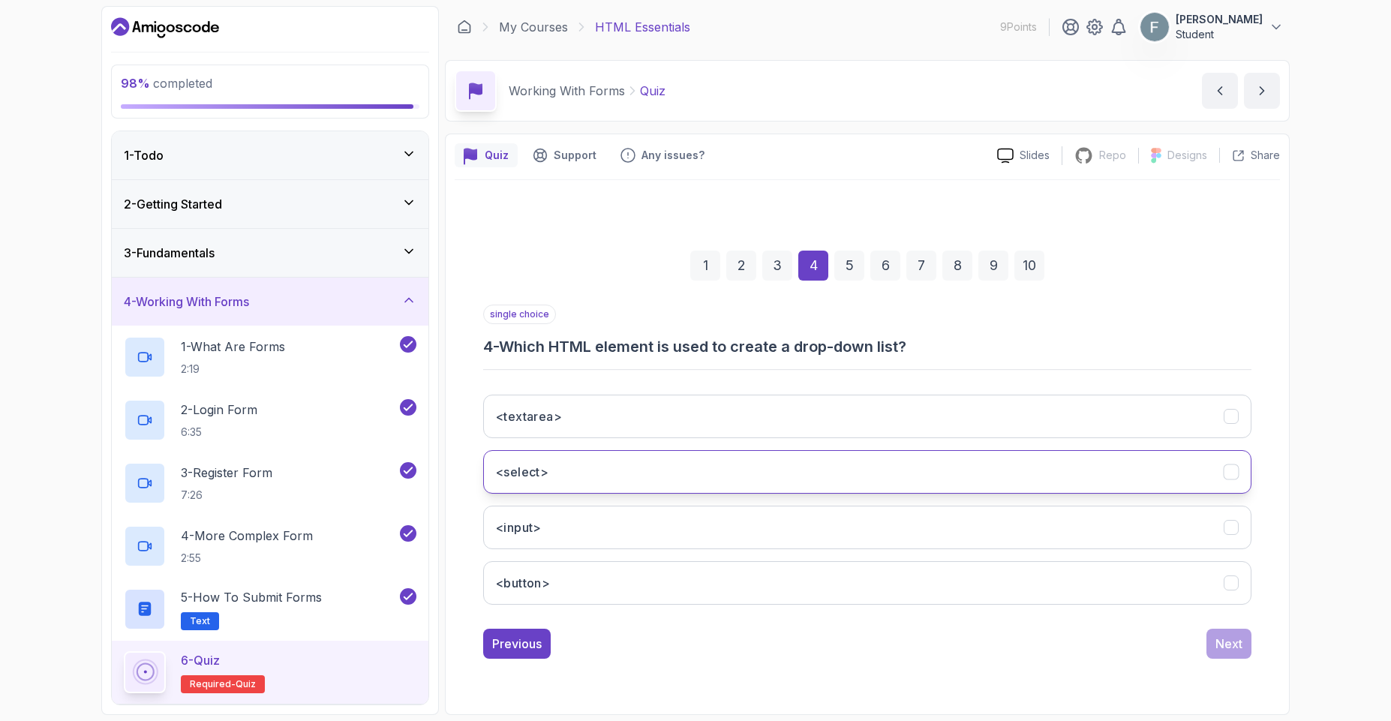
click at [554, 476] on button "<select>" at bounding box center [867, 472] width 768 height 44
click at [1220, 653] on button "Next" at bounding box center [1228, 644] width 45 height 30
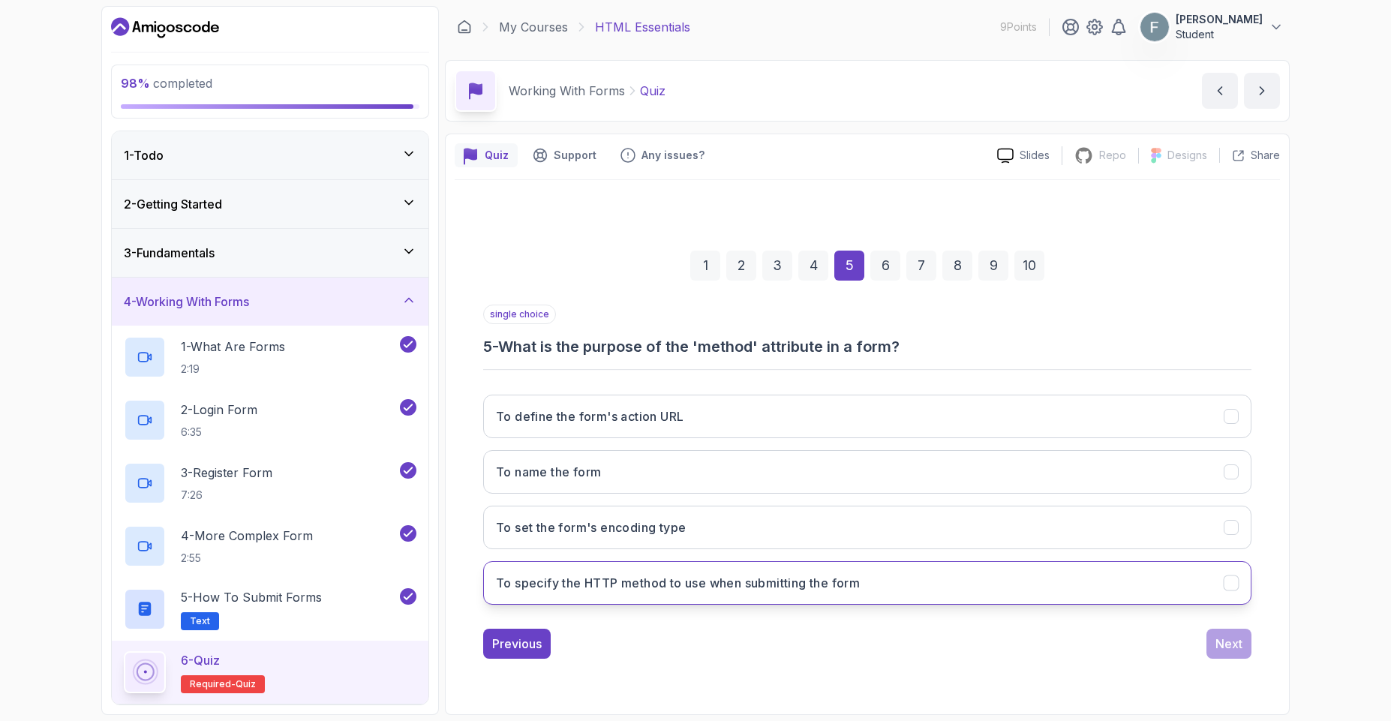
click at [641, 581] on h3 "To specify the HTTP method to use when submitting the form" at bounding box center [678, 583] width 364 height 18
click at [1217, 647] on div "Next" at bounding box center [1228, 644] width 27 height 18
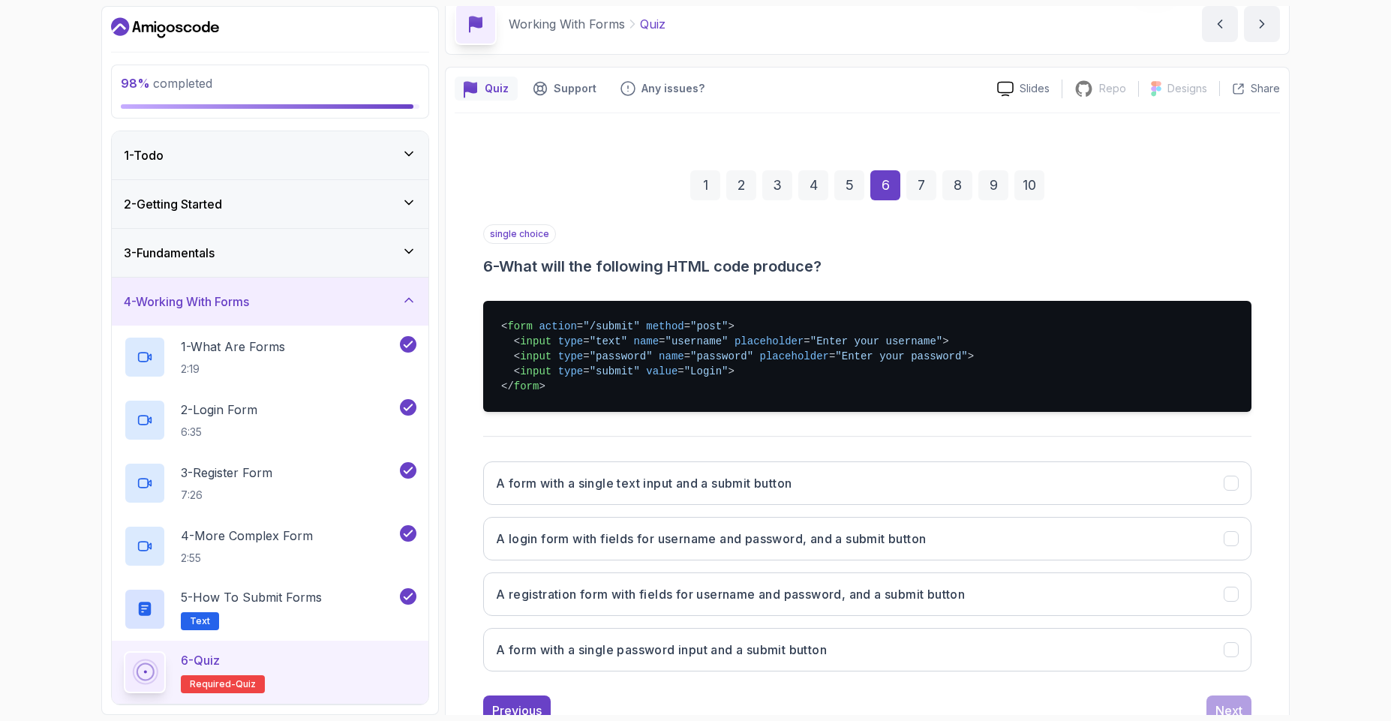
scroll to position [120, 0]
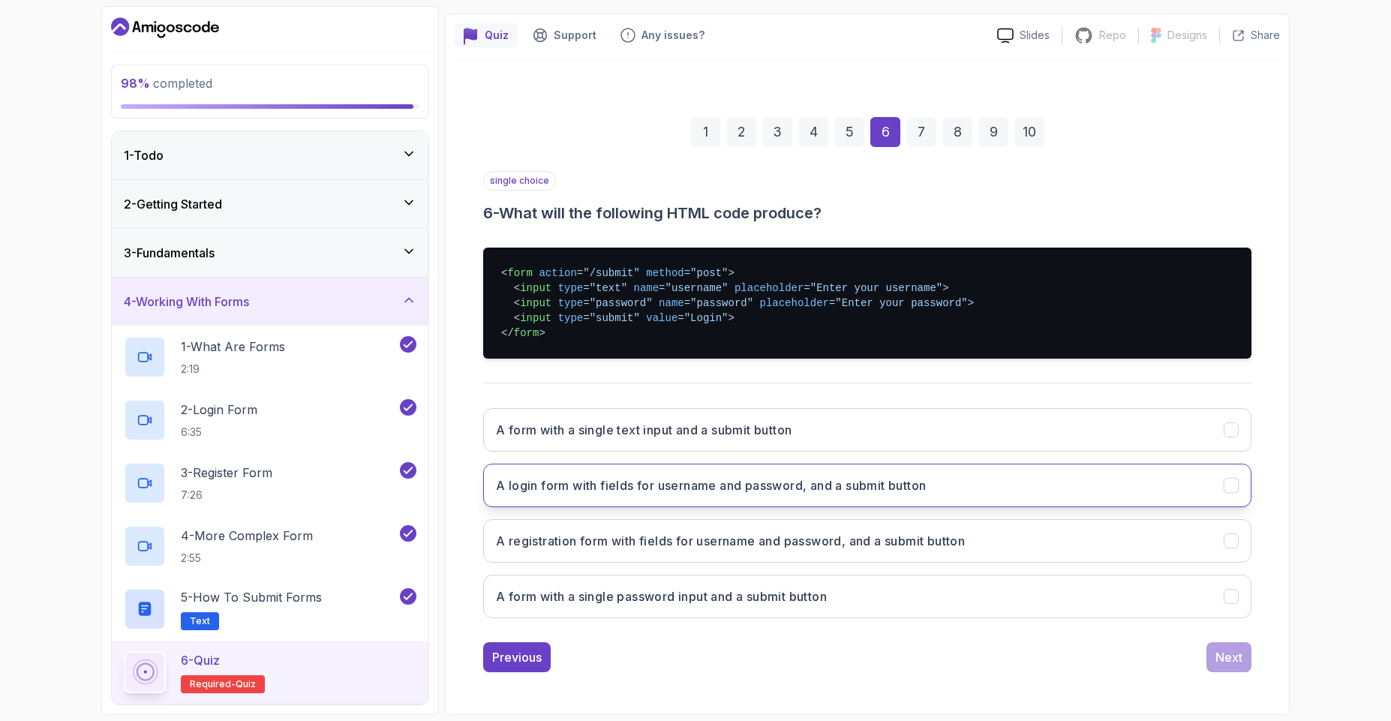
click at [578, 486] on h3 "A login form with fields for username and password, and a submit button" at bounding box center [711, 485] width 430 height 18
click at [1220, 669] on button "Next" at bounding box center [1228, 657] width 45 height 30
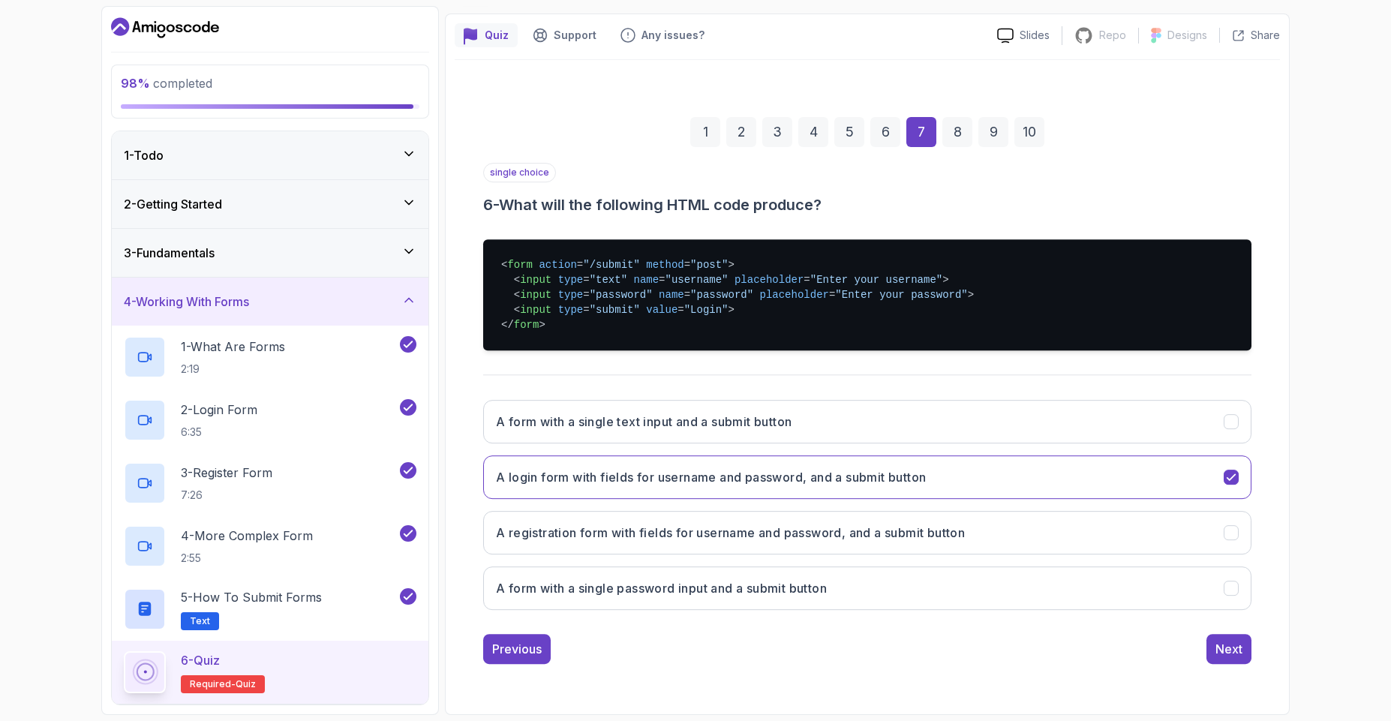
scroll to position [0, 0]
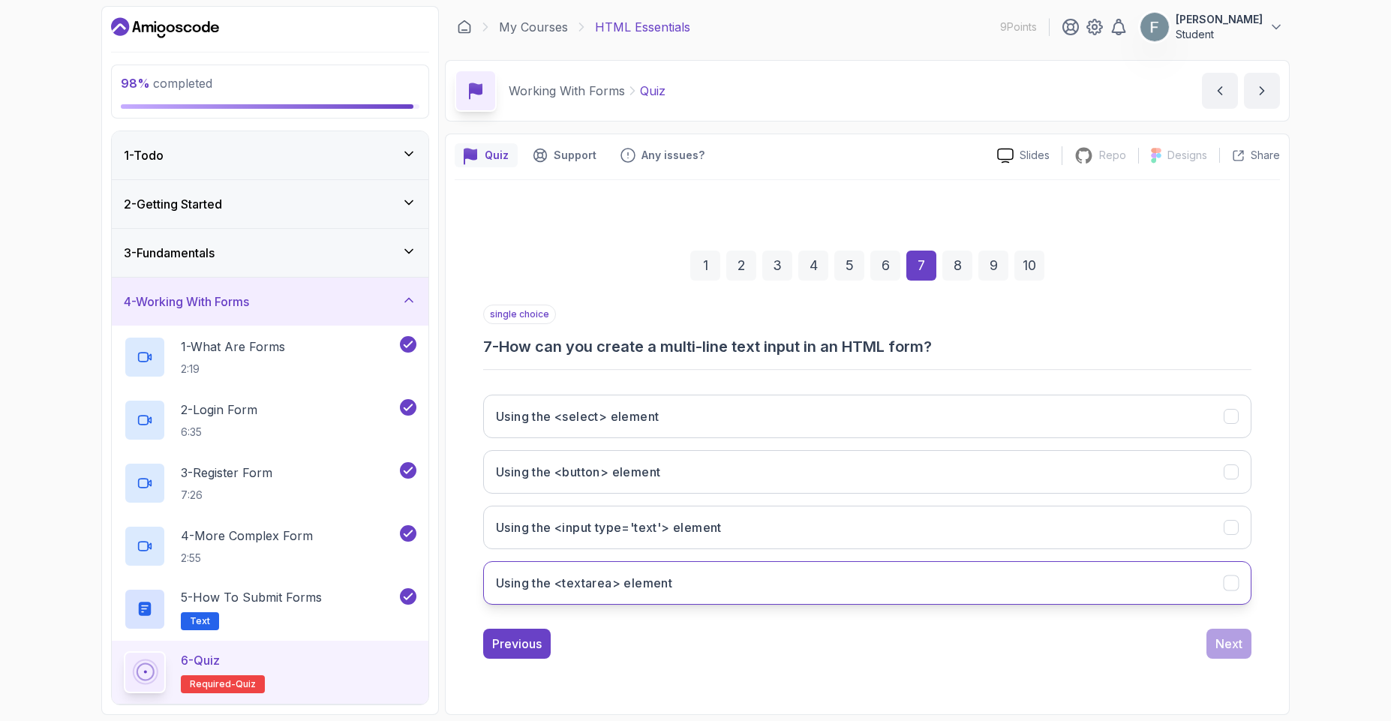
click at [605, 590] on h3 "Using the <textarea> element" at bounding box center [584, 583] width 176 height 18
click at [1239, 636] on div "Next" at bounding box center [1228, 644] width 27 height 18
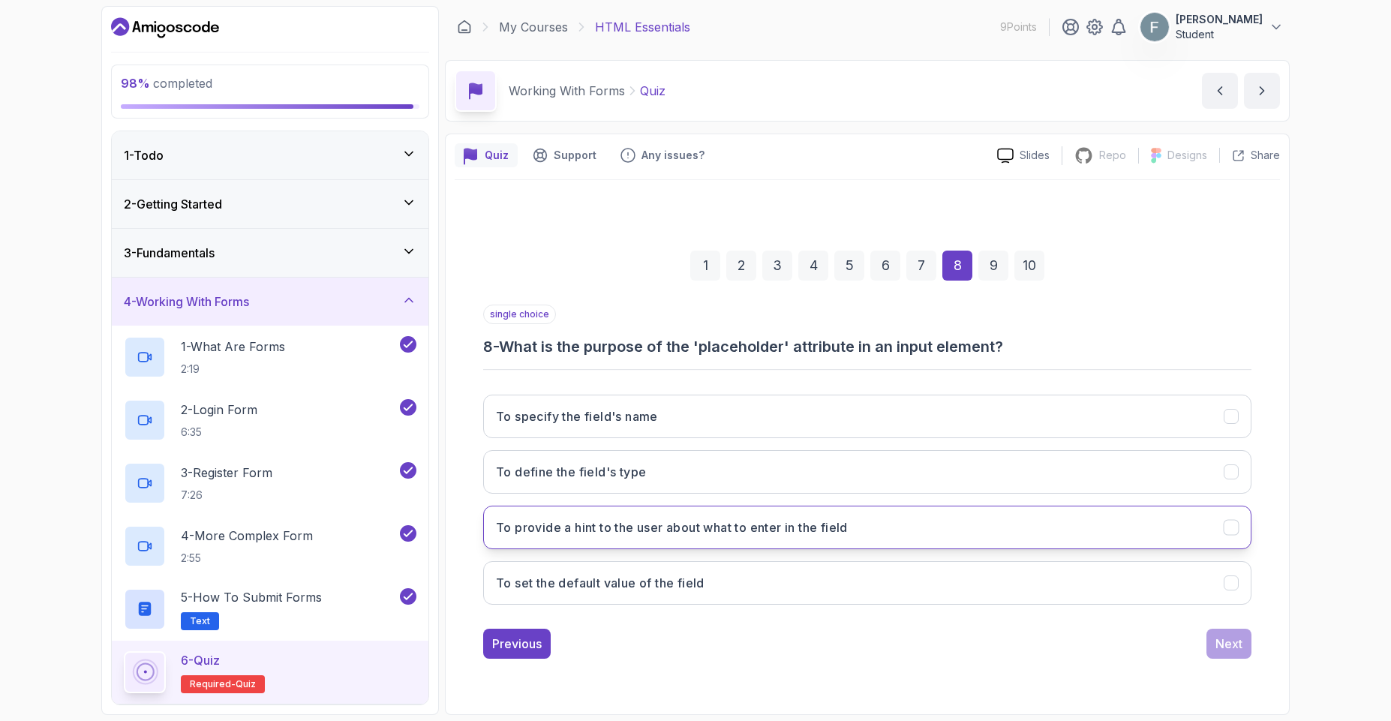
click at [621, 530] on h3 "To provide a hint to the user about what to enter in the field" at bounding box center [672, 527] width 352 height 18
click at [1224, 648] on div "Next" at bounding box center [1228, 644] width 27 height 18
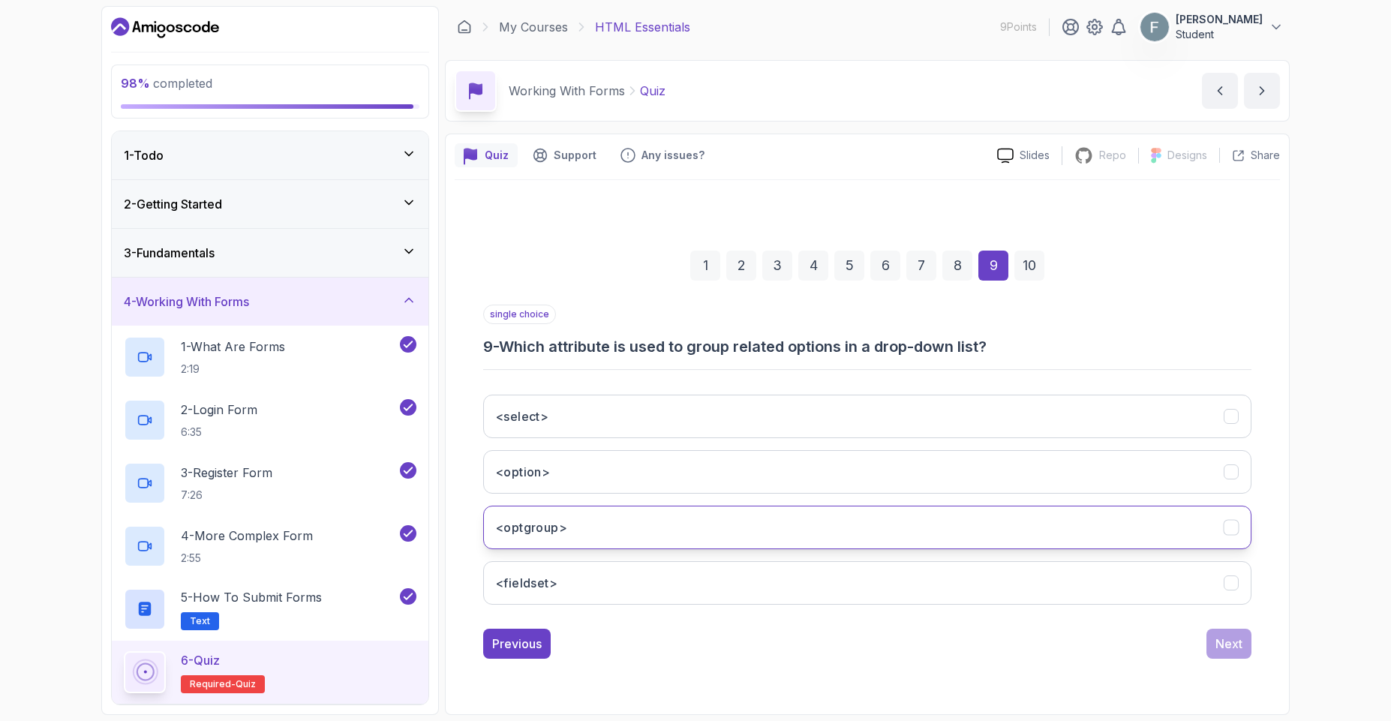
click at [559, 521] on h3 "<optgroup>" at bounding box center [531, 527] width 71 height 18
click at [1228, 648] on div "Next" at bounding box center [1228, 644] width 27 height 18
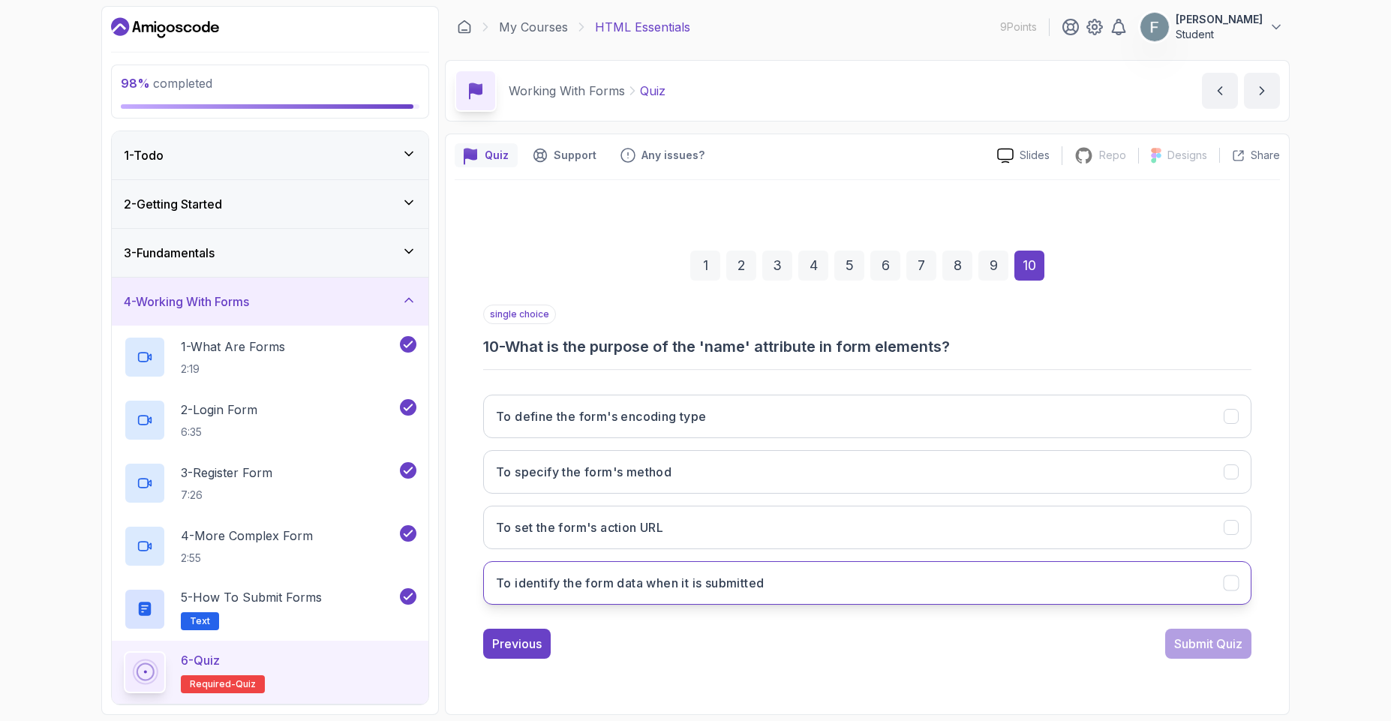
click at [645, 591] on h3 "To identify the form data when it is submitted" at bounding box center [630, 583] width 268 height 18
click at [1223, 654] on button "Submit Quiz" at bounding box center [1208, 644] width 86 height 30
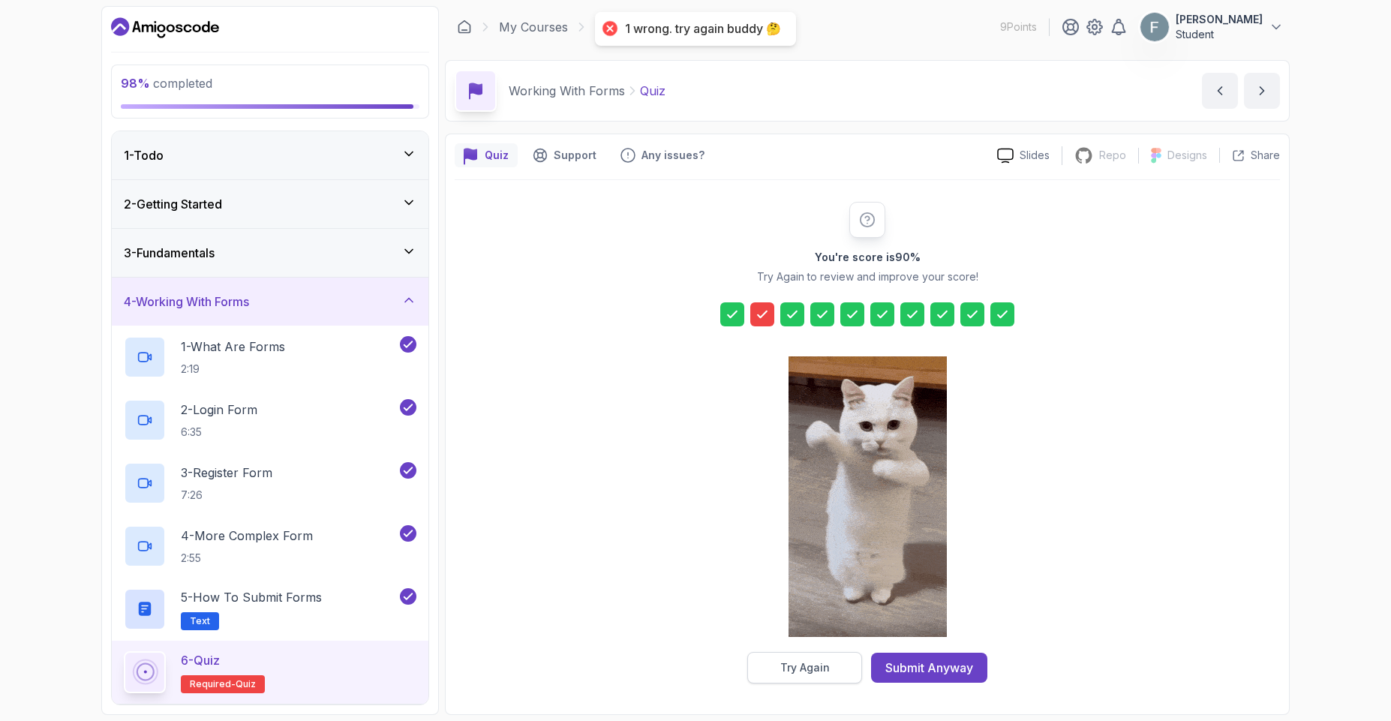
click at [831, 665] on button "Try Again" at bounding box center [804, 668] width 115 height 32
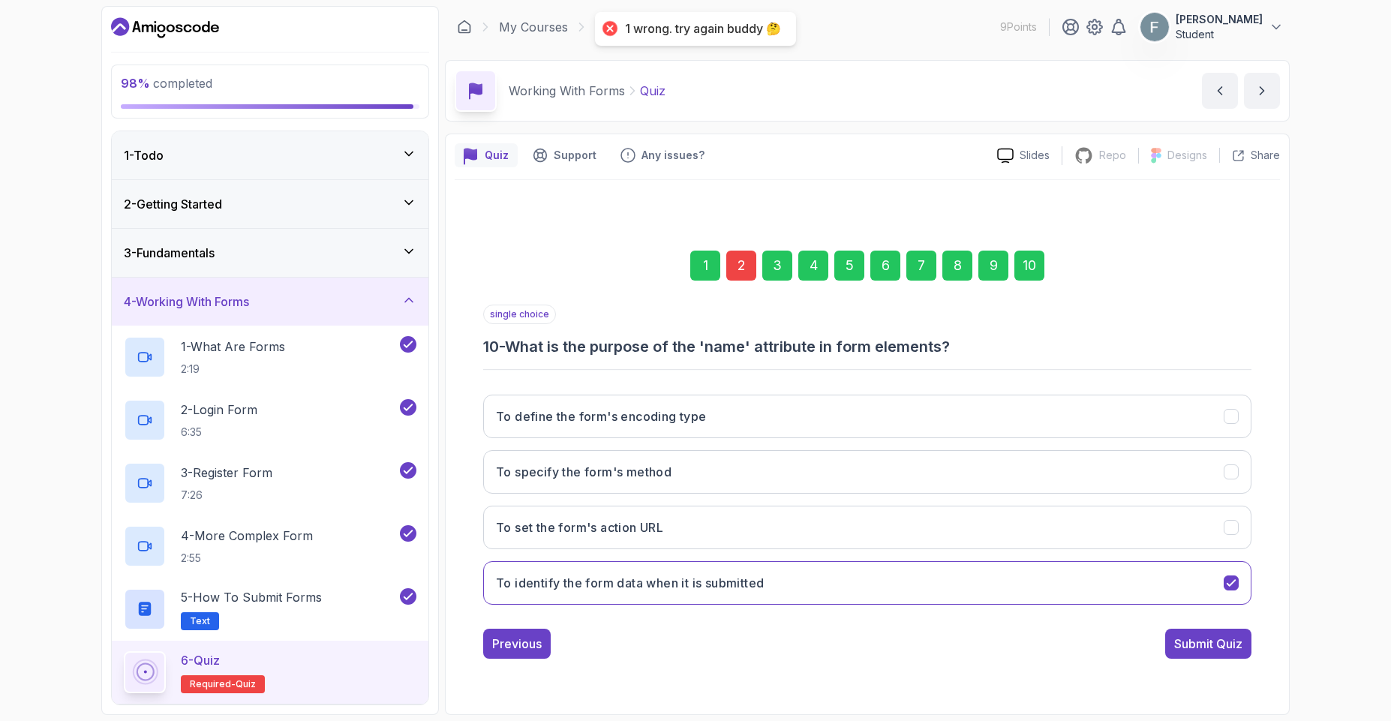
click at [749, 275] on div "2" at bounding box center [741, 266] width 30 height 30
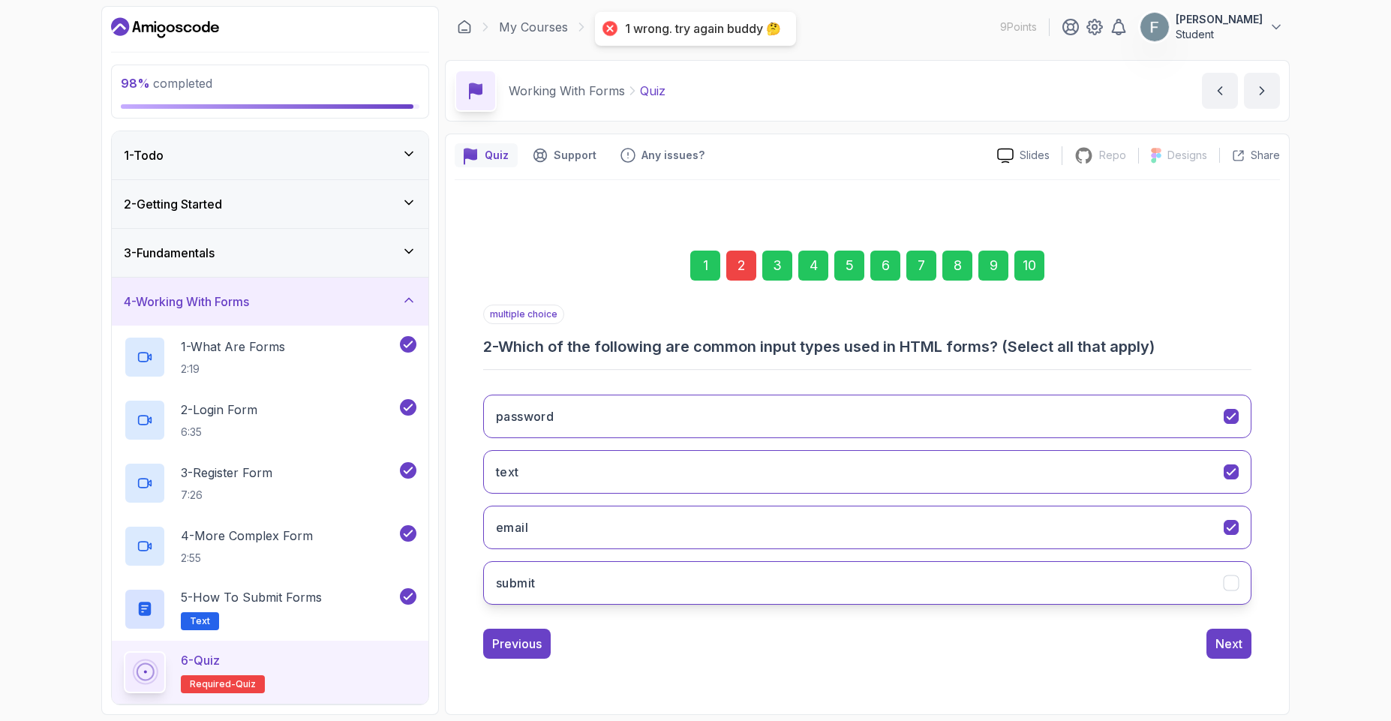
click at [632, 597] on button "submit" at bounding box center [867, 583] width 768 height 44
click at [1038, 272] on div "10" at bounding box center [1029, 266] width 30 height 30
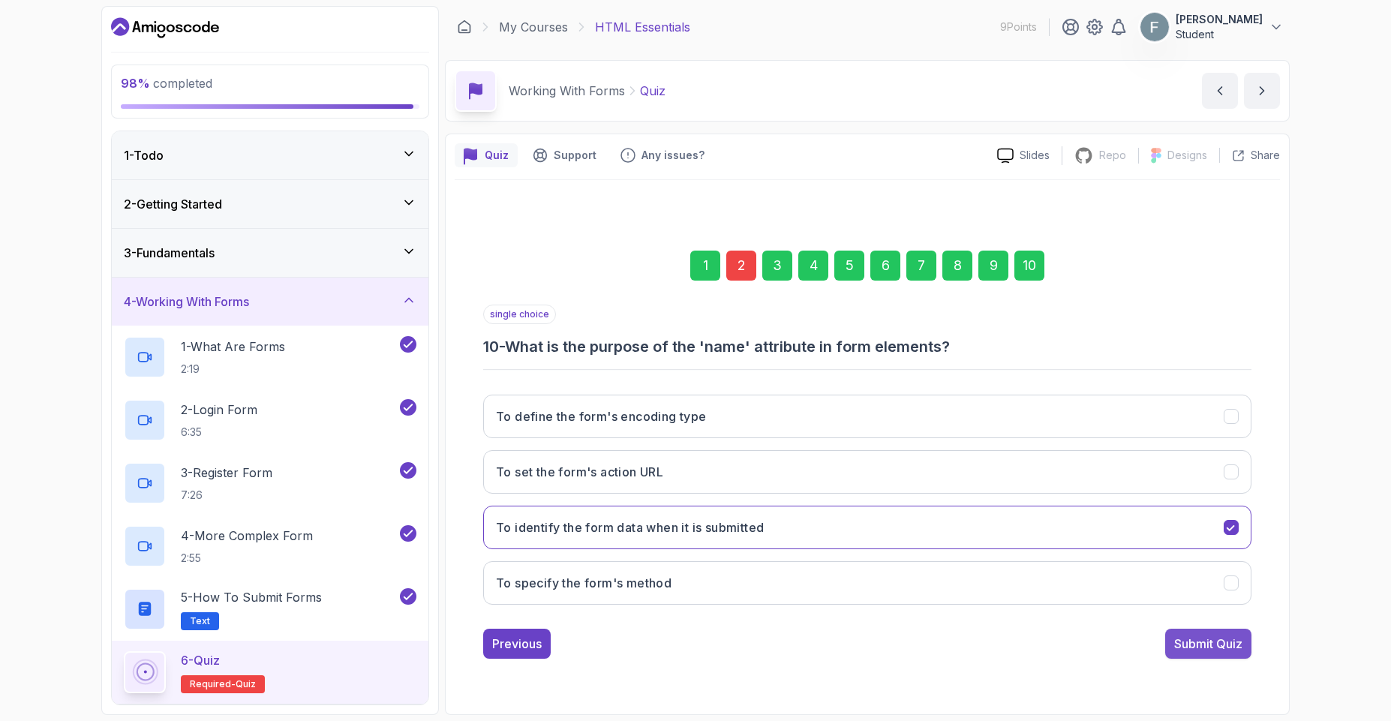
click at [1227, 640] on div "Submit Quiz" at bounding box center [1208, 644] width 68 height 18
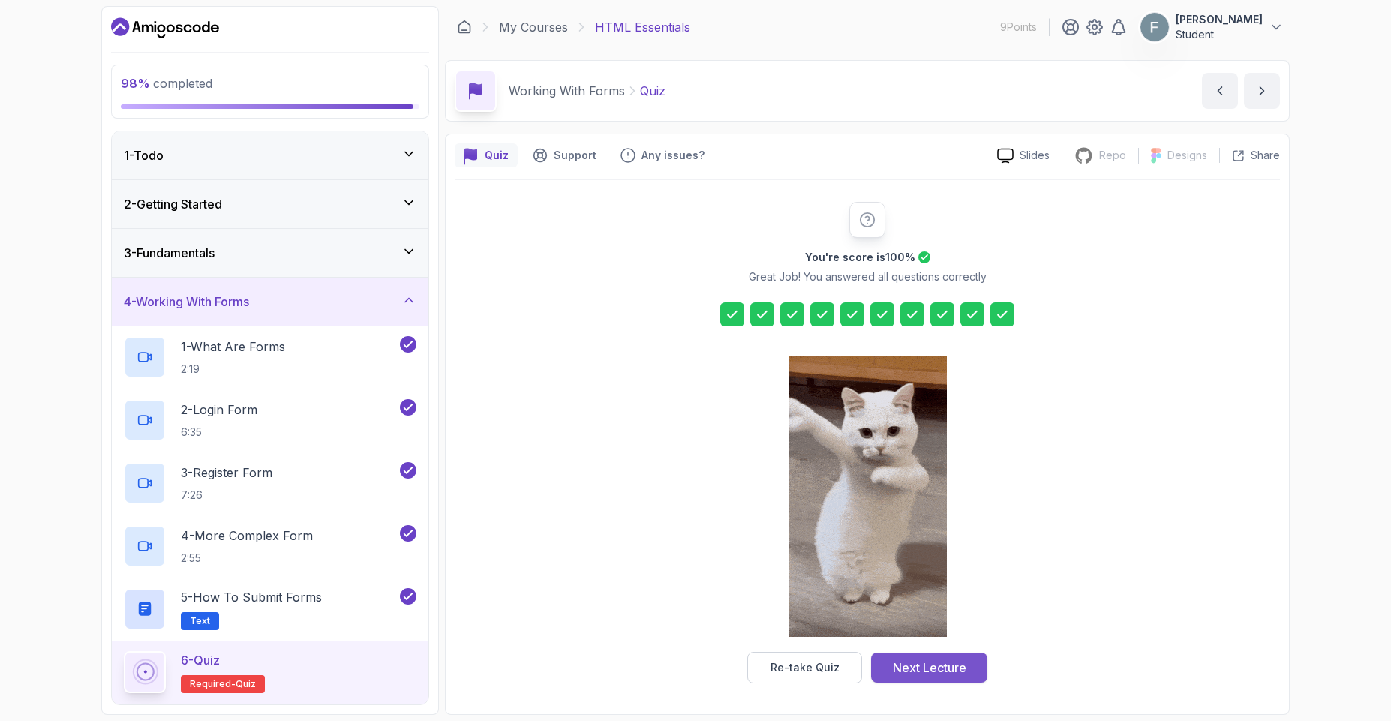
click at [941, 676] on div "Next Lecture" at bounding box center [930, 668] width 74 height 18
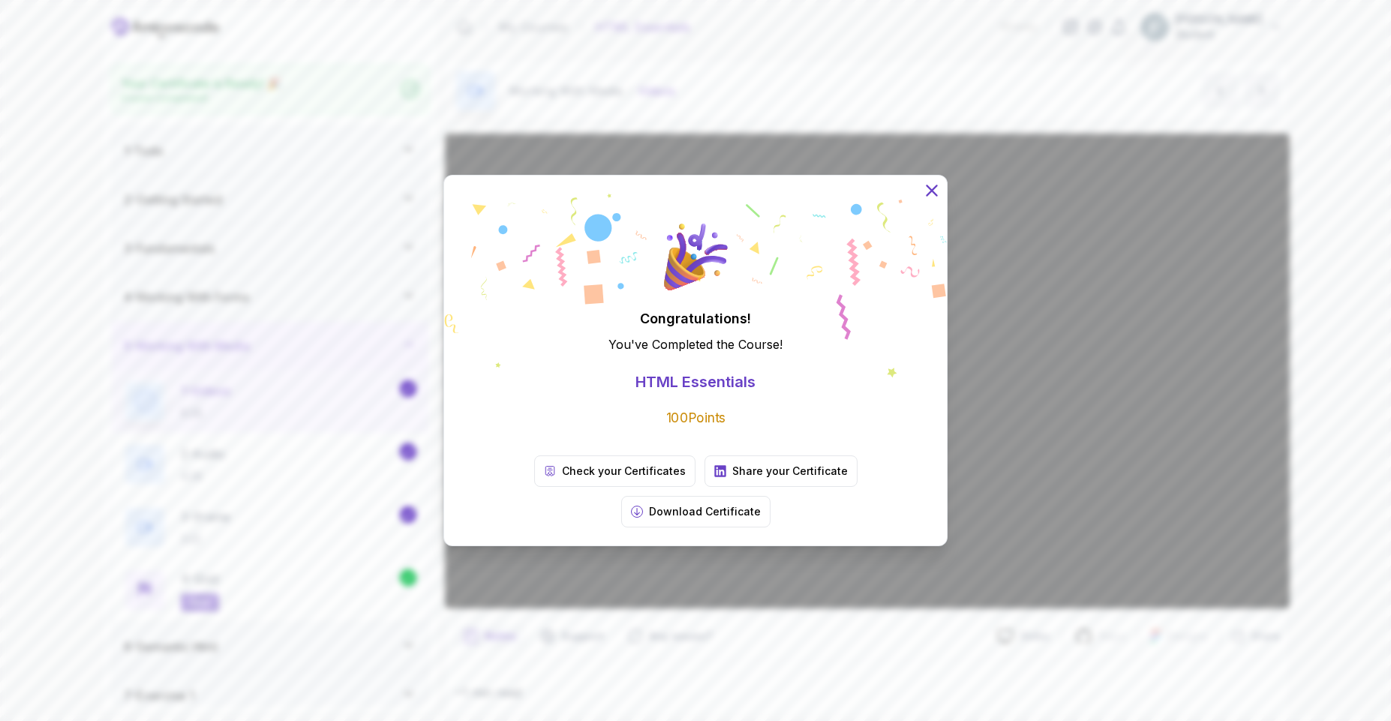
click at [928, 200] on icon at bounding box center [932, 191] width 20 height 20
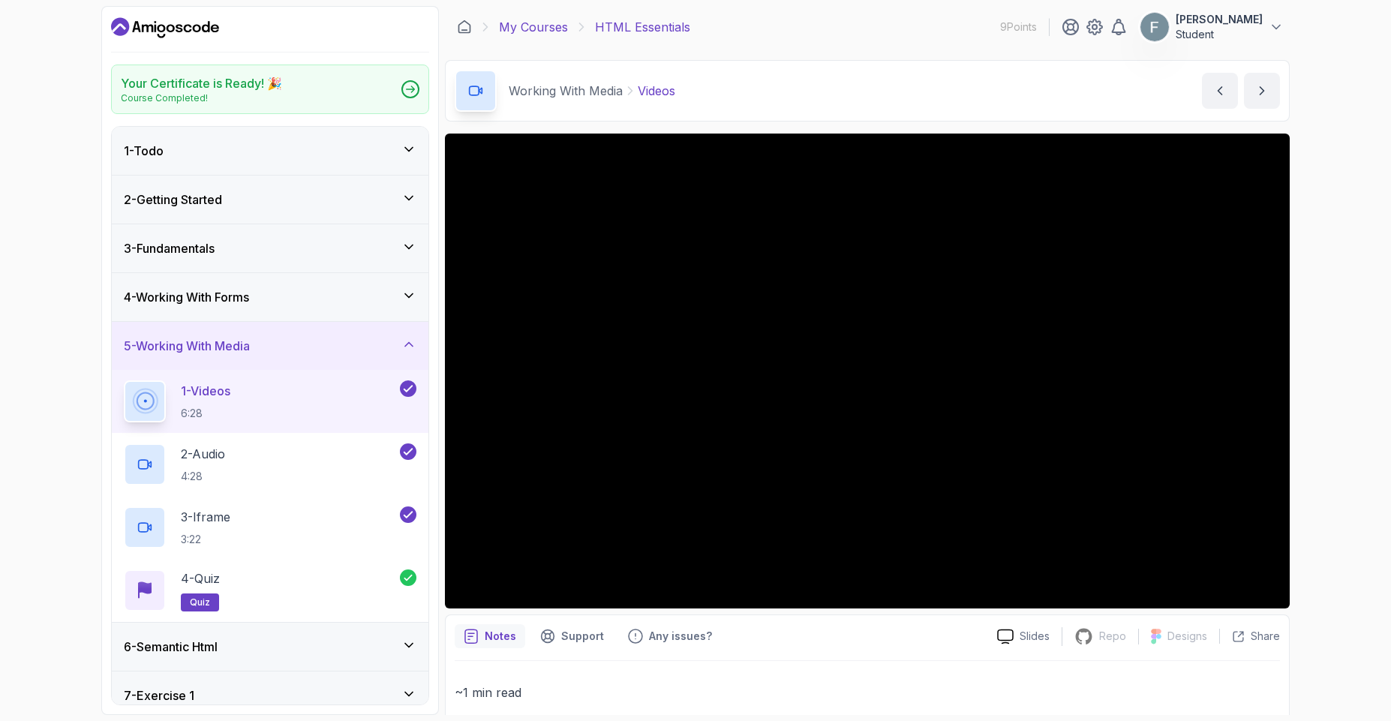
click at [541, 26] on link "My Courses" at bounding box center [533, 27] width 69 height 18
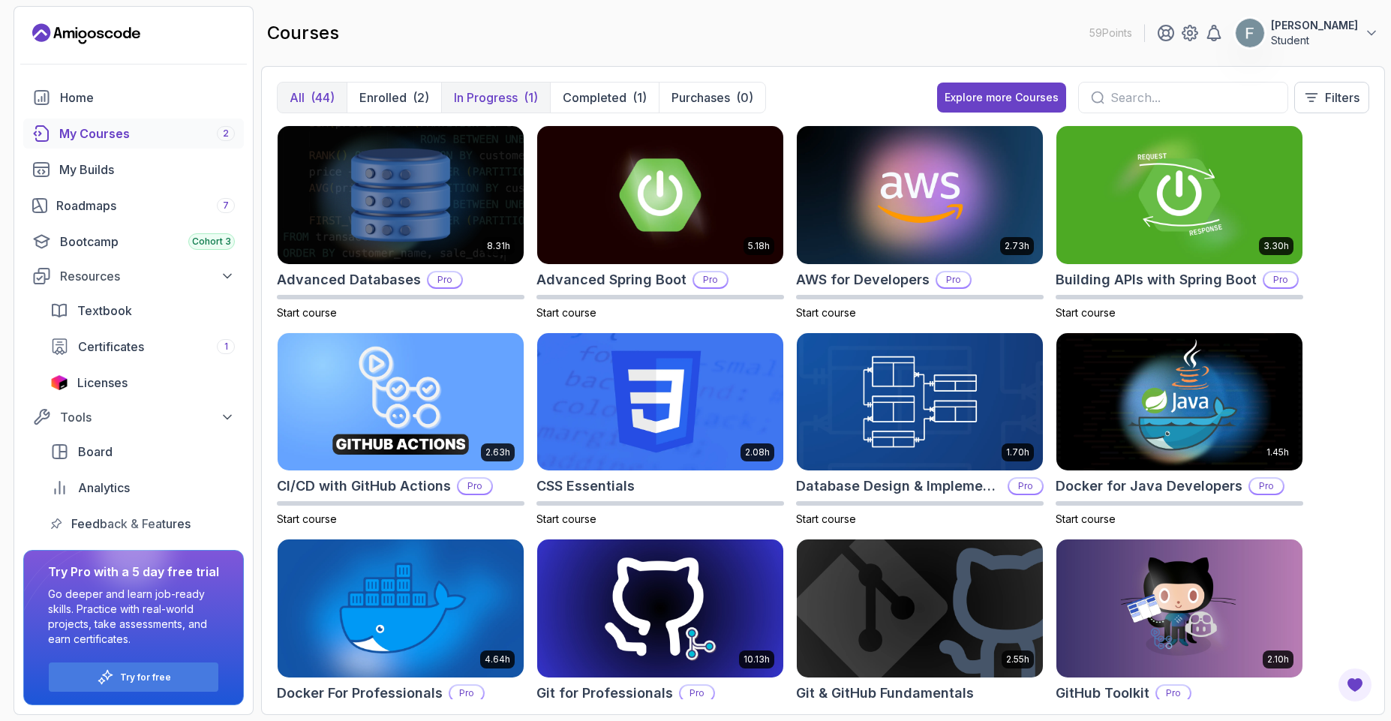
click at [494, 101] on p "In Progress" at bounding box center [486, 98] width 64 height 18
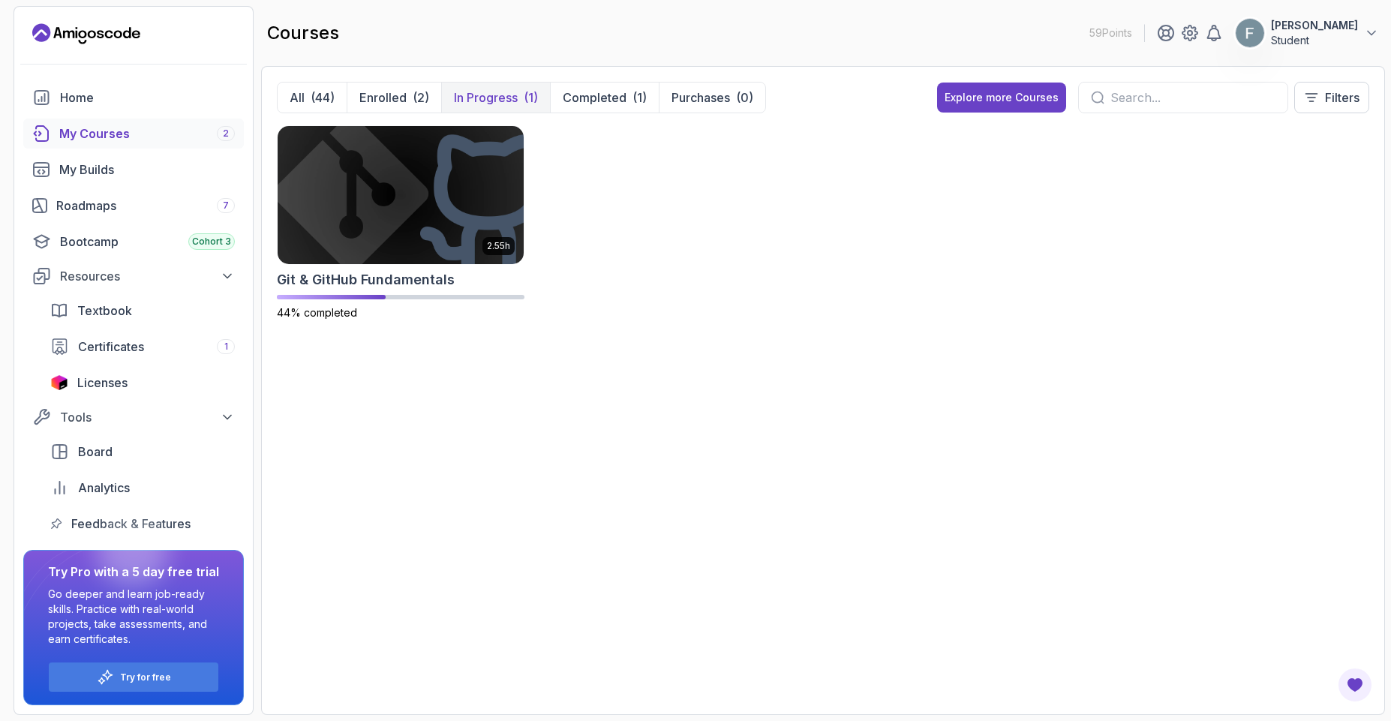
click at [381, 72] on div "All (44) Enrolled (2) In Progress (1) Completed (1) Purchases (0) Explore more …" at bounding box center [823, 390] width 1124 height 649
click at [392, 89] on p "Enrolled" at bounding box center [382, 98] width 47 height 18
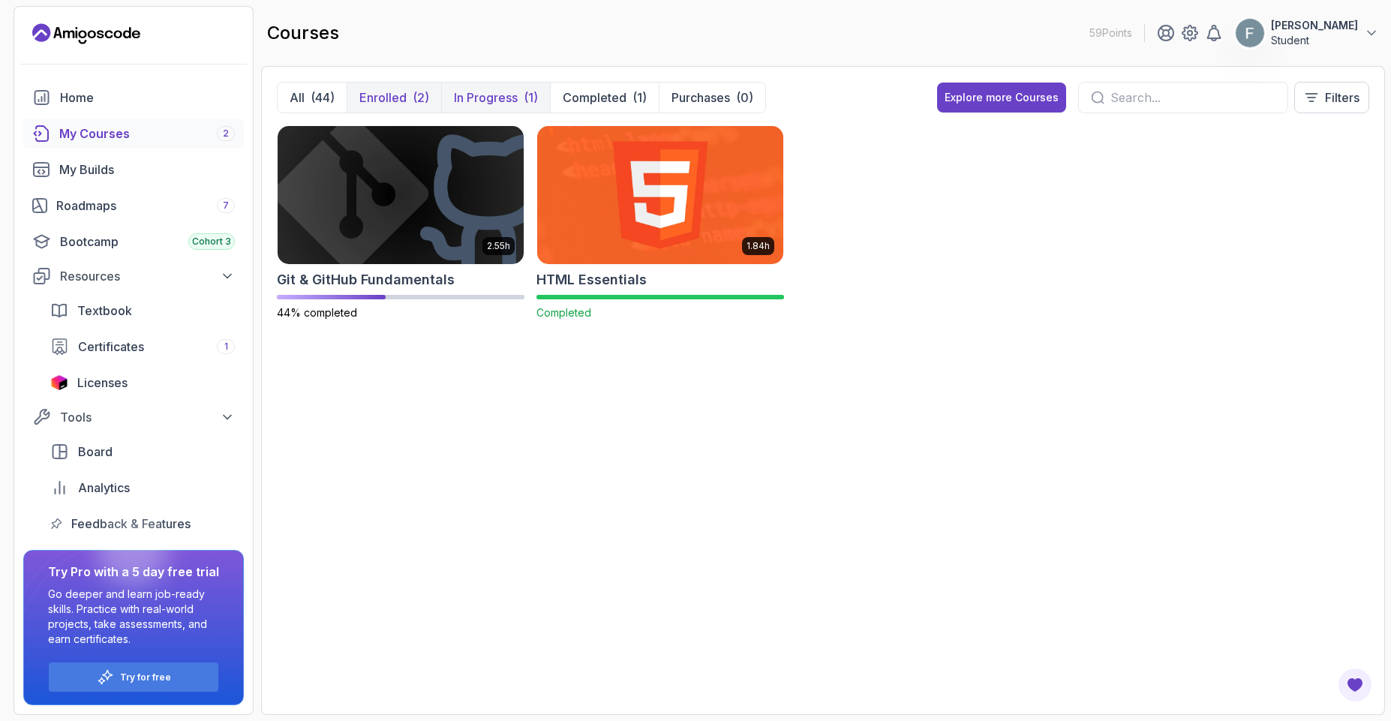
click at [487, 89] on p "In Progress" at bounding box center [486, 98] width 64 height 18
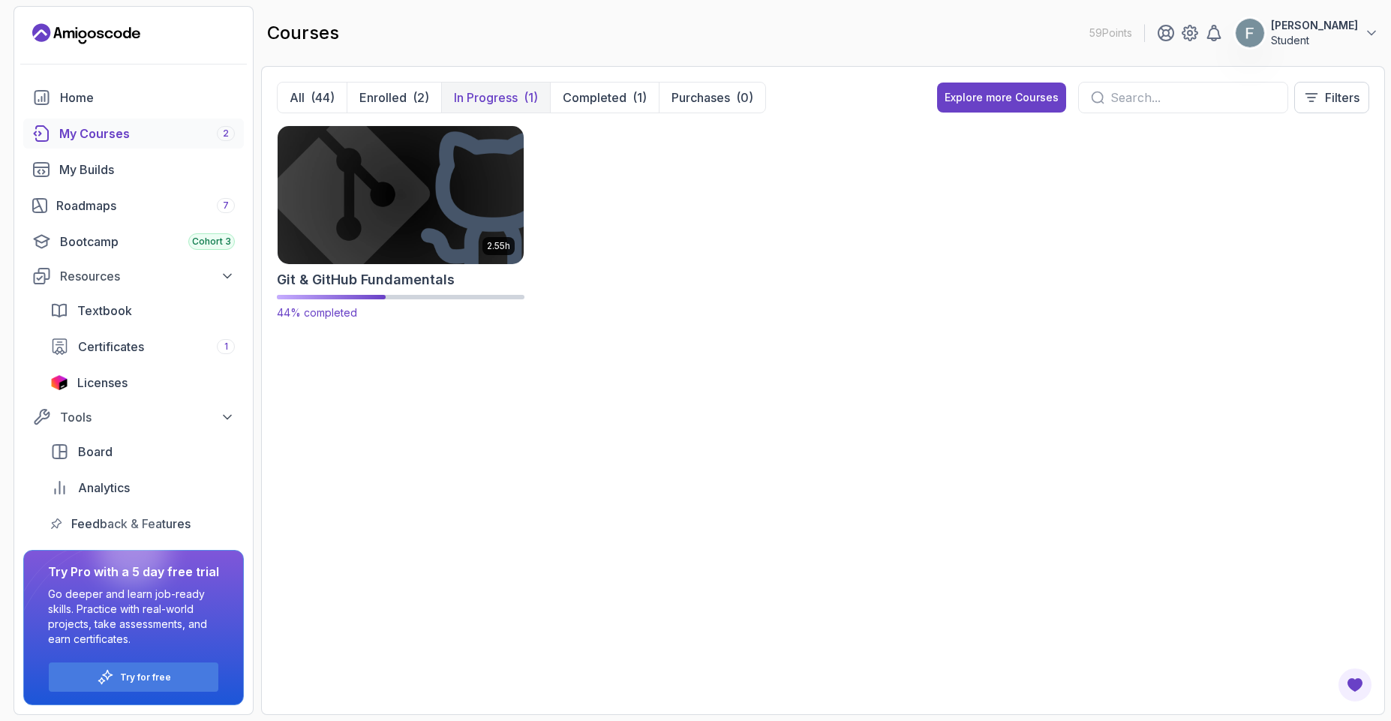
click at [369, 217] on img at bounding box center [401, 194] width 258 height 145
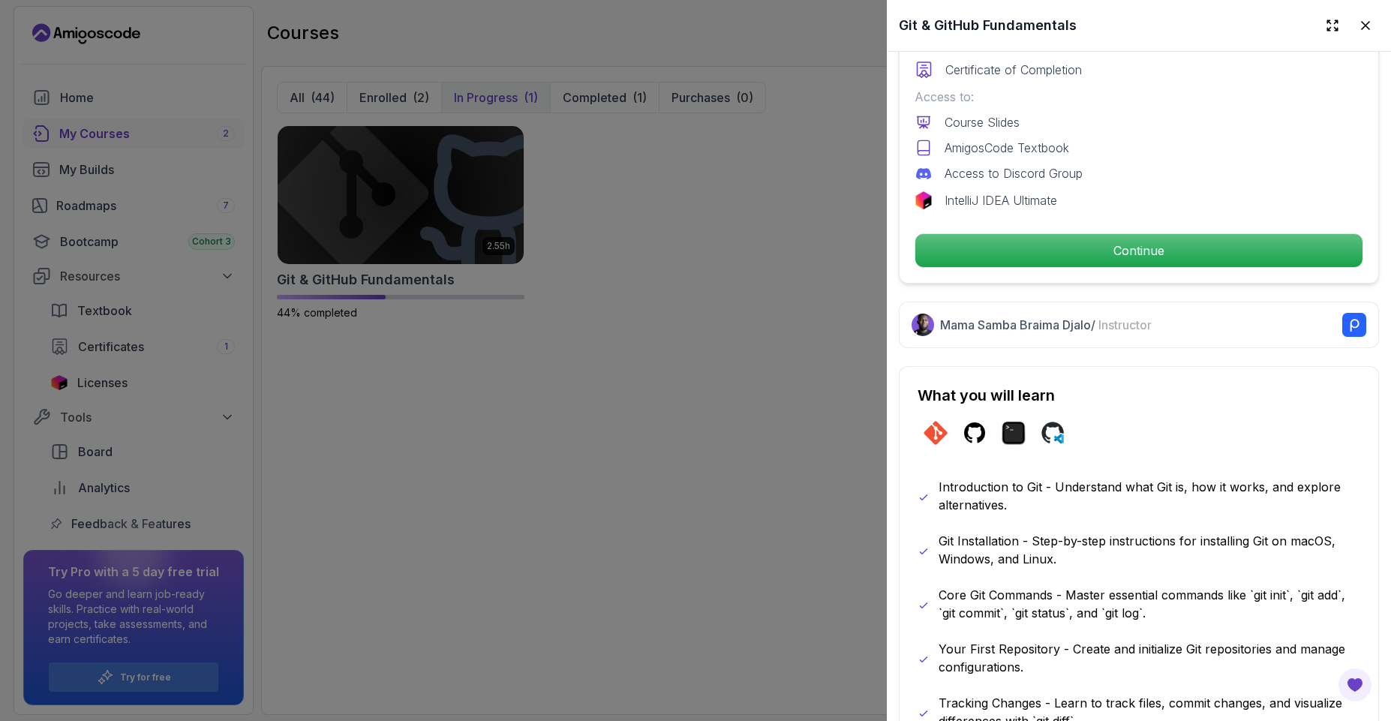
scroll to position [540, 0]
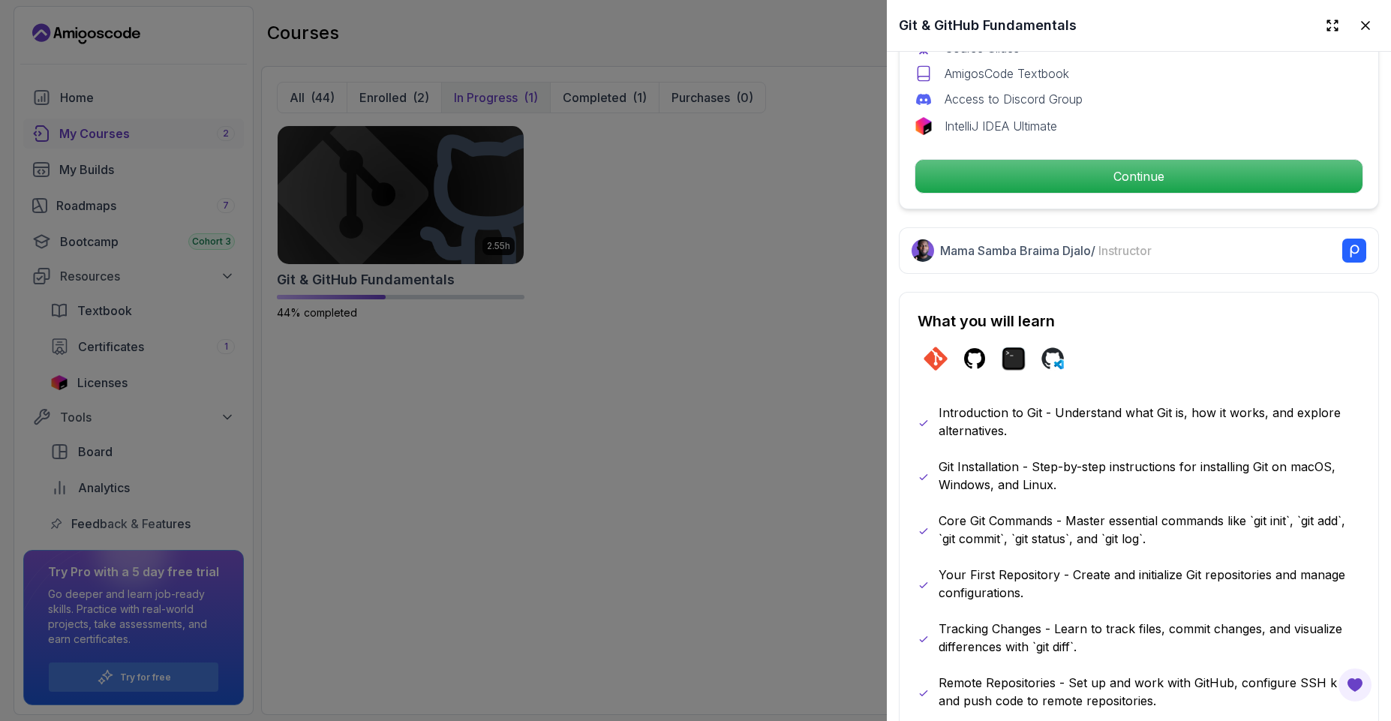
drag, startPoint x: 675, startPoint y: 284, endPoint x: 656, endPoint y: 278, distance: 19.9
click at [674, 277] on div at bounding box center [695, 360] width 1391 height 721
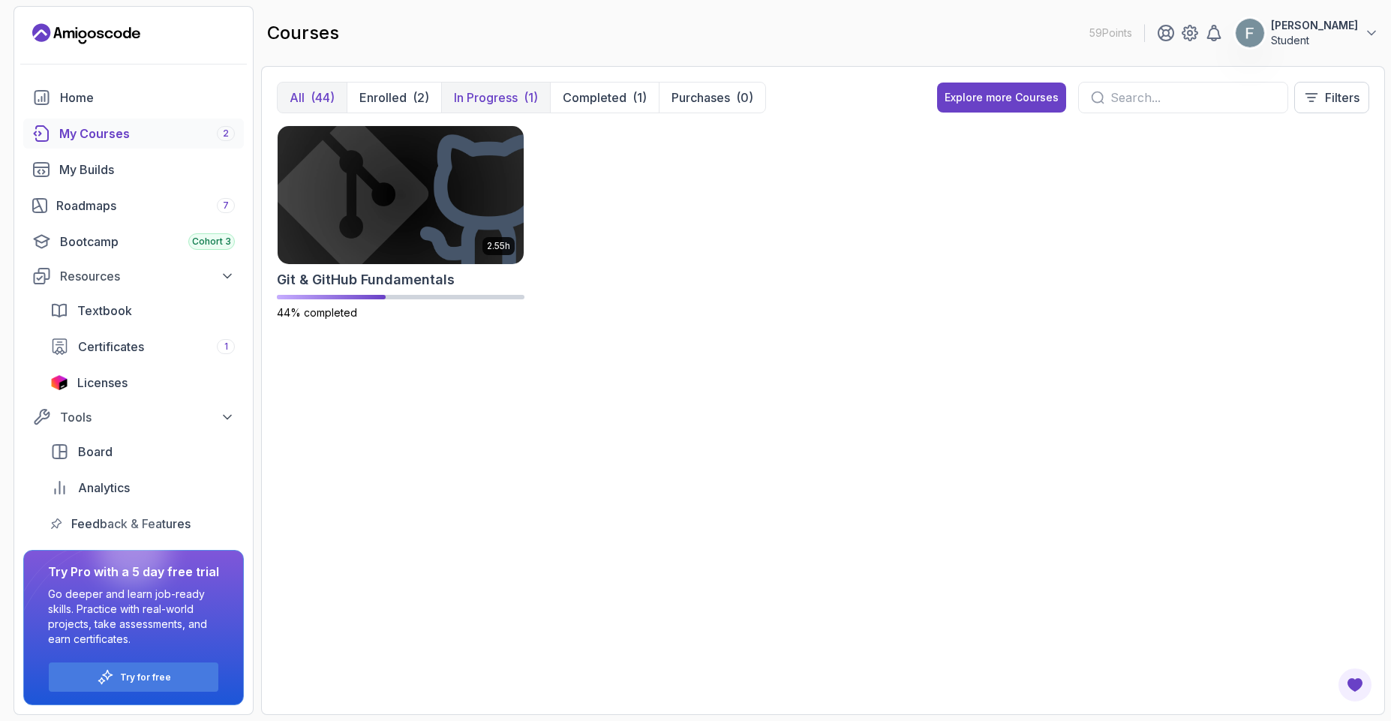
click at [296, 91] on p "All" at bounding box center [297, 98] width 15 height 18
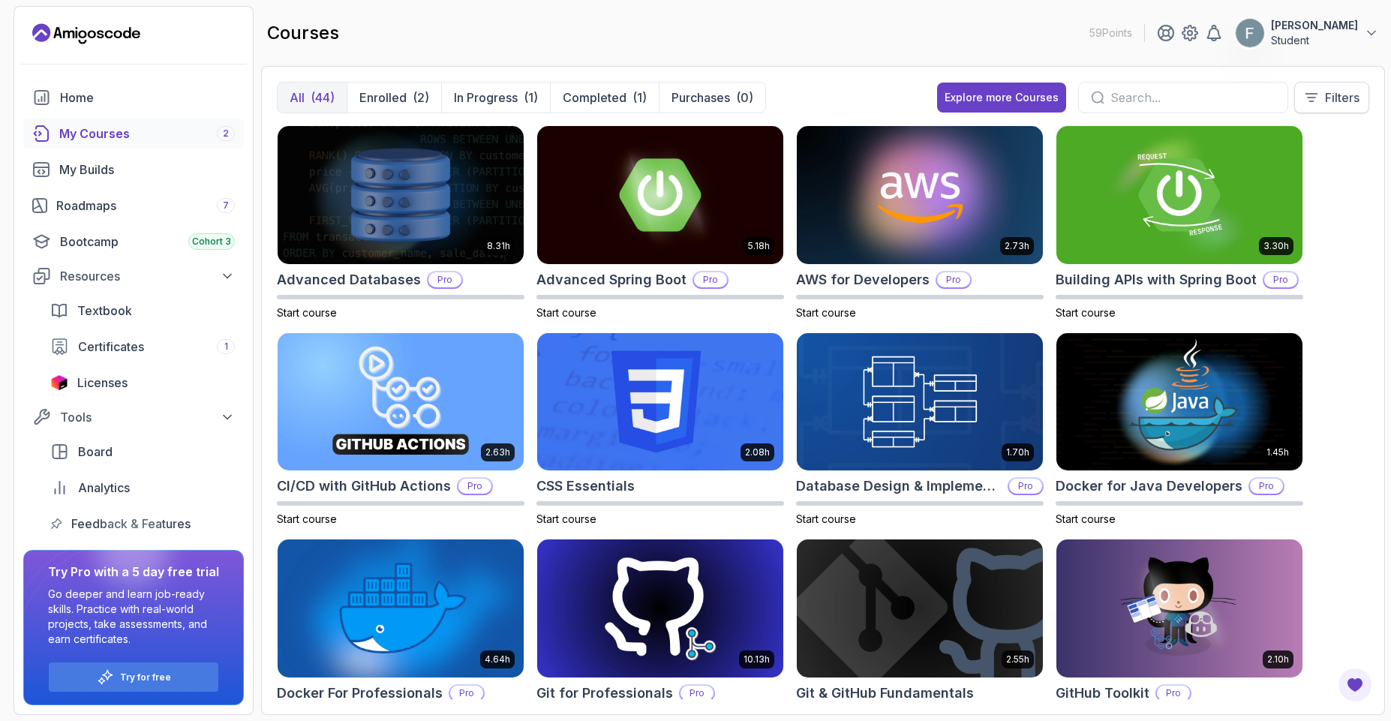
click at [1309, 104] on icon at bounding box center [1311, 97] width 15 height 15
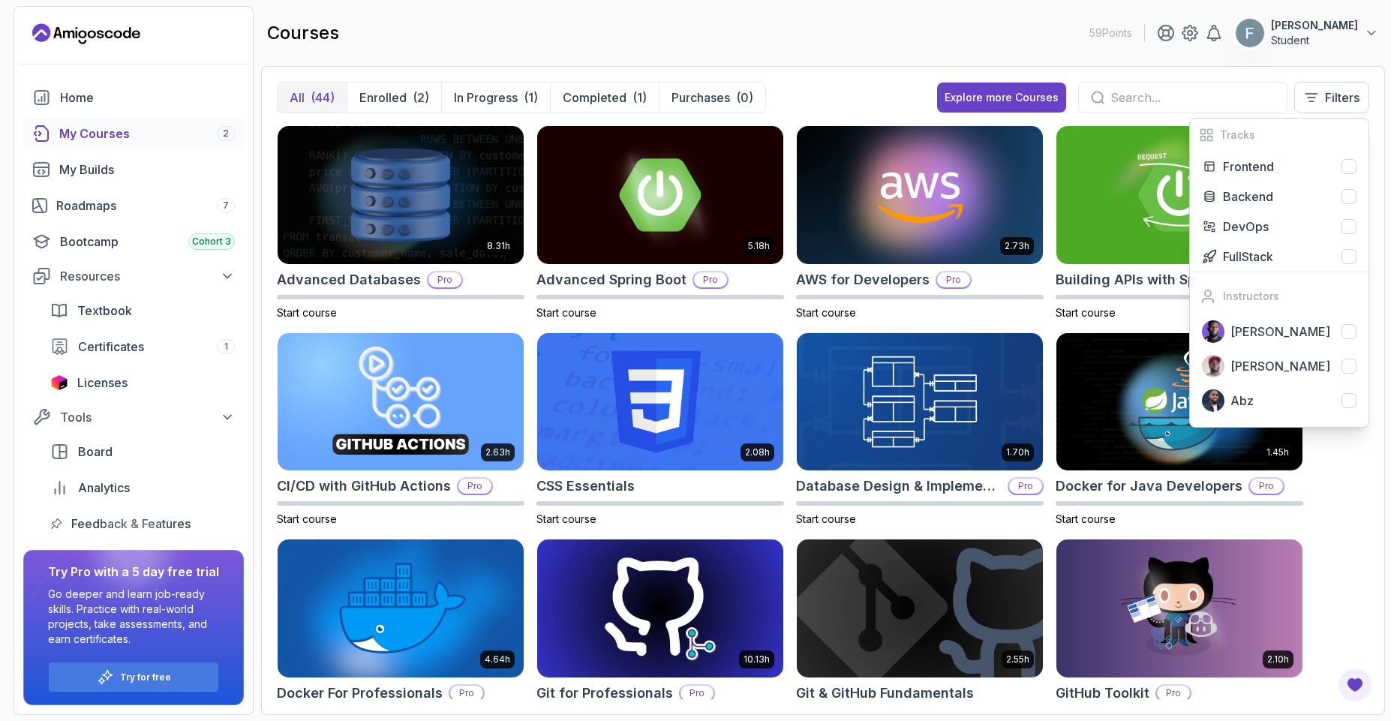
click at [1328, 504] on div "8.31h Advanced Databases Pro Start course 5.18h Advanced Spring Boot Pro Start …" at bounding box center [823, 412] width 1092 height 574
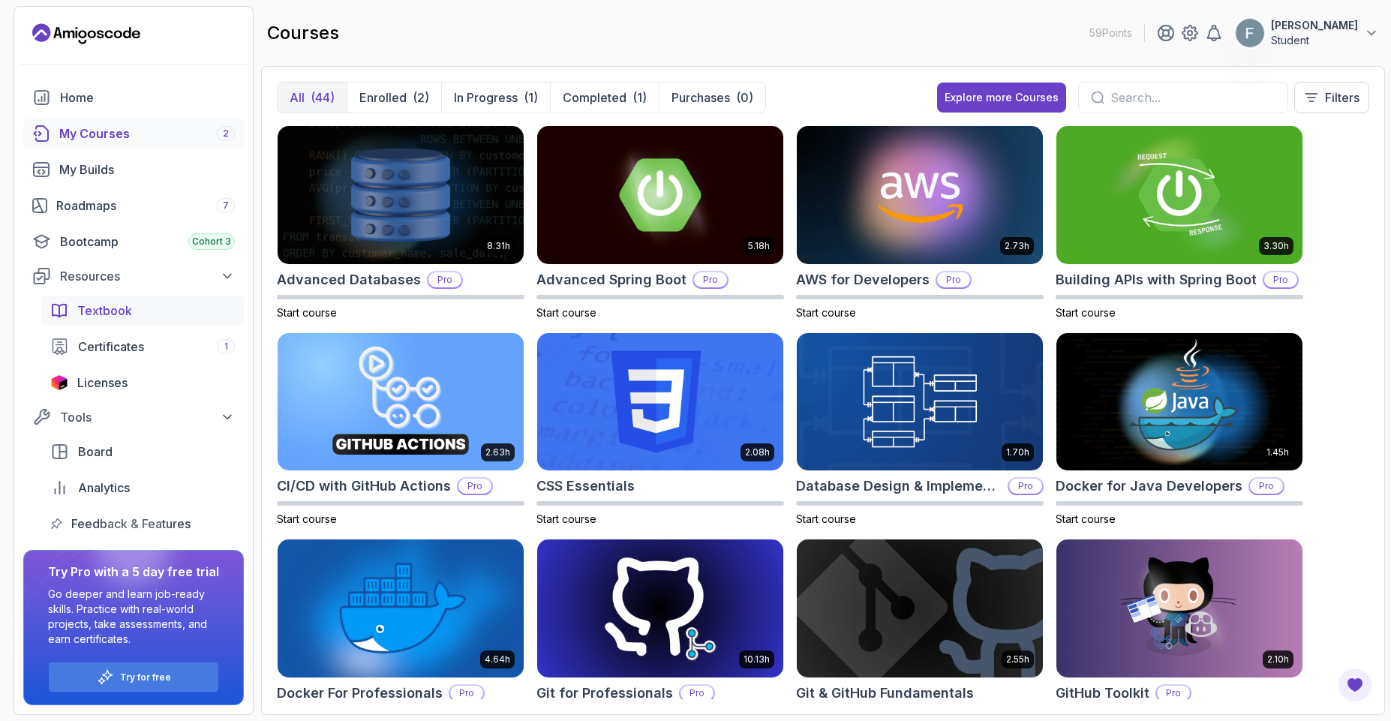
click at [92, 320] on link "Textbook" at bounding box center [142, 311] width 203 height 30
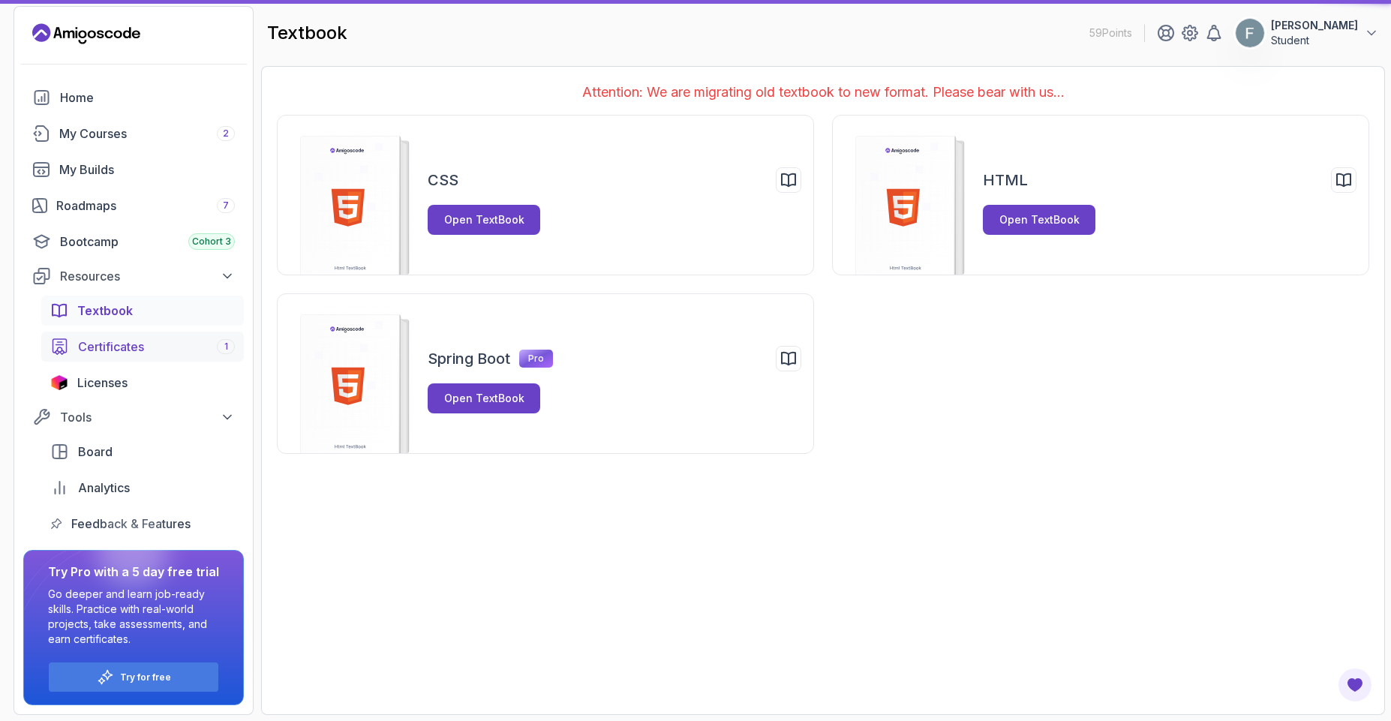
click at [94, 348] on span "Certificates" at bounding box center [111, 347] width 66 height 18
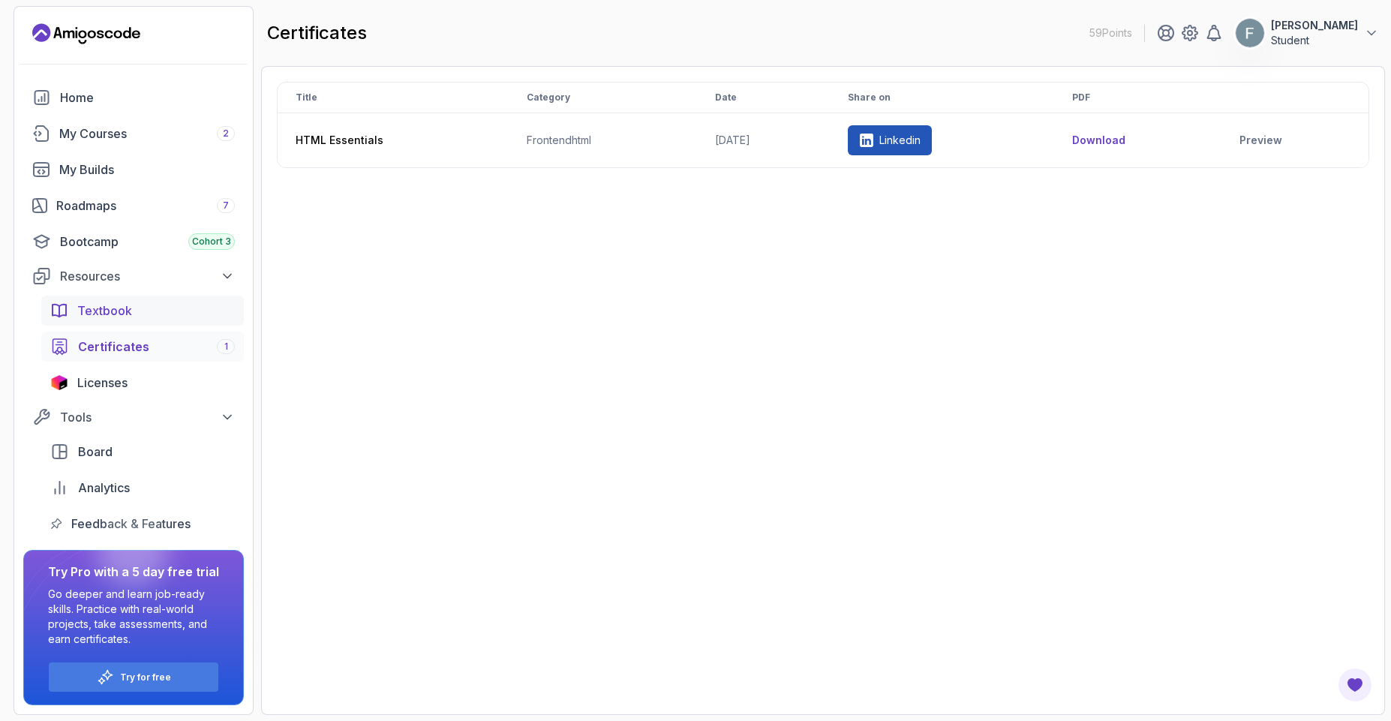
click at [101, 321] on link "Textbook" at bounding box center [142, 311] width 203 height 30
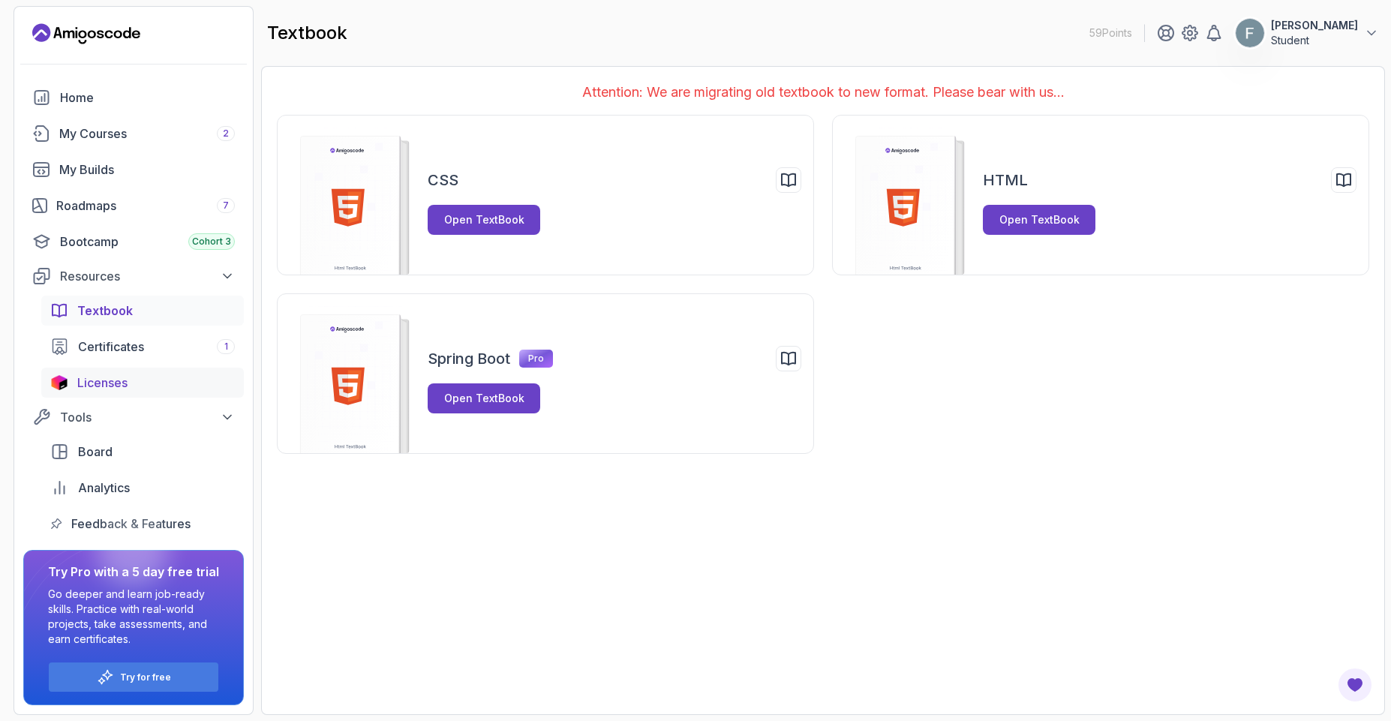
click at [99, 382] on span "Licenses" at bounding box center [102, 383] width 50 height 18
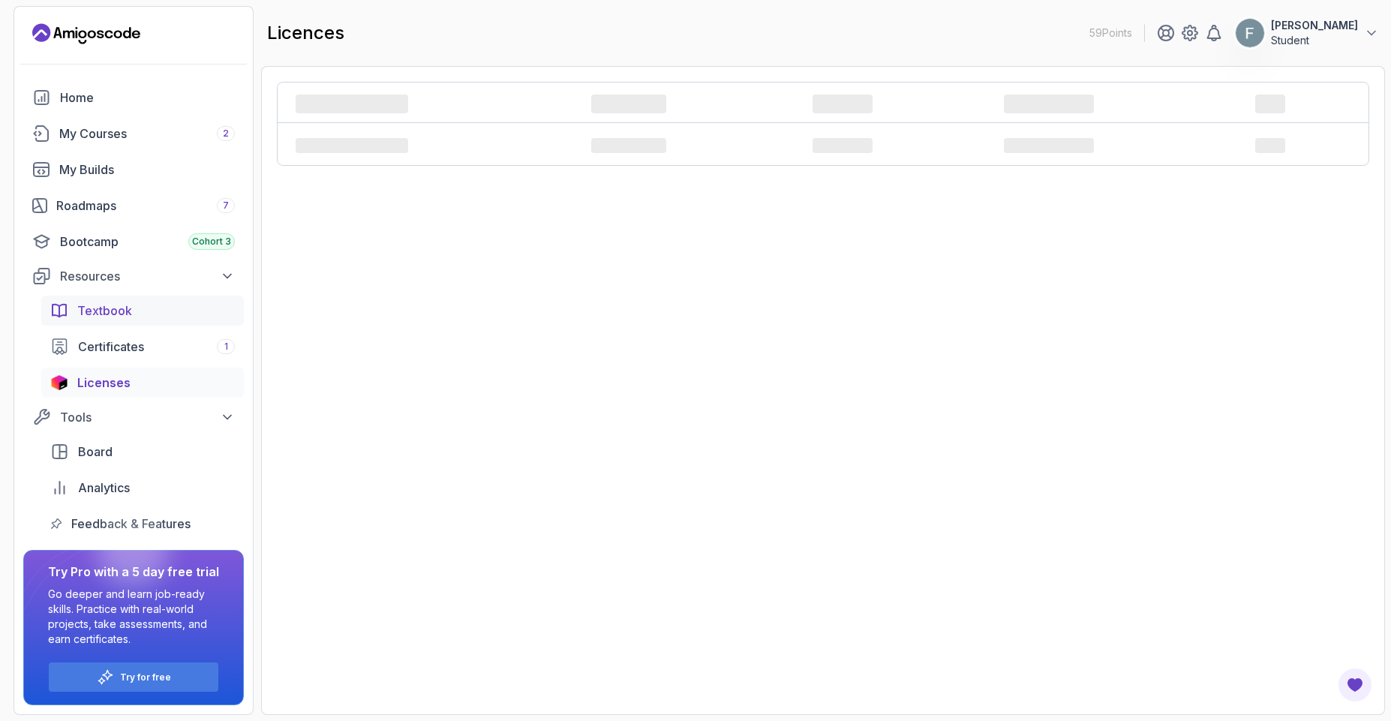
click at [128, 320] on link "Textbook" at bounding box center [142, 311] width 203 height 30
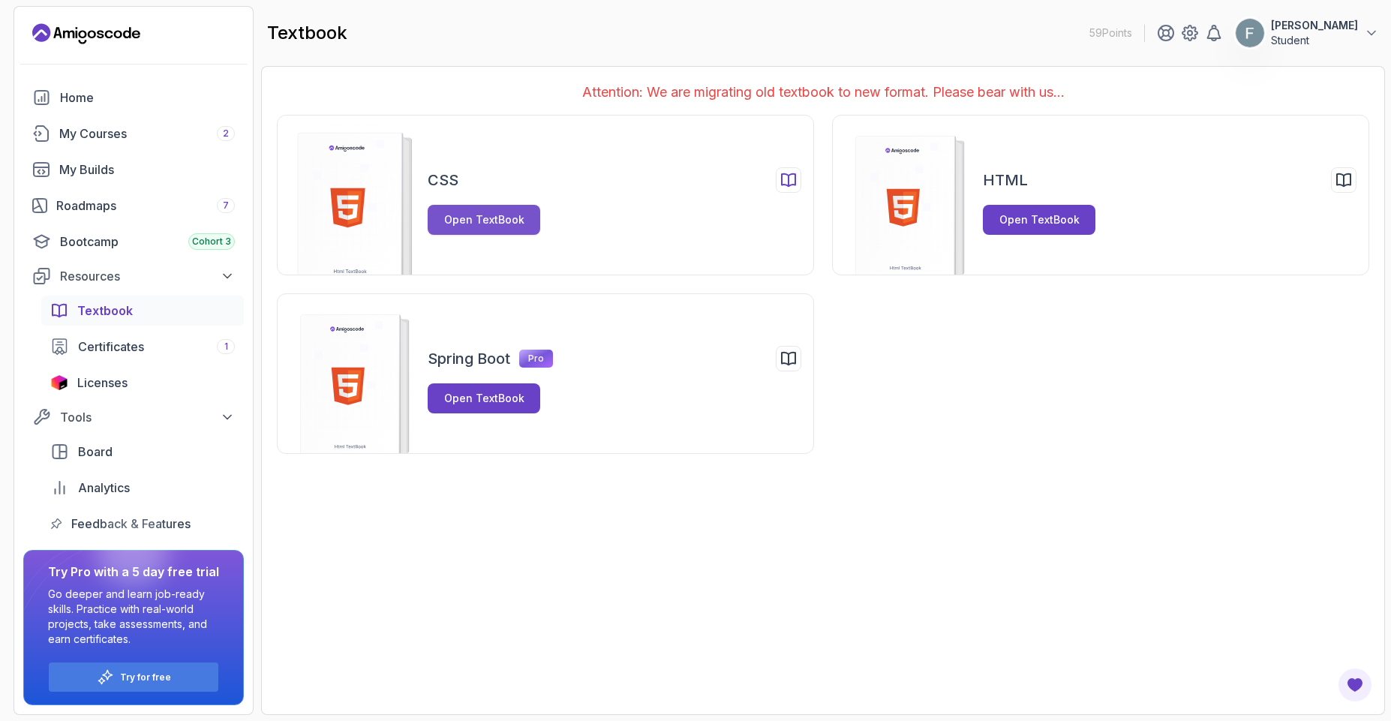
click at [513, 215] on div "Open TextBook" at bounding box center [484, 219] width 80 height 15
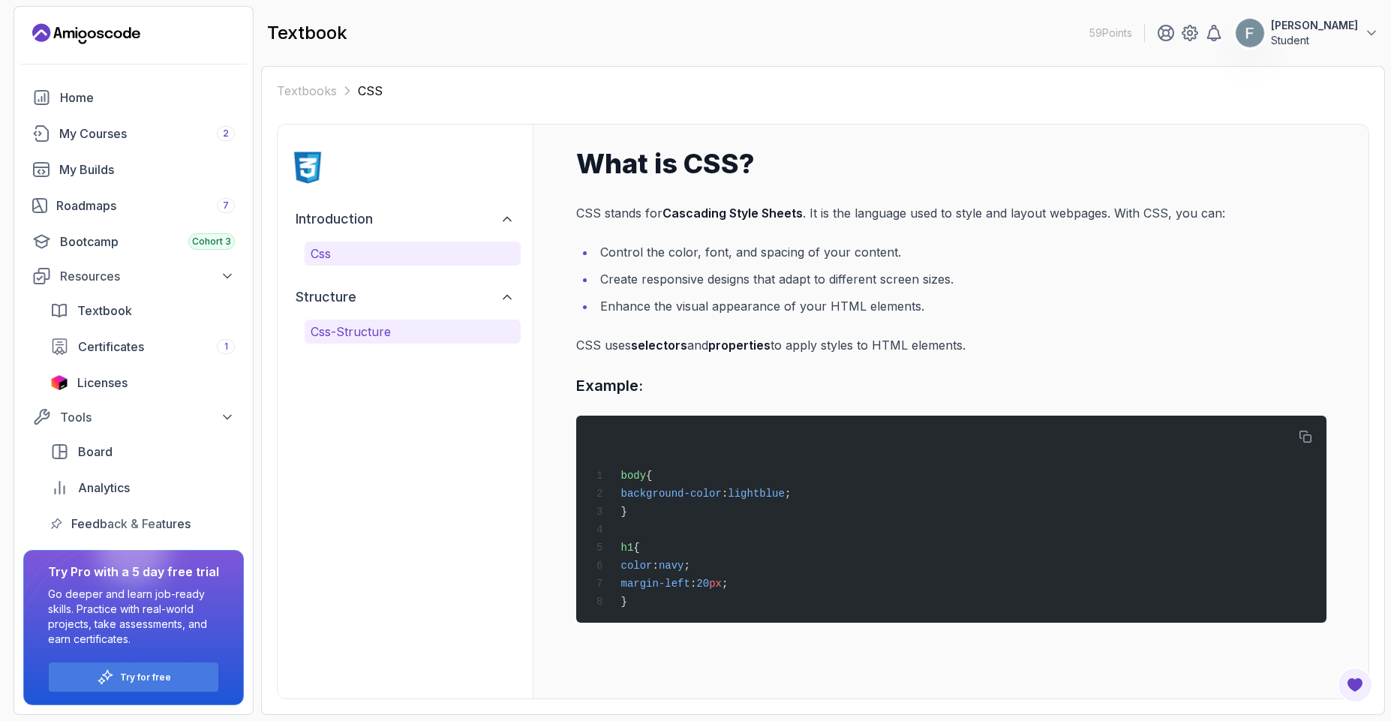
click at [389, 325] on p "css-structure" at bounding box center [413, 332] width 204 height 18
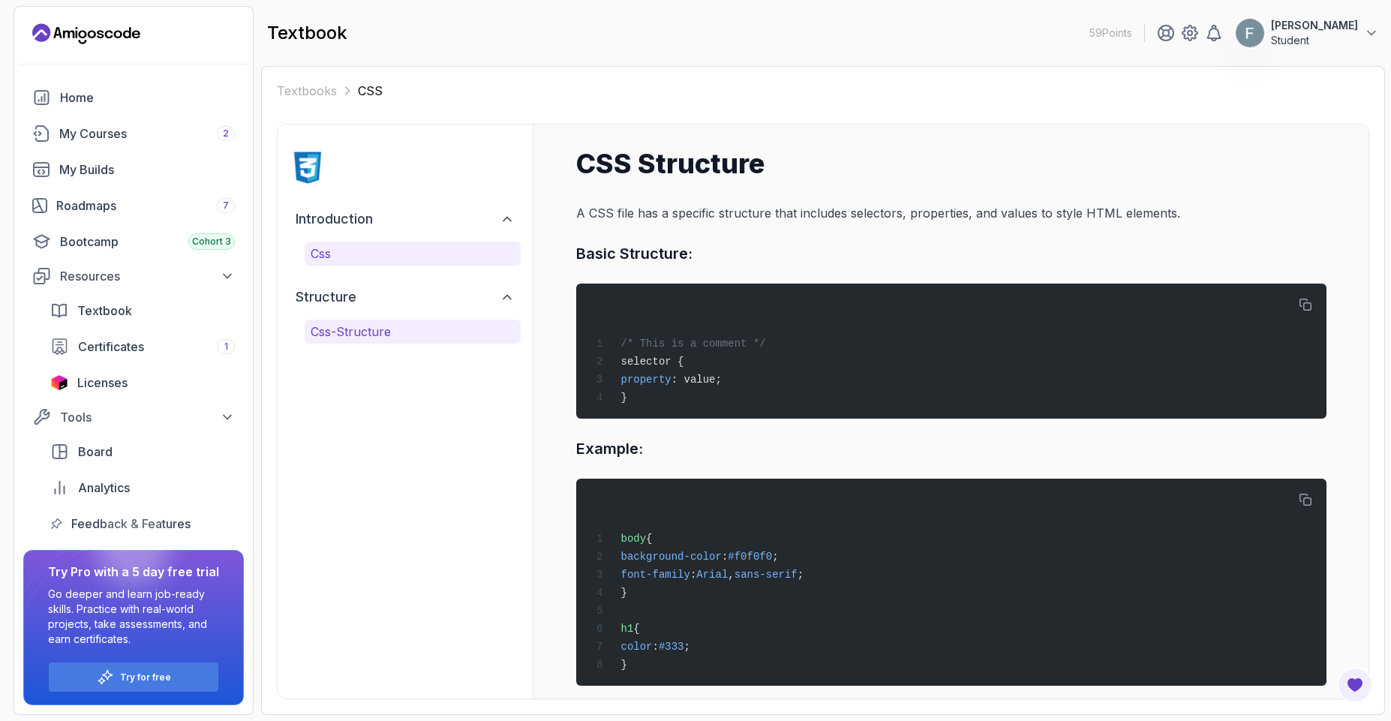
click at [396, 256] on p "css" at bounding box center [413, 254] width 204 height 18
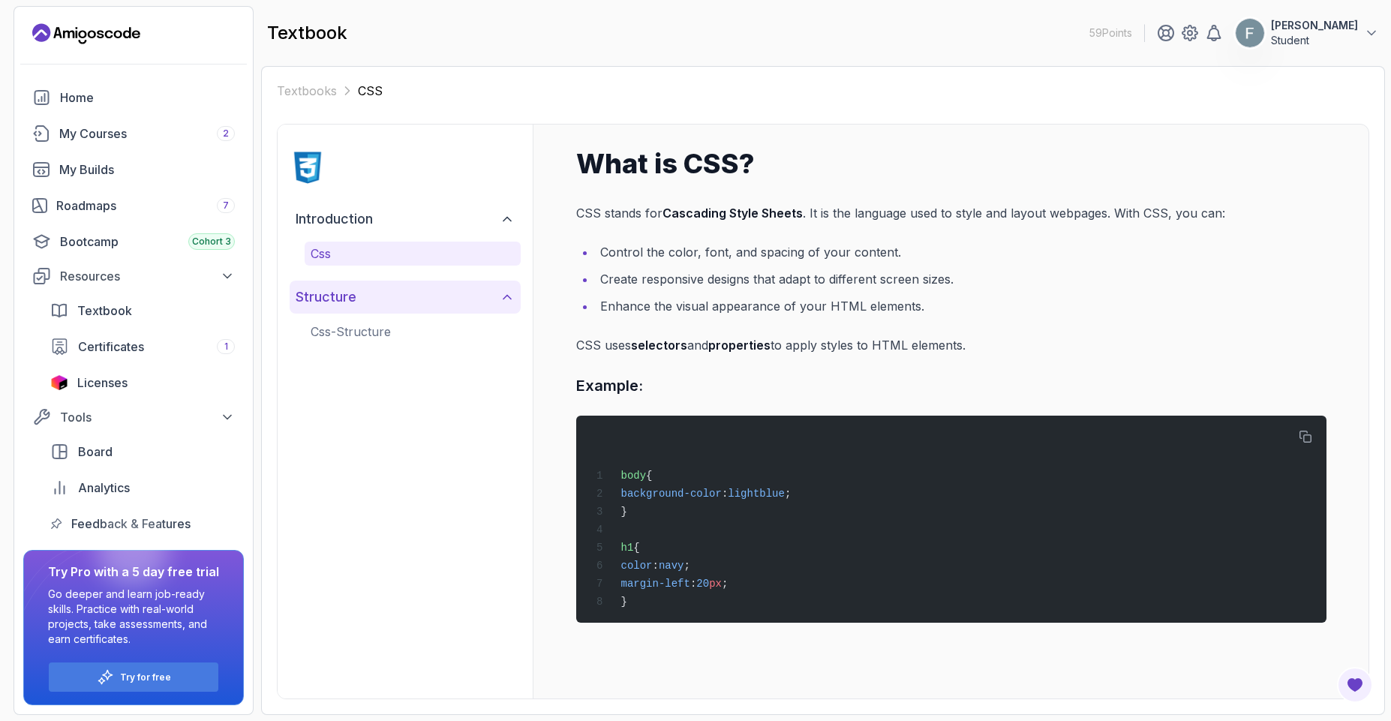
click at [497, 301] on button "structure" at bounding box center [405, 297] width 231 height 33
click at [482, 304] on button "structure" at bounding box center [405, 297] width 231 height 33
click at [123, 317] on span "Textbook" at bounding box center [104, 311] width 55 height 18
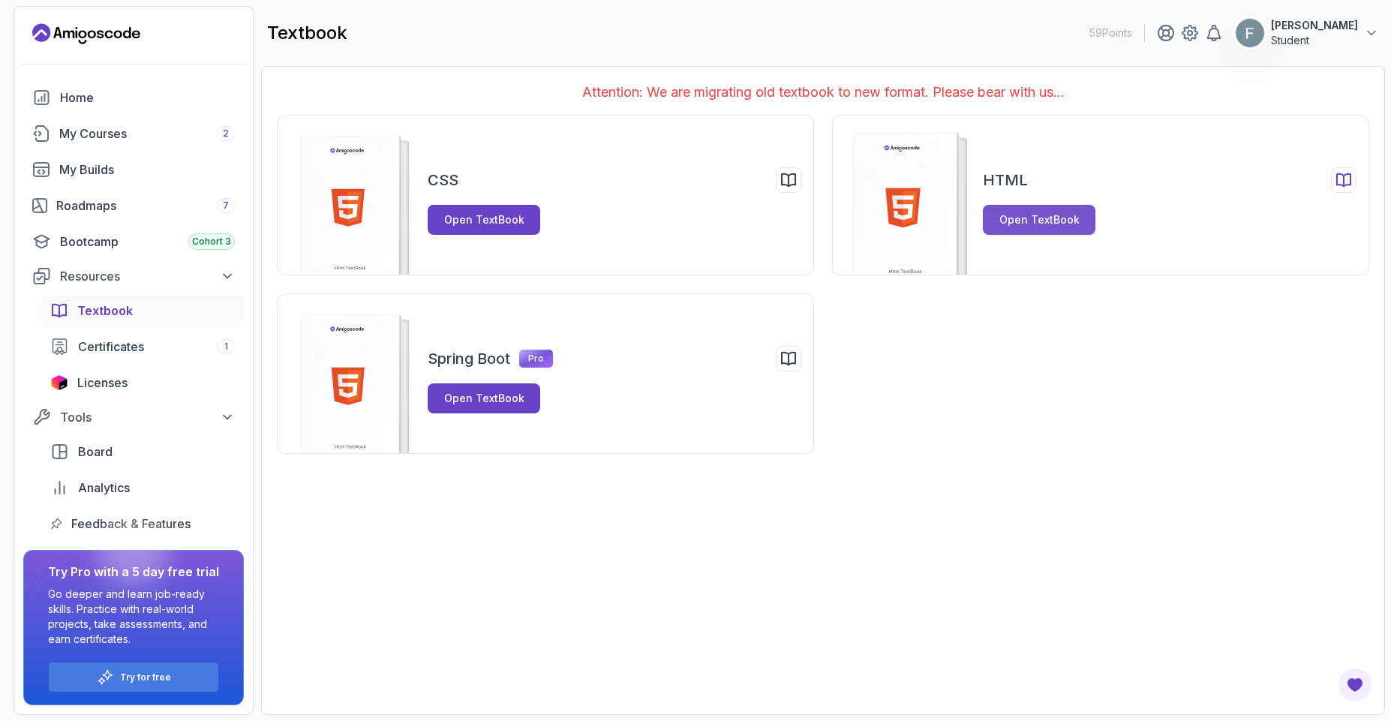
click at [1043, 227] on div "Open TextBook" at bounding box center [1039, 219] width 80 height 15
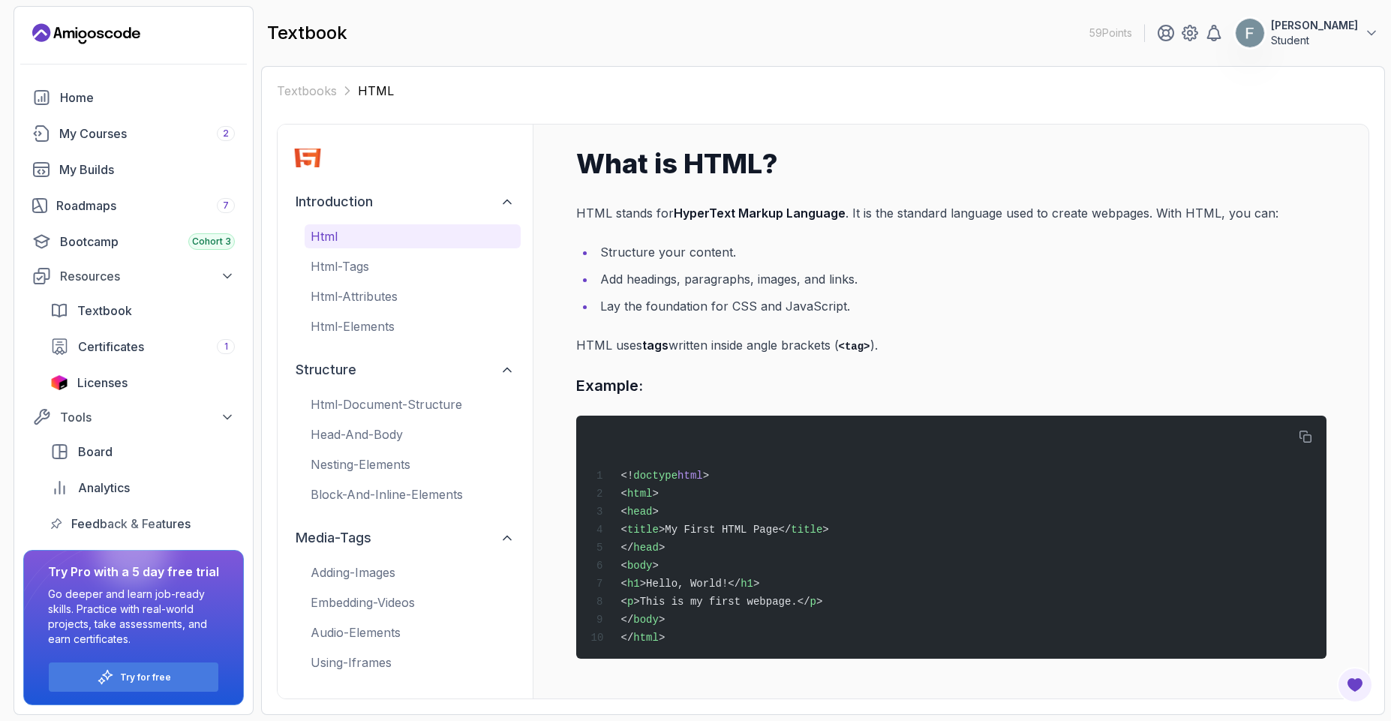
click at [395, 618] on div "adding-images embedding-videos audio-elements using-iframes" at bounding box center [413, 617] width 216 height 114
click at [371, 605] on p "embedding-videos" at bounding box center [413, 602] width 204 height 18
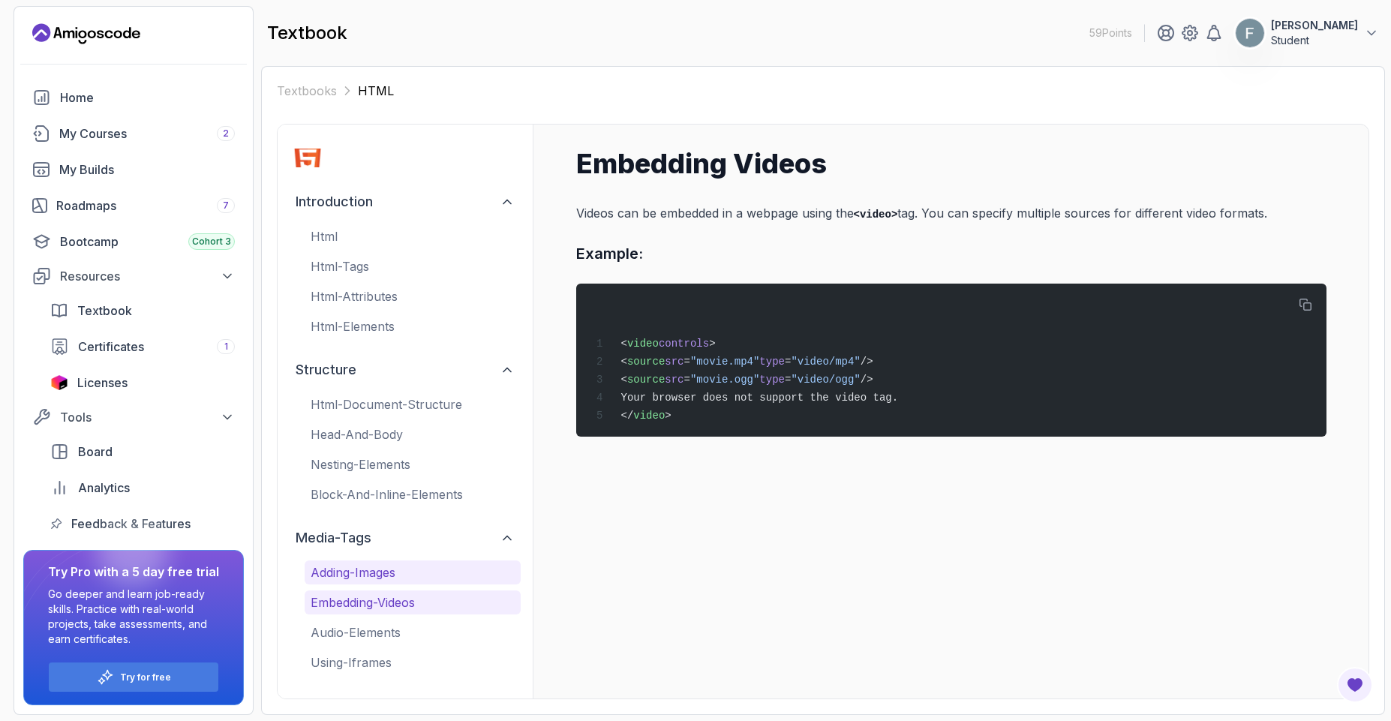
click at [390, 560] on button "adding-images" at bounding box center [413, 572] width 216 height 24
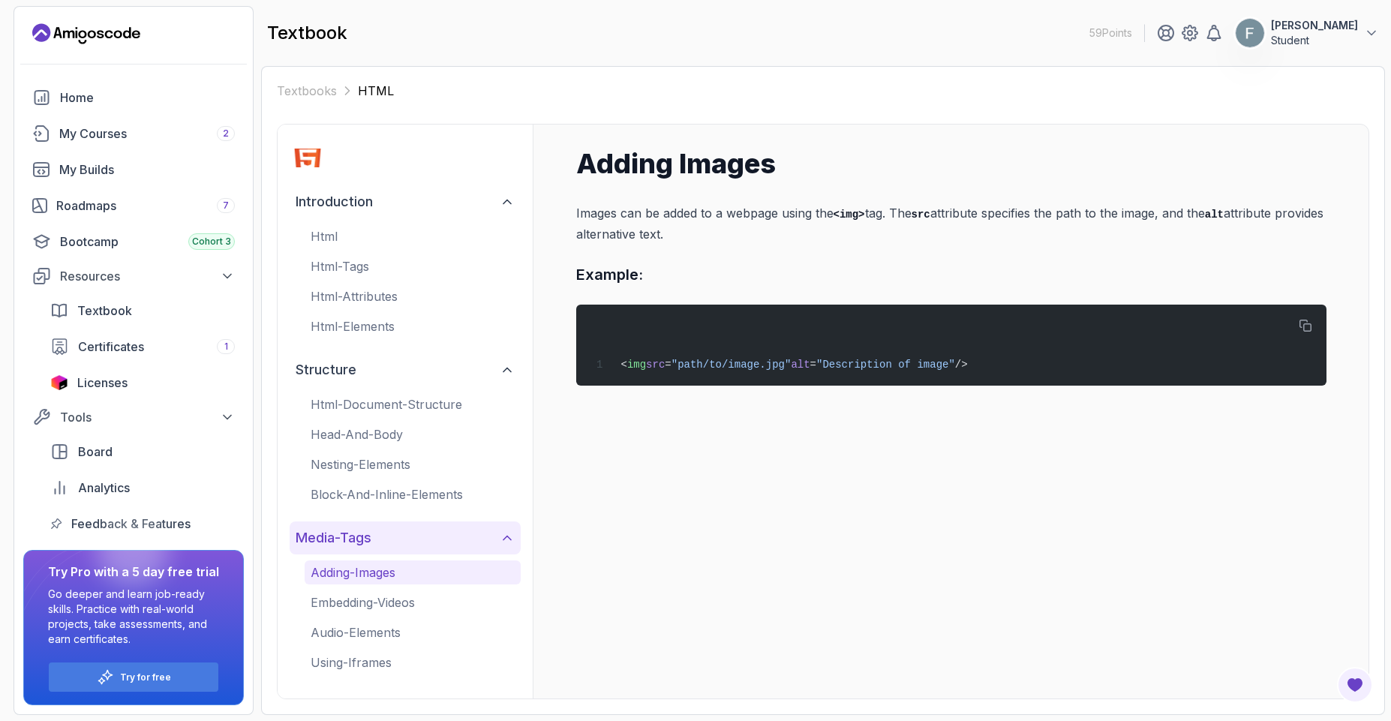
click at [395, 546] on button "media-tags" at bounding box center [405, 537] width 231 height 33
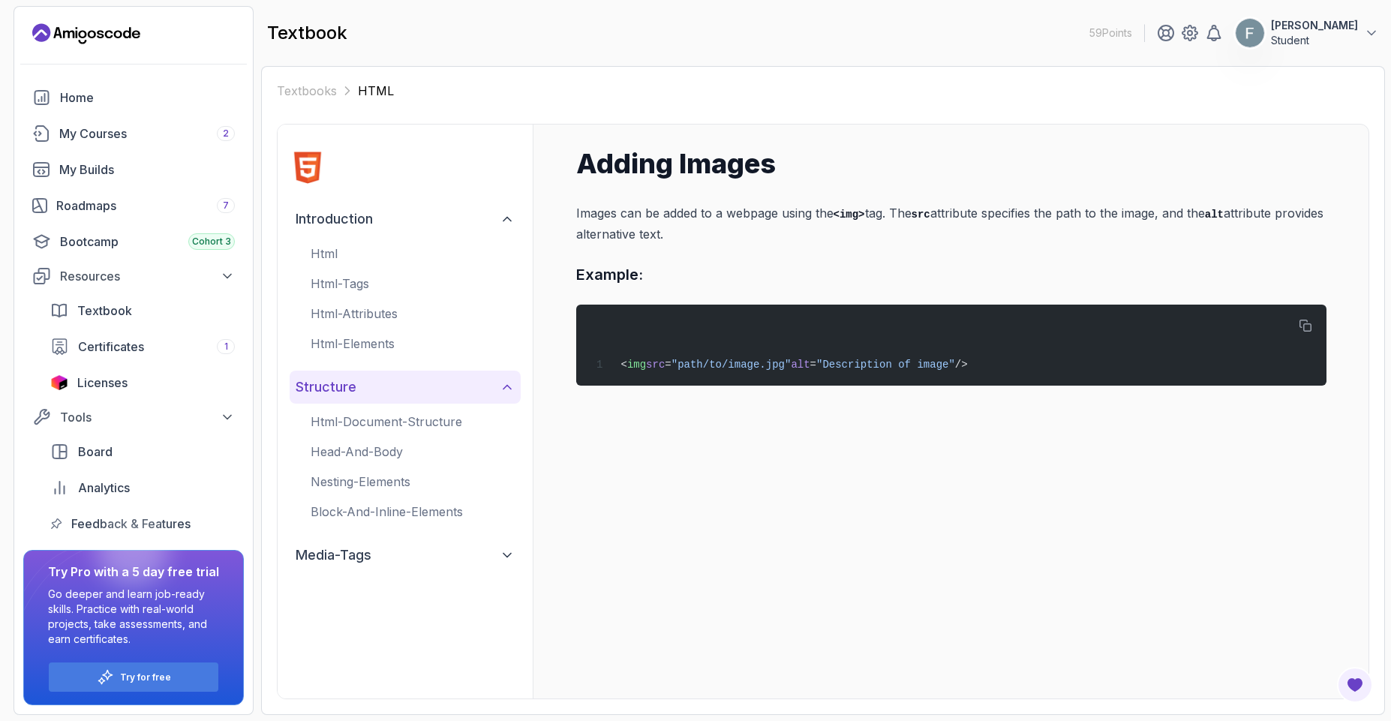
click at [391, 376] on button "structure" at bounding box center [405, 387] width 231 height 33
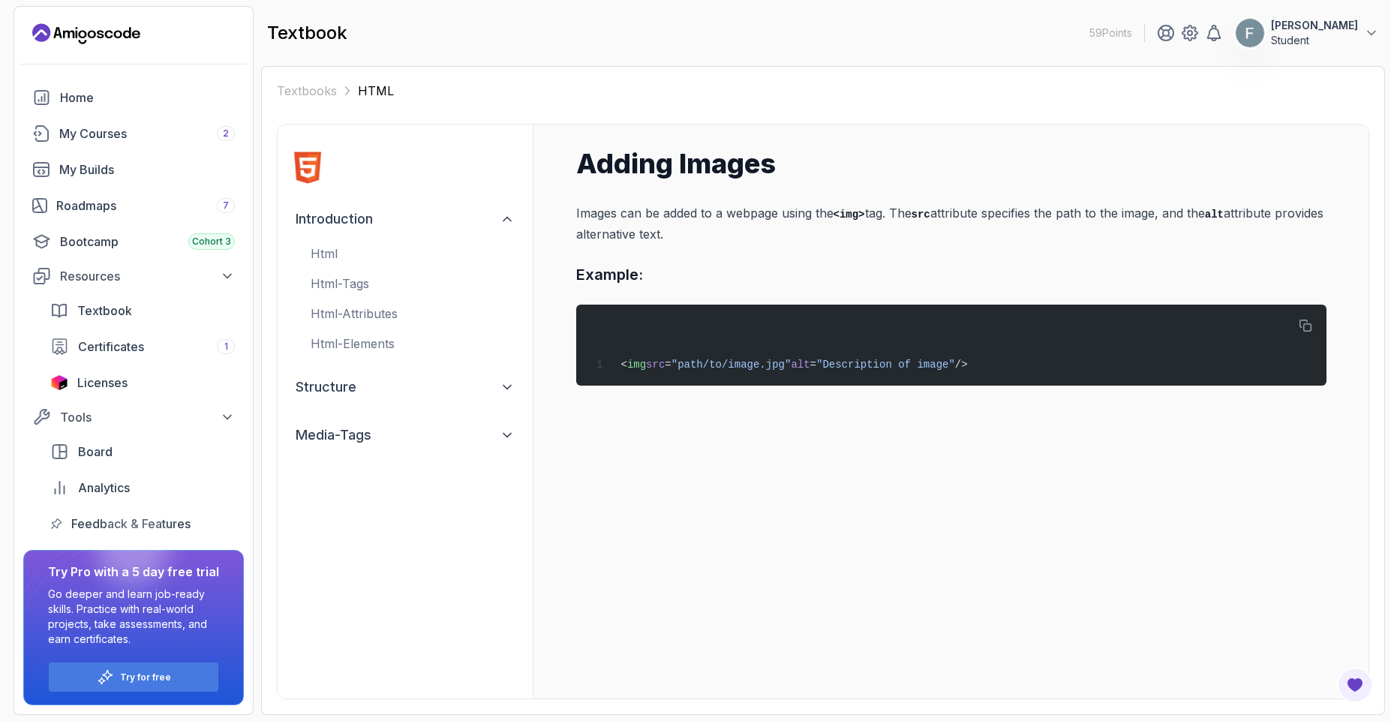
click at [384, 200] on div "introduction html html-tags html-attributes html-elements structure media-tags" at bounding box center [405, 412] width 255 height 574
click at [112, 323] on link "Textbook" at bounding box center [142, 311] width 203 height 30
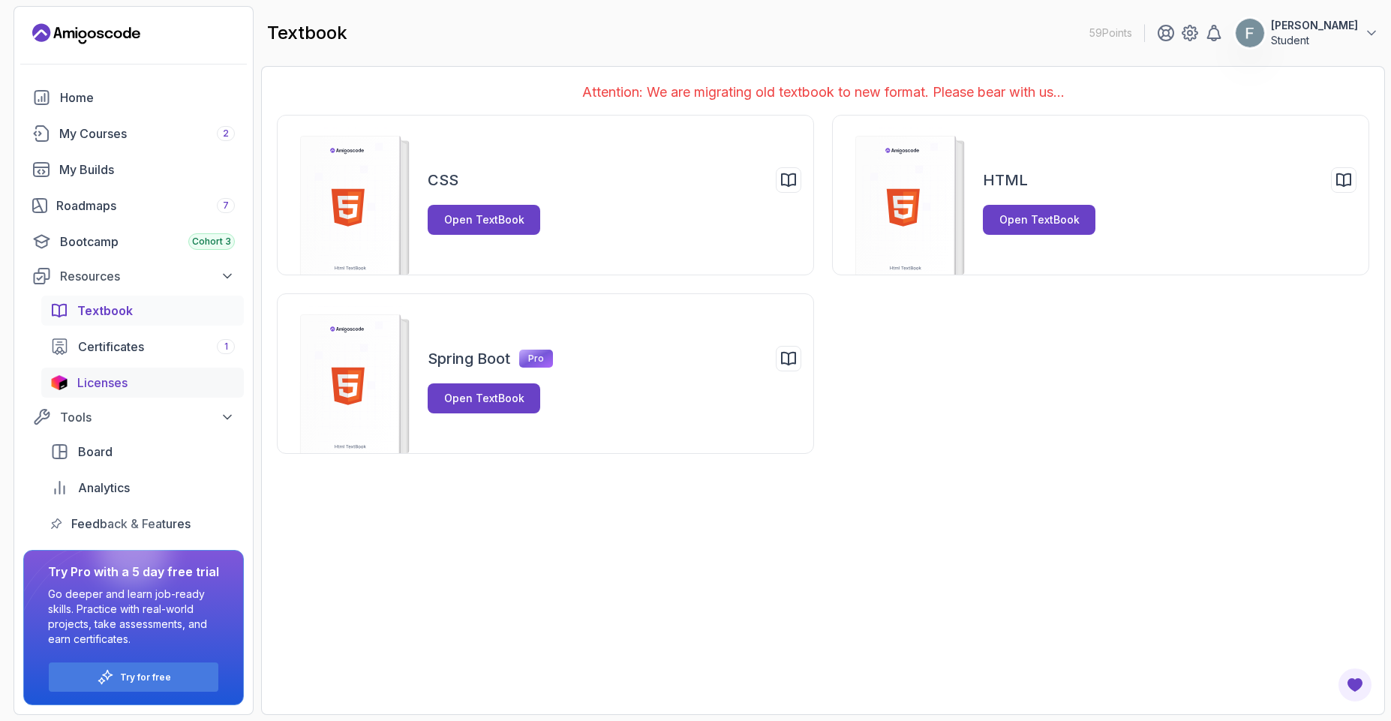
click at [123, 374] on span "Licenses" at bounding box center [102, 383] width 50 height 18
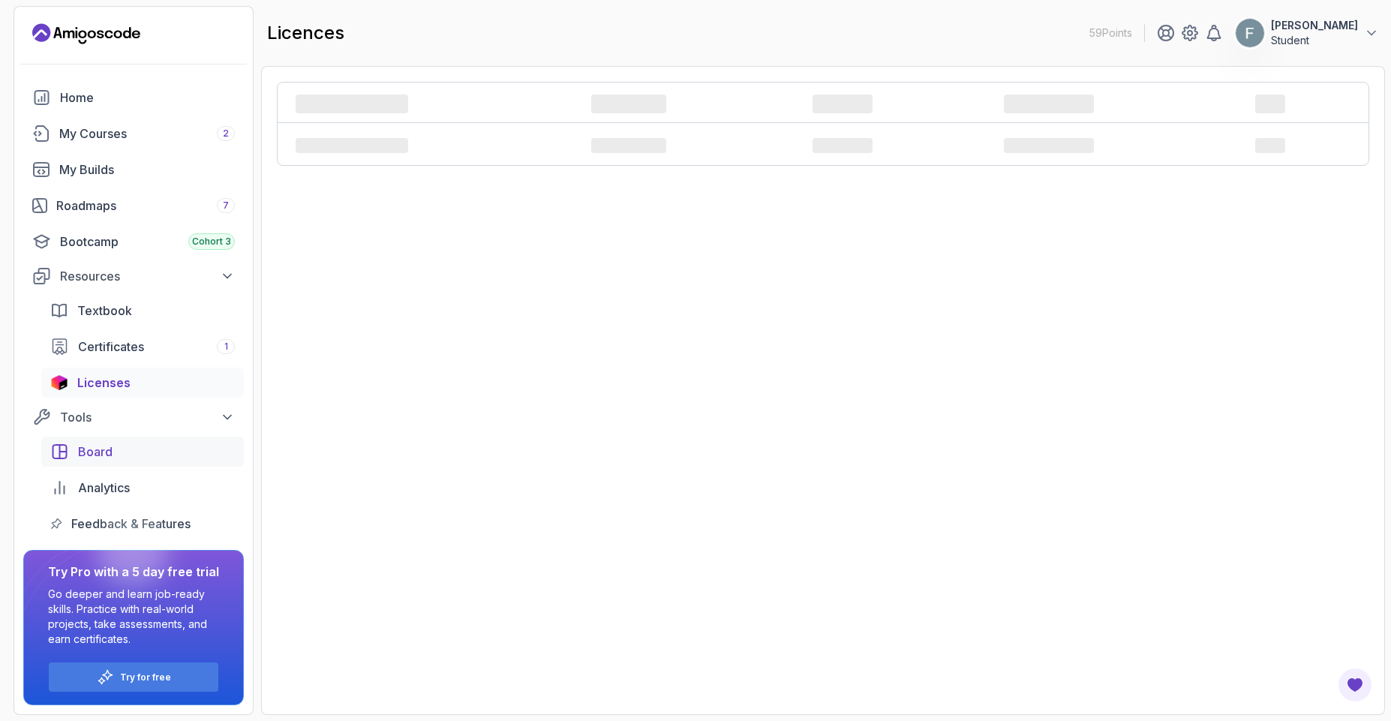
click at [113, 459] on div "Board" at bounding box center [156, 452] width 157 height 18
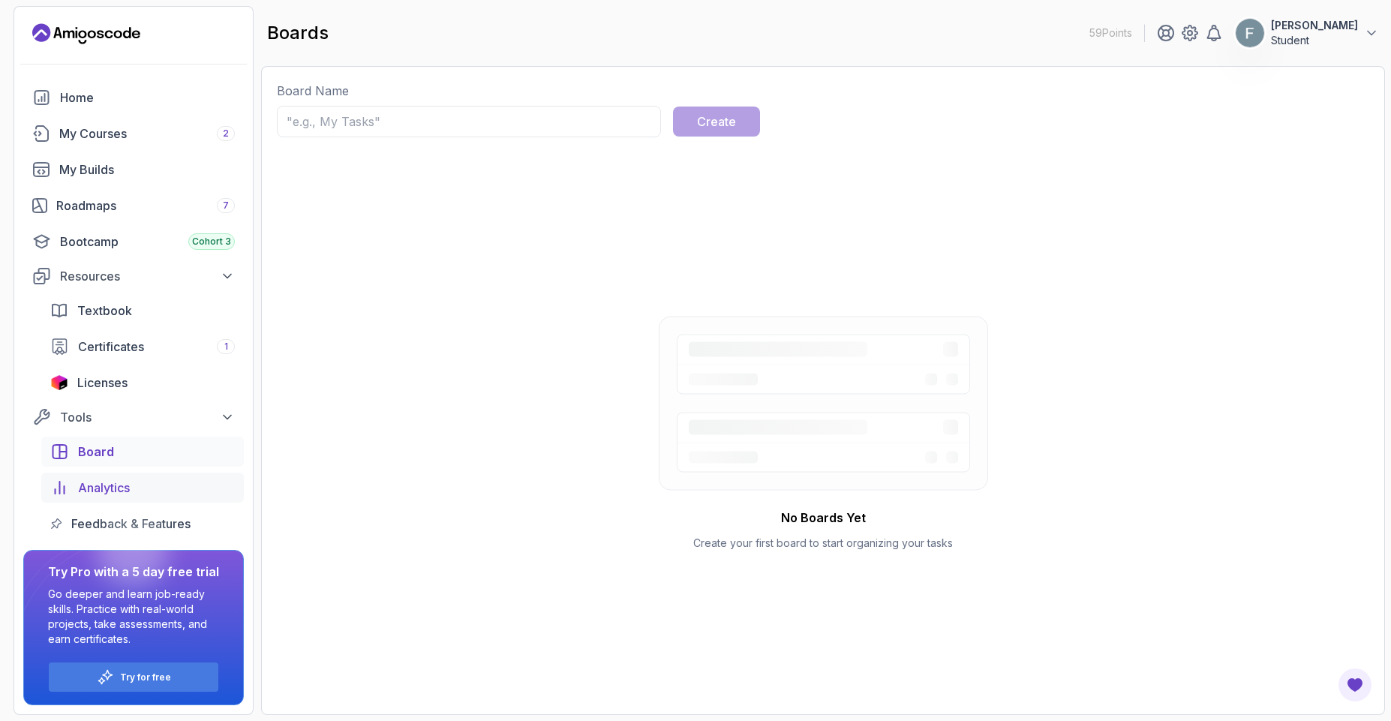
click at [101, 482] on span "Analytics" at bounding box center [104, 488] width 52 height 18
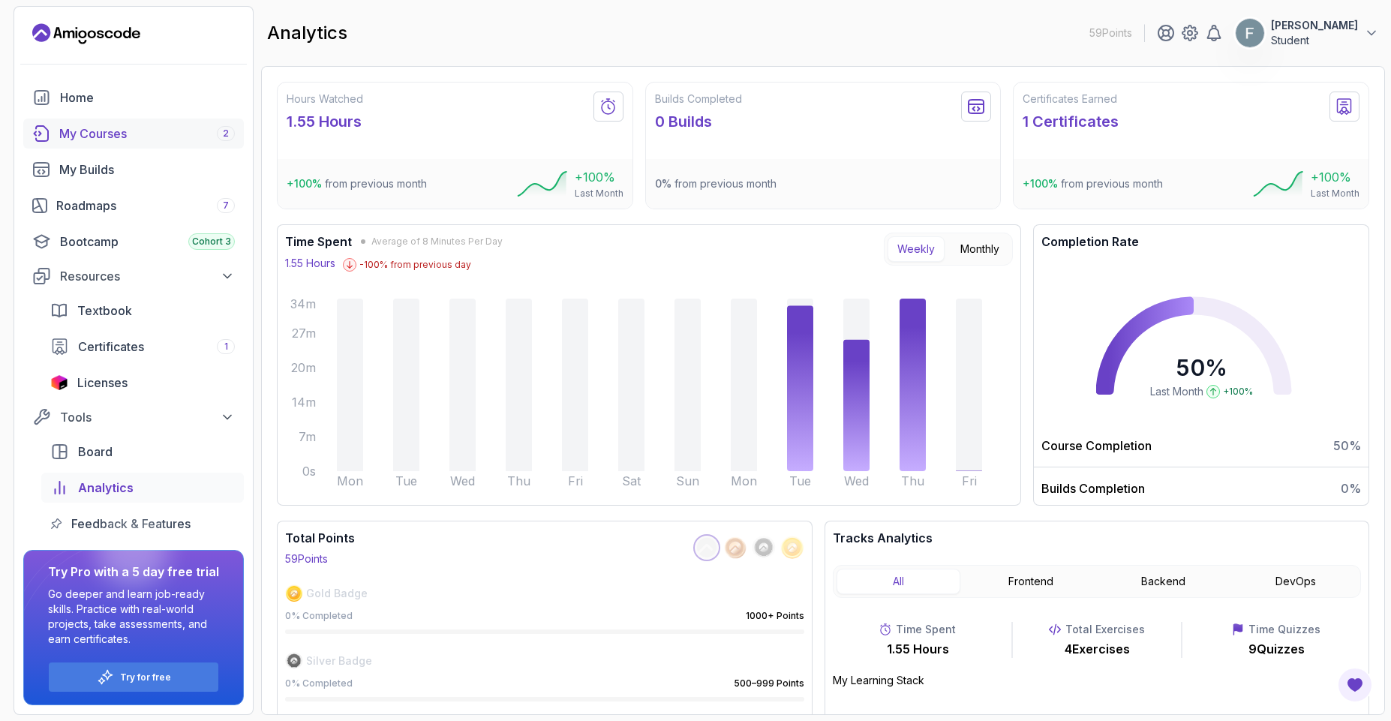
click at [92, 141] on div "My Courses 2" at bounding box center [147, 134] width 176 height 18
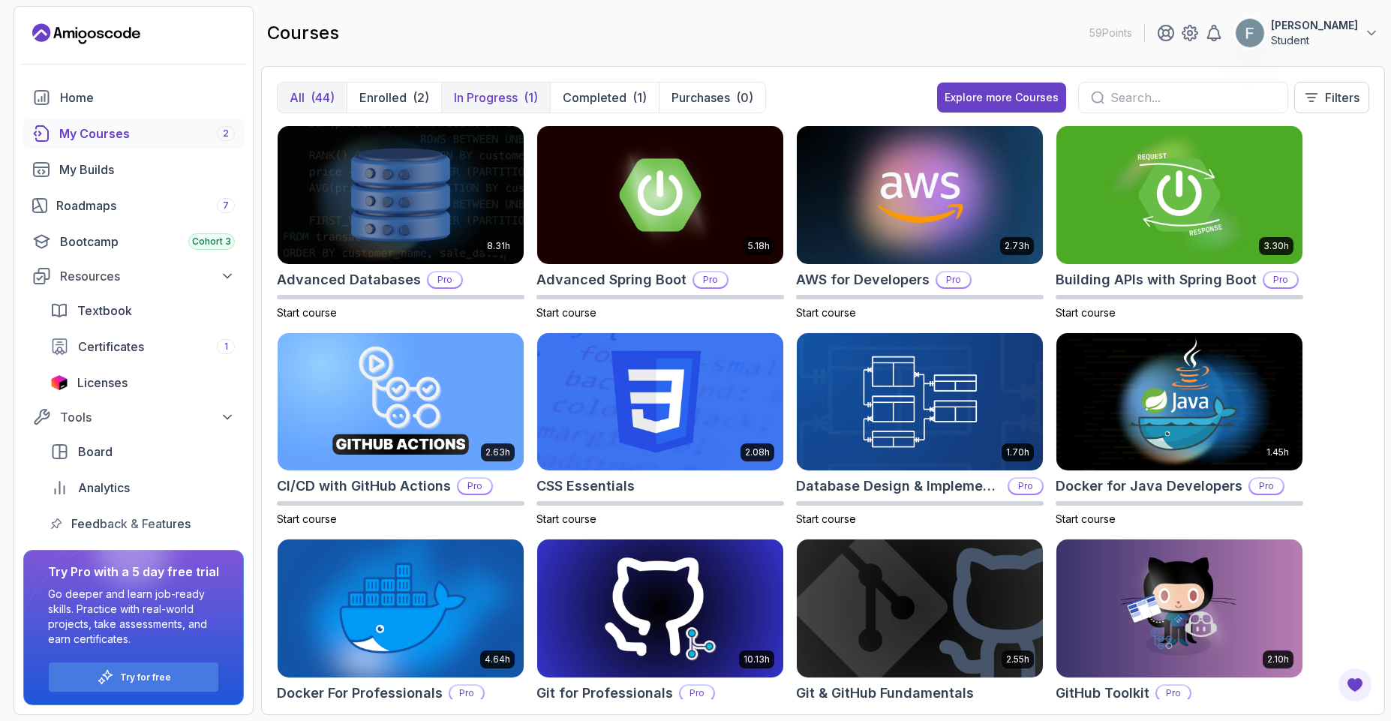
click at [524, 99] on div "(1)" at bounding box center [531, 98] width 14 height 18
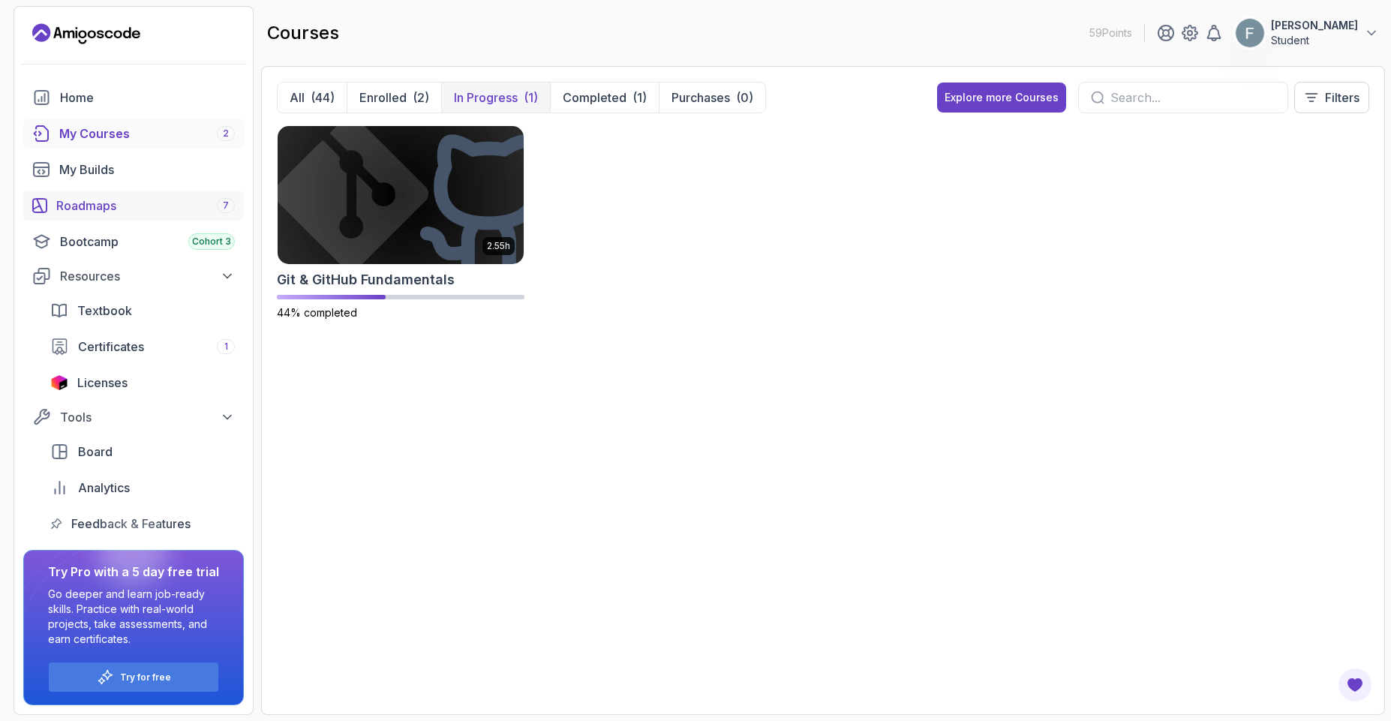
click at [85, 197] on div "Roadmaps 7" at bounding box center [145, 206] width 179 height 18
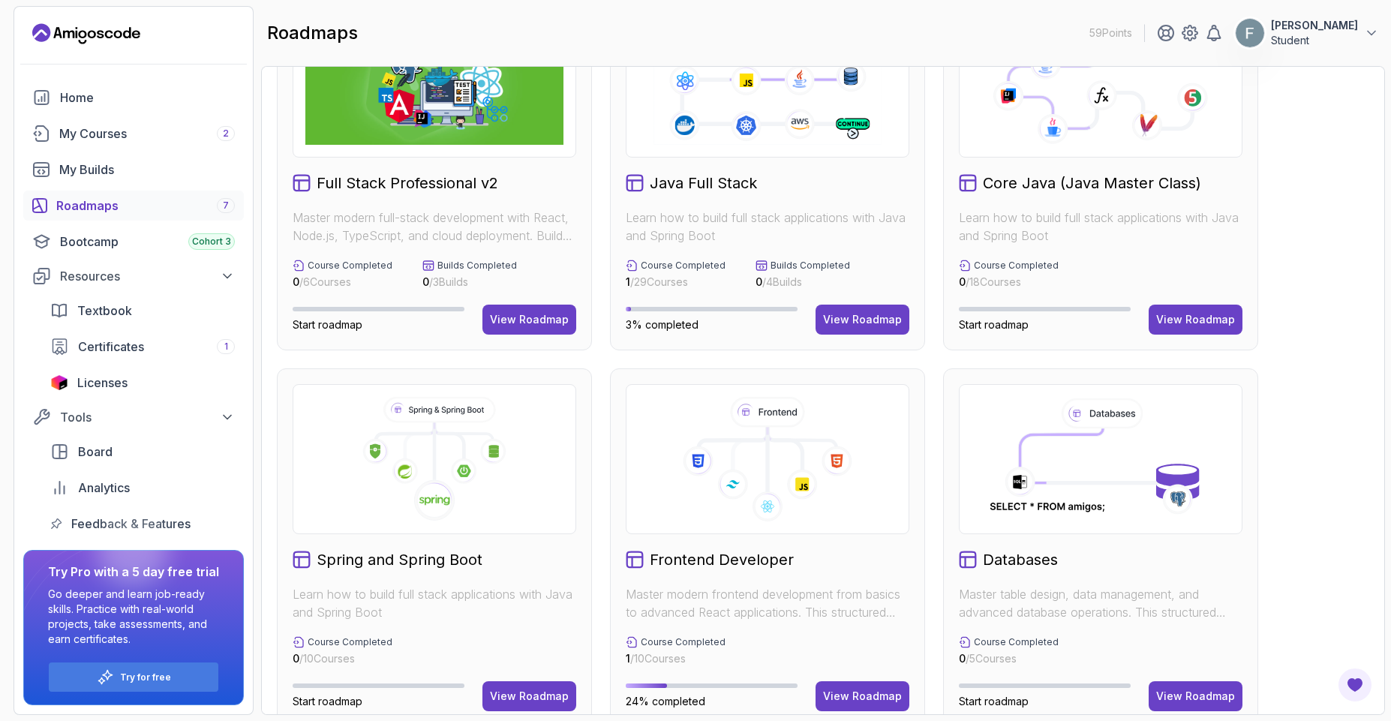
scroll to position [270, 0]
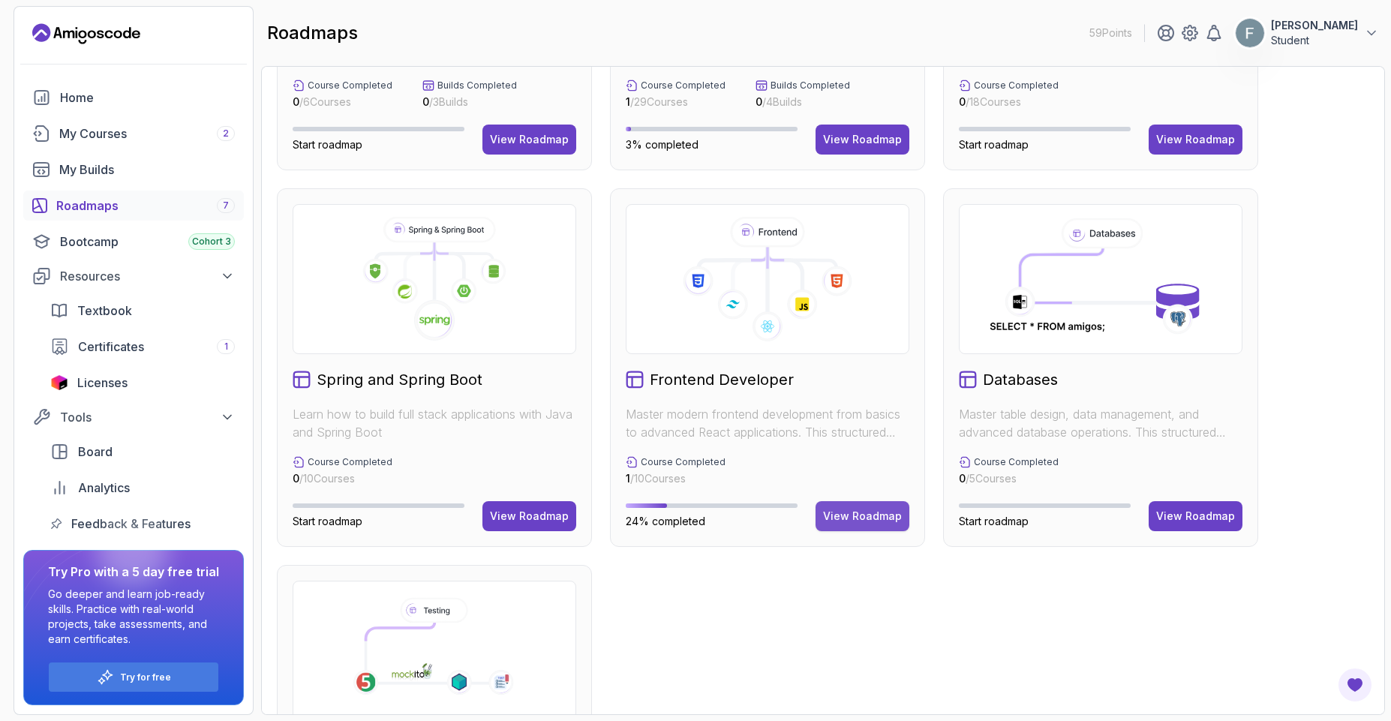
click at [860, 521] on div "View Roadmap" at bounding box center [862, 516] width 79 height 15
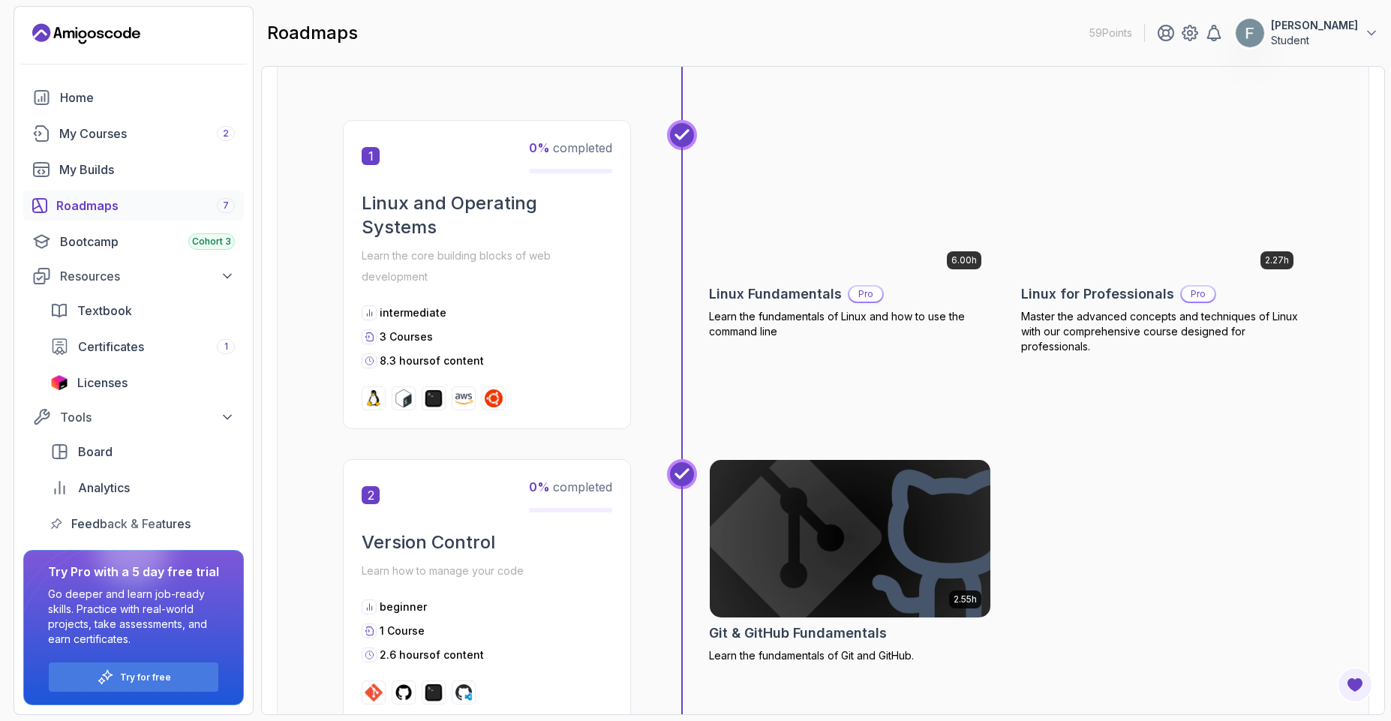
scroll to position [15, 0]
